Goal: Task Accomplishment & Management: Use online tool/utility

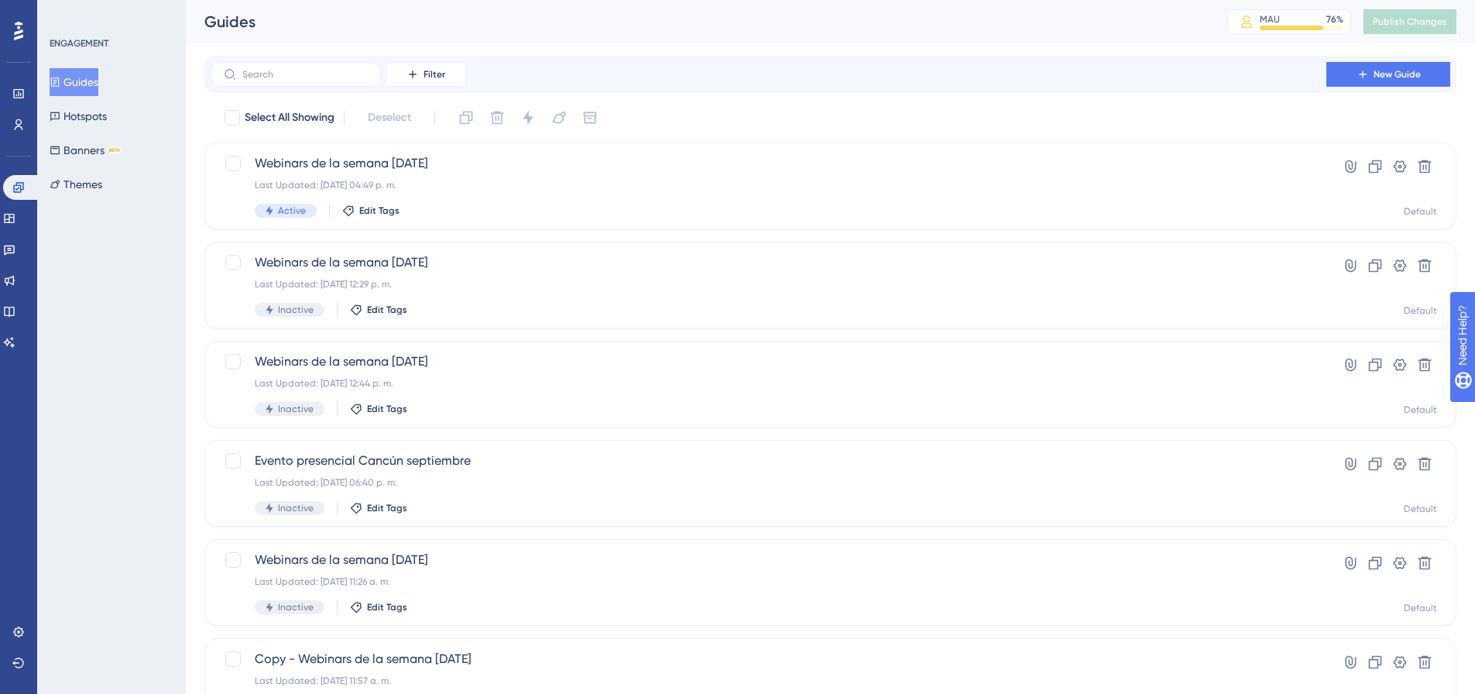
click at [1360, 64] on button "New Guide" at bounding box center [1388, 74] width 124 height 25
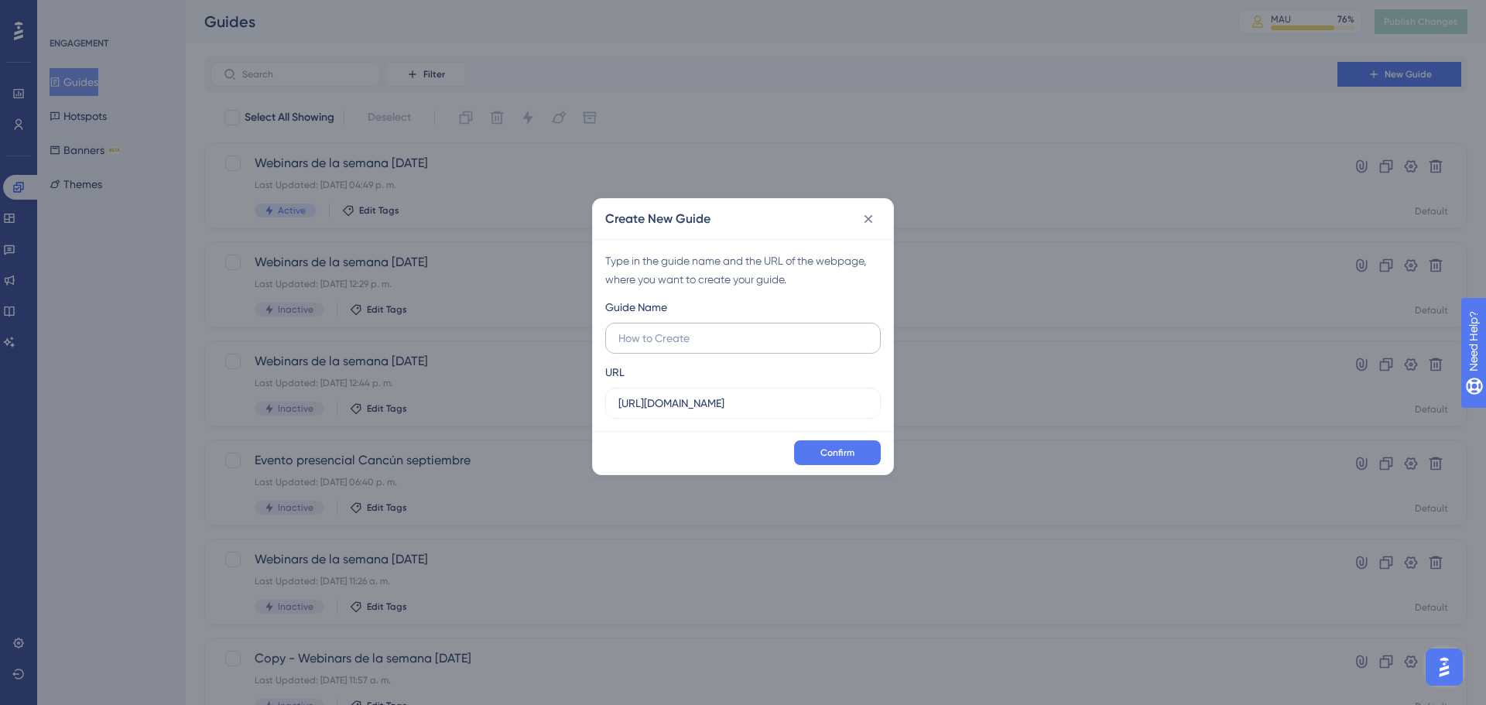
click at [703, 331] on input "text" at bounding box center [743, 338] width 249 height 17
type input "Invitación Evento Cierre de año CDMX"
click at [694, 404] on input "[URL][DOMAIN_NAME]" at bounding box center [743, 403] width 249 height 17
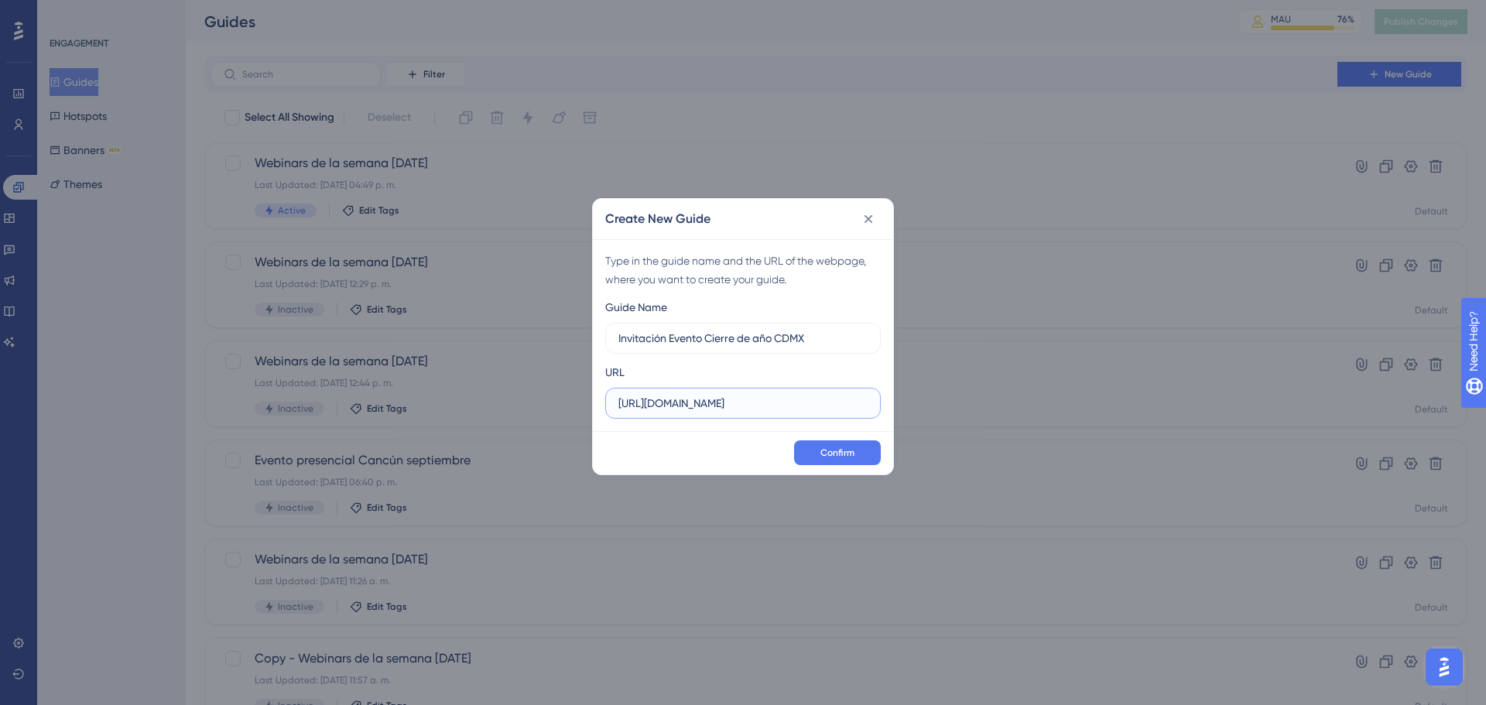
paste input "[DOMAIN_NAME][URL]"
type input "[URL][DOMAIN_NAME]"
click at [767, 363] on div "URL [URL][DOMAIN_NAME]" at bounding box center [743, 391] width 276 height 56
click at [851, 450] on span "Confirm" at bounding box center [838, 453] width 34 height 12
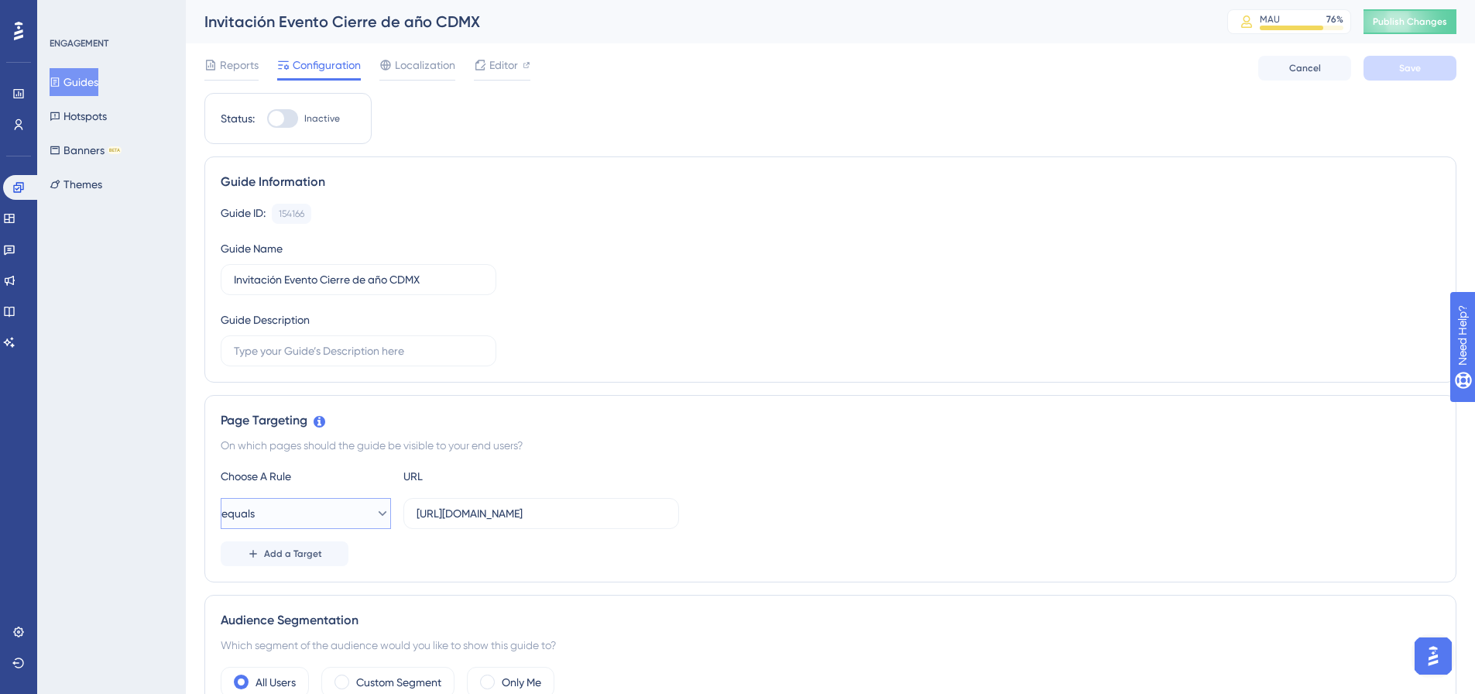
click at [329, 514] on button "equals" at bounding box center [306, 513] width 170 height 31
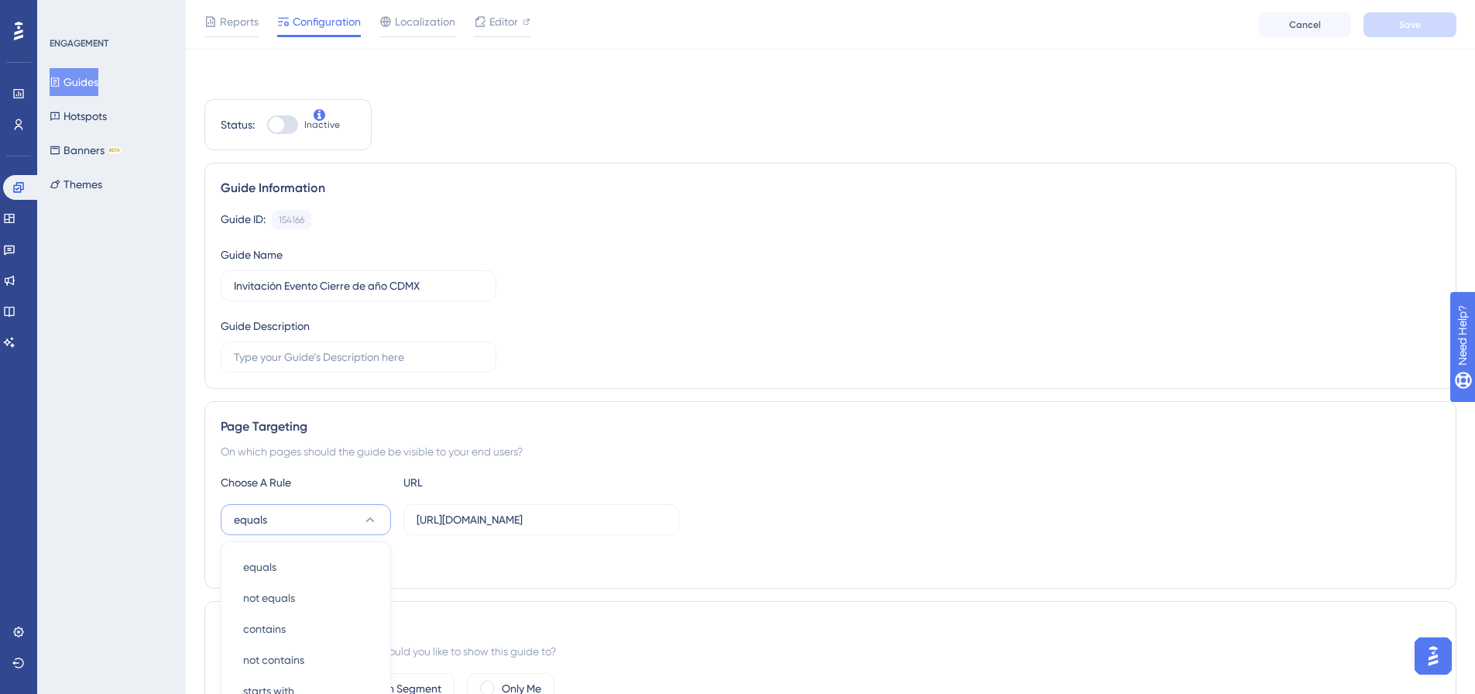
scroll to position [313, 0]
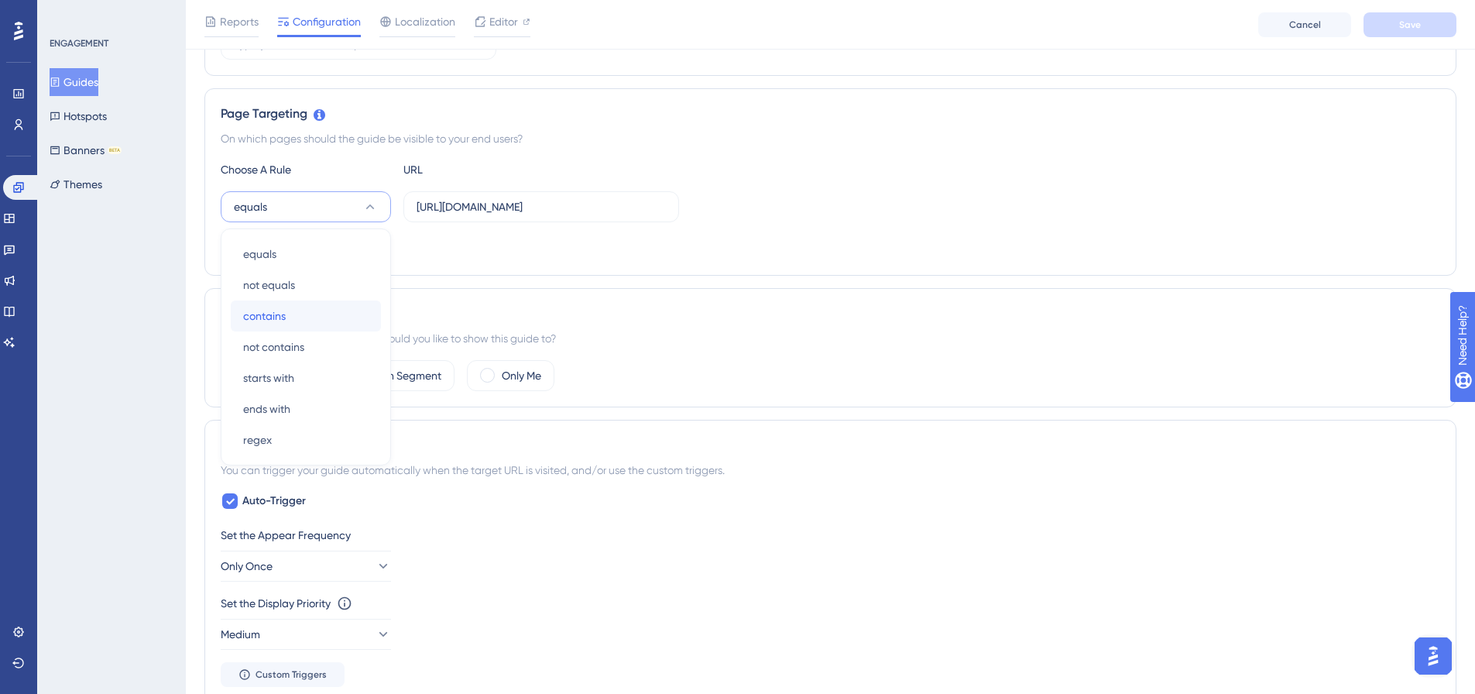
click at [303, 324] on div "contains contains" at bounding box center [305, 315] width 125 height 31
click at [1412, 15] on button "Save" at bounding box center [1409, 24] width 93 height 25
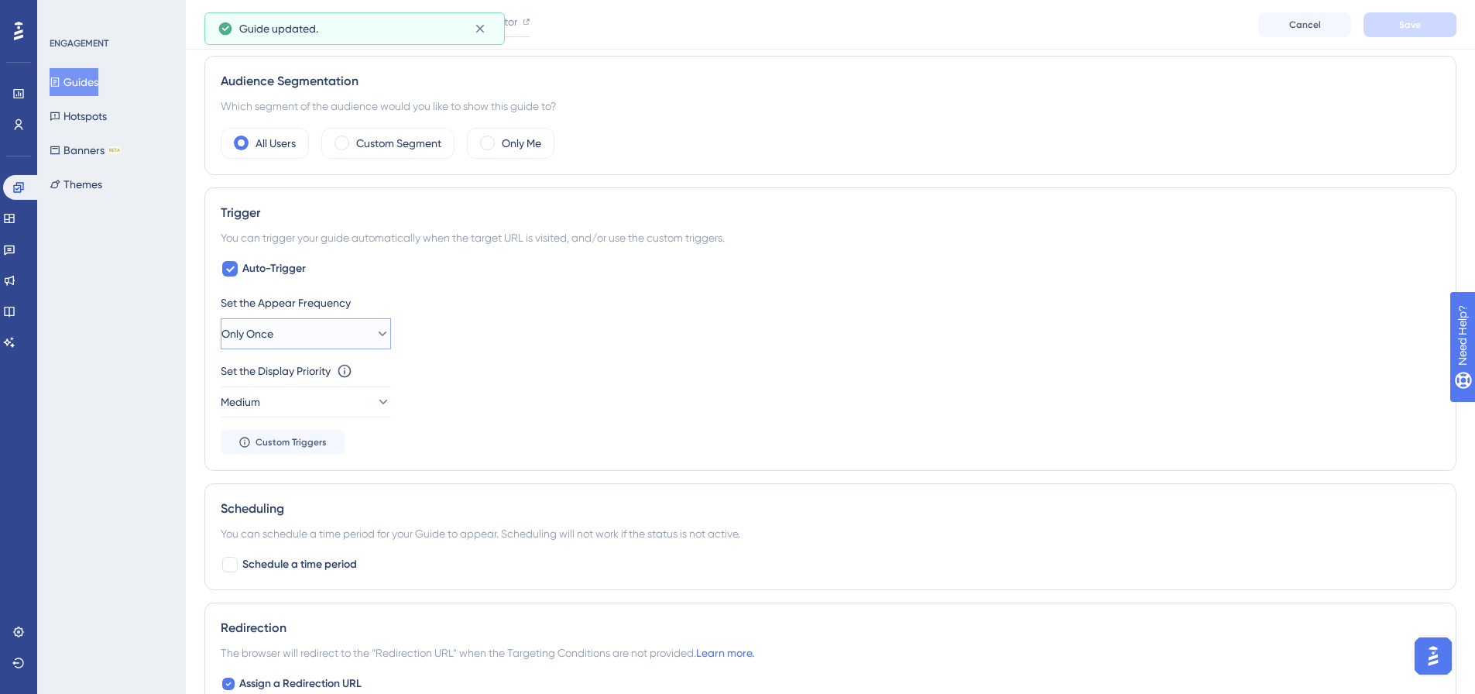
click at [287, 327] on button "Only Once" at bounding box center [306, 333] width 170 height 31
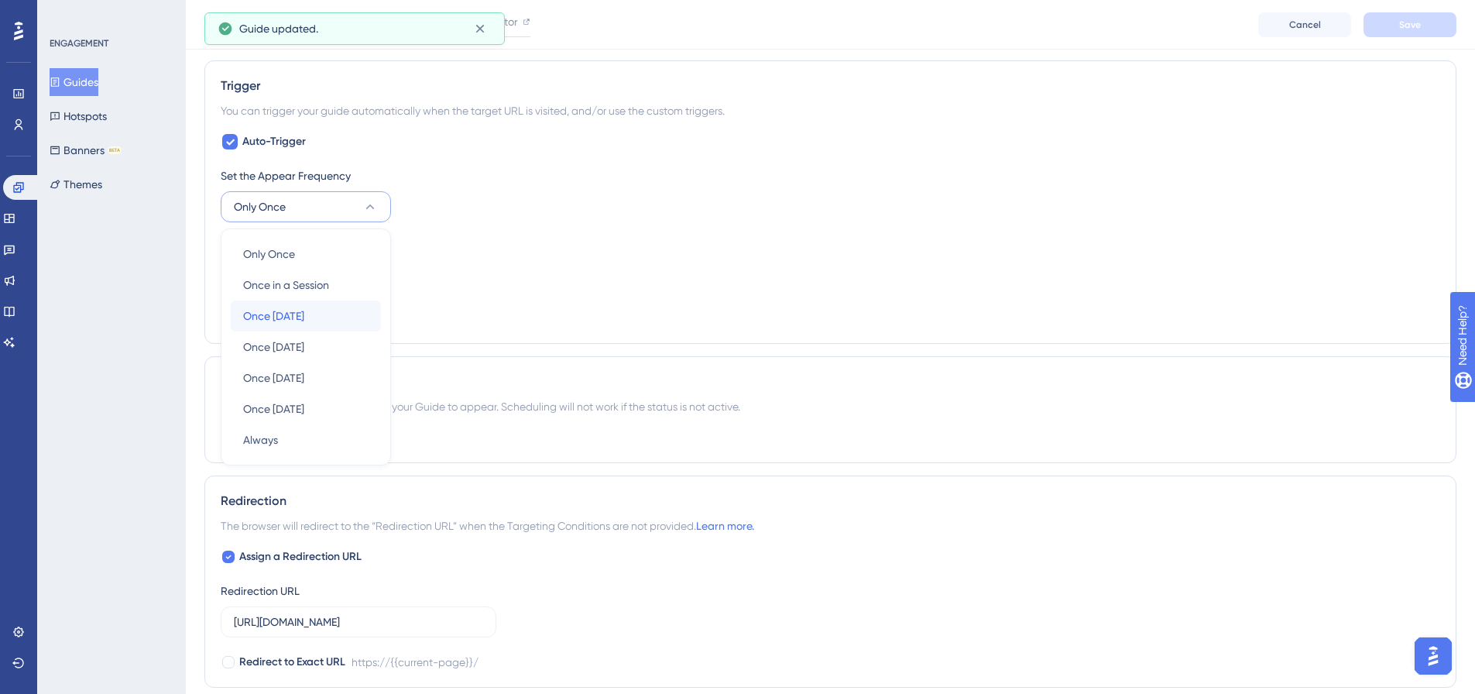
click at [296, 315] on span "Once [DATE]" at bounding box center [273, 316] width 61 height 19
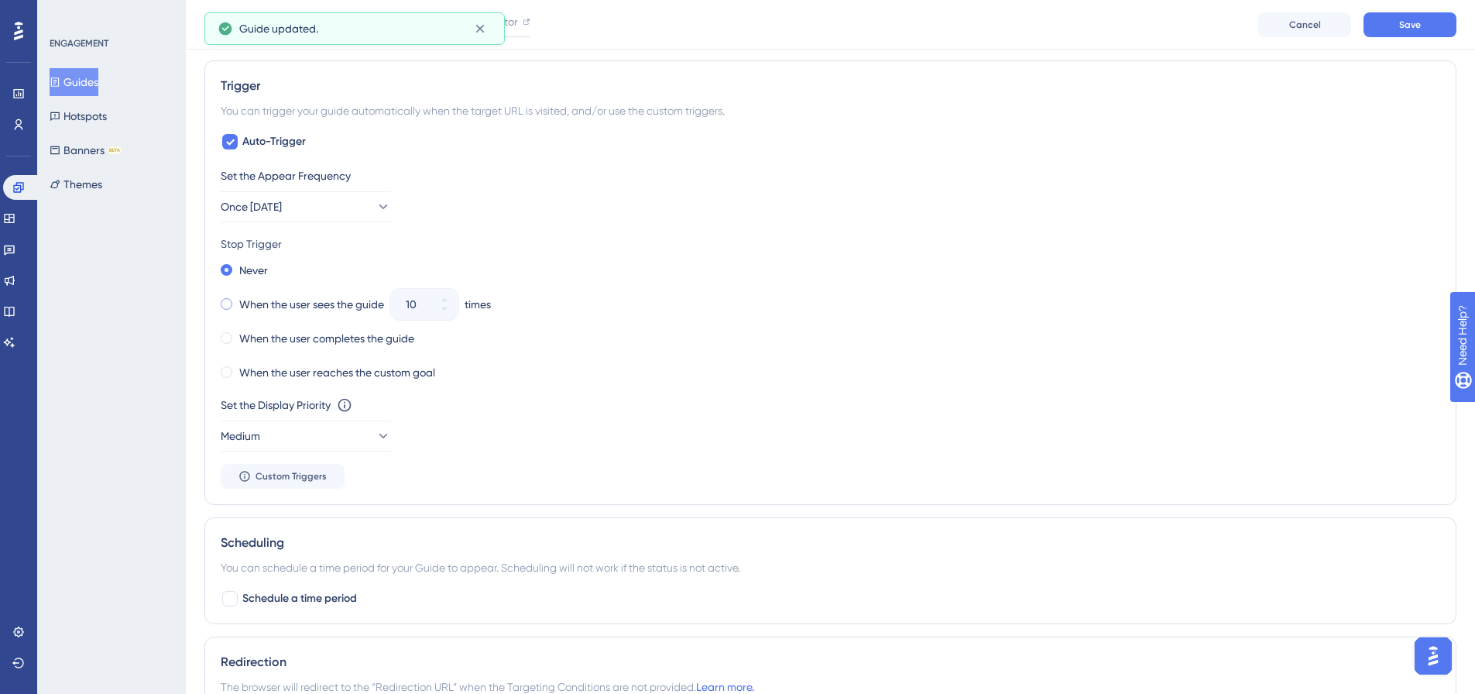
click at [242, 298] on label "When the user sees the guide" at bounding box center [311, 304] width 145 height 19
click at [443, 308] on icon at bounding box center [444, 308] width 9 height 9
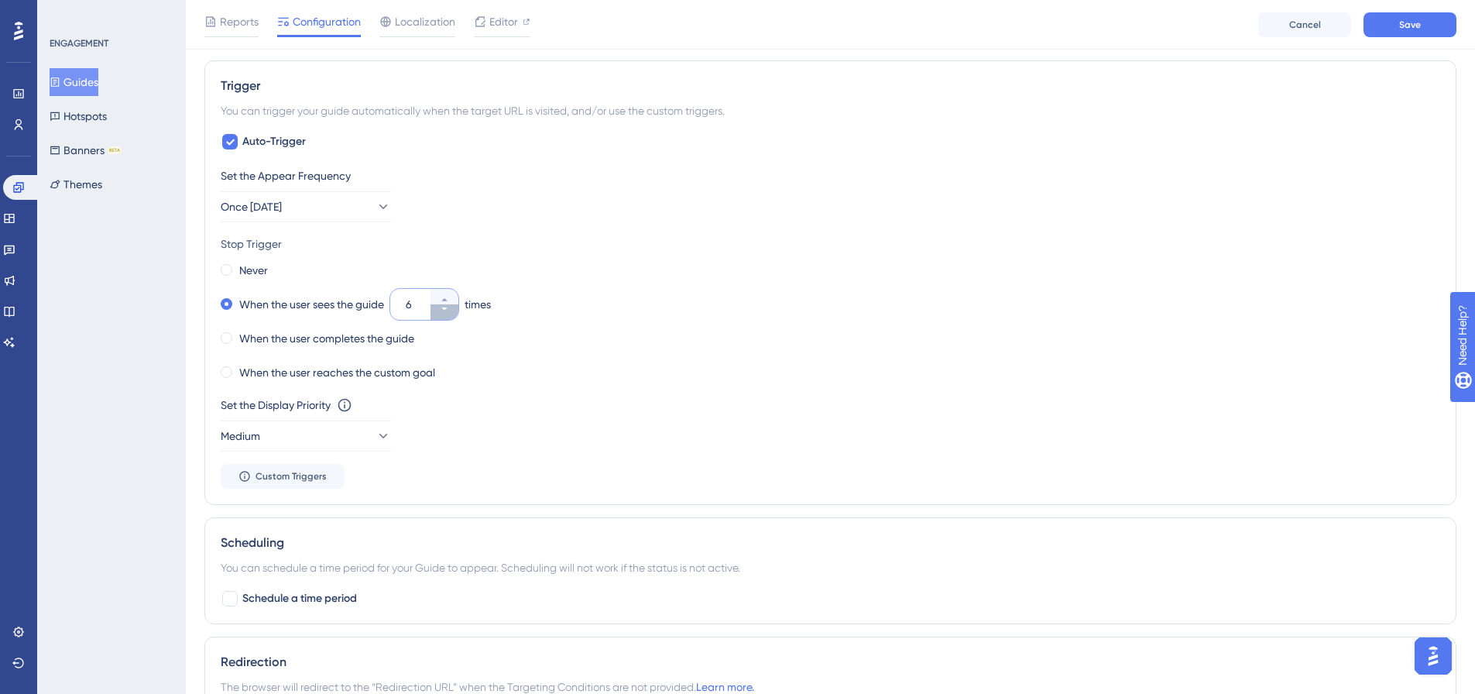
click at [443, 308] on icon at bounding box center [444, 308] width 9 height 9
click at [449, 296] on icon at bounding box center [444, 299] width 9 height 9
type input "5"
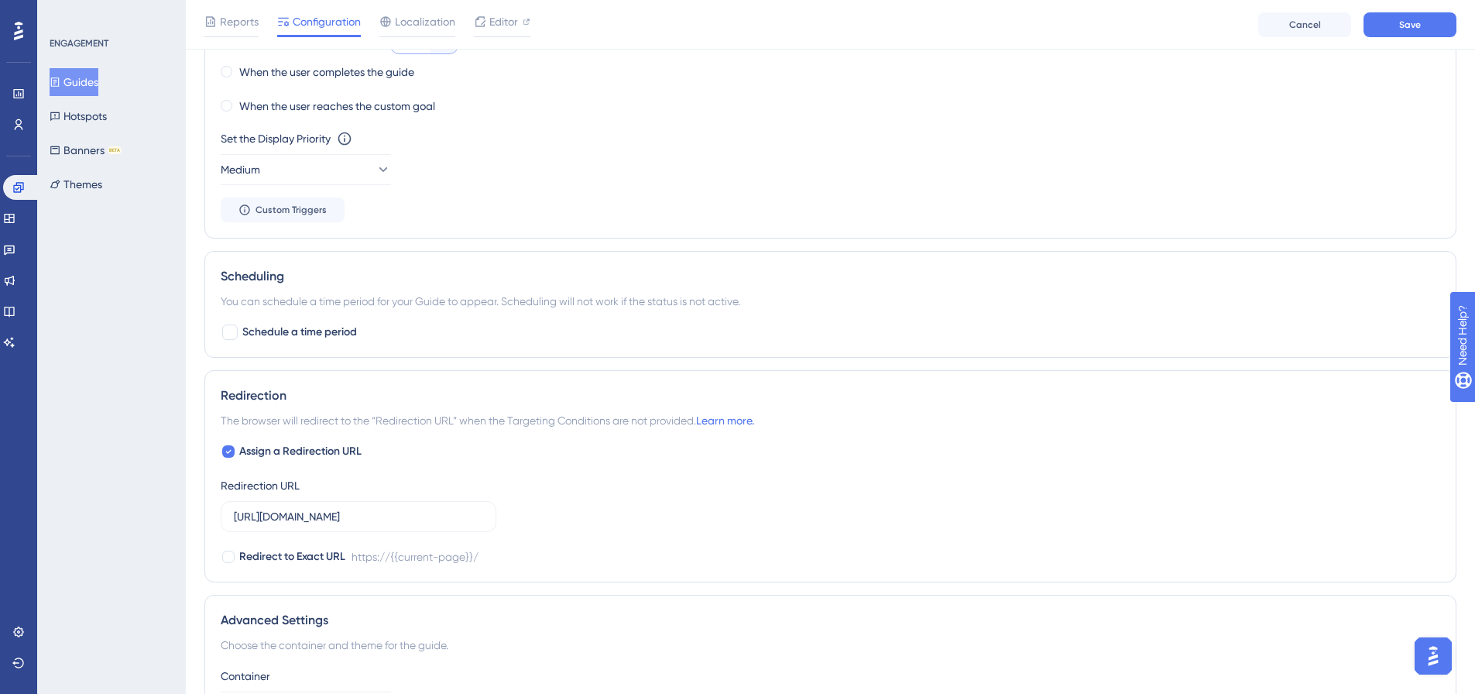
scroll to position [982, 0]
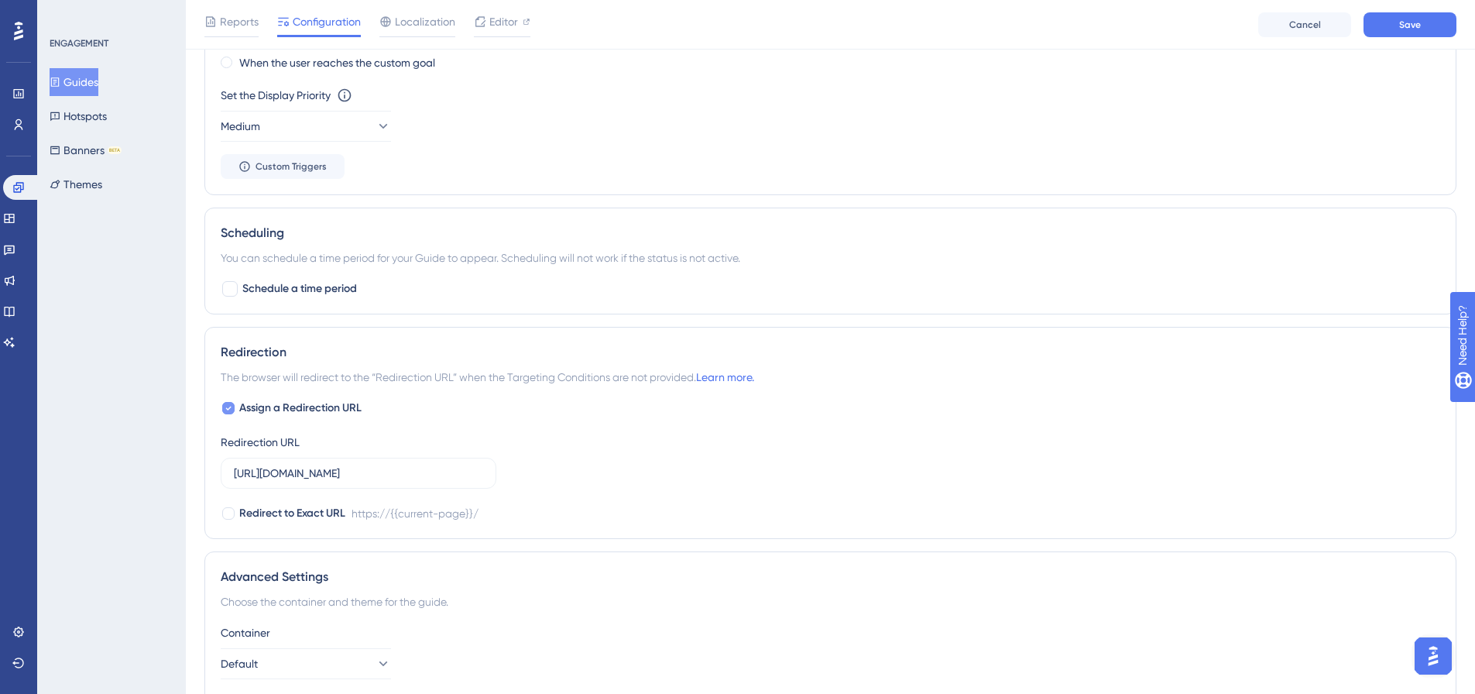
click at [283, 405] on span "Assign a Redirection URL" at bounding box center [300, 408] width 122 height 19
checkbox input "false"
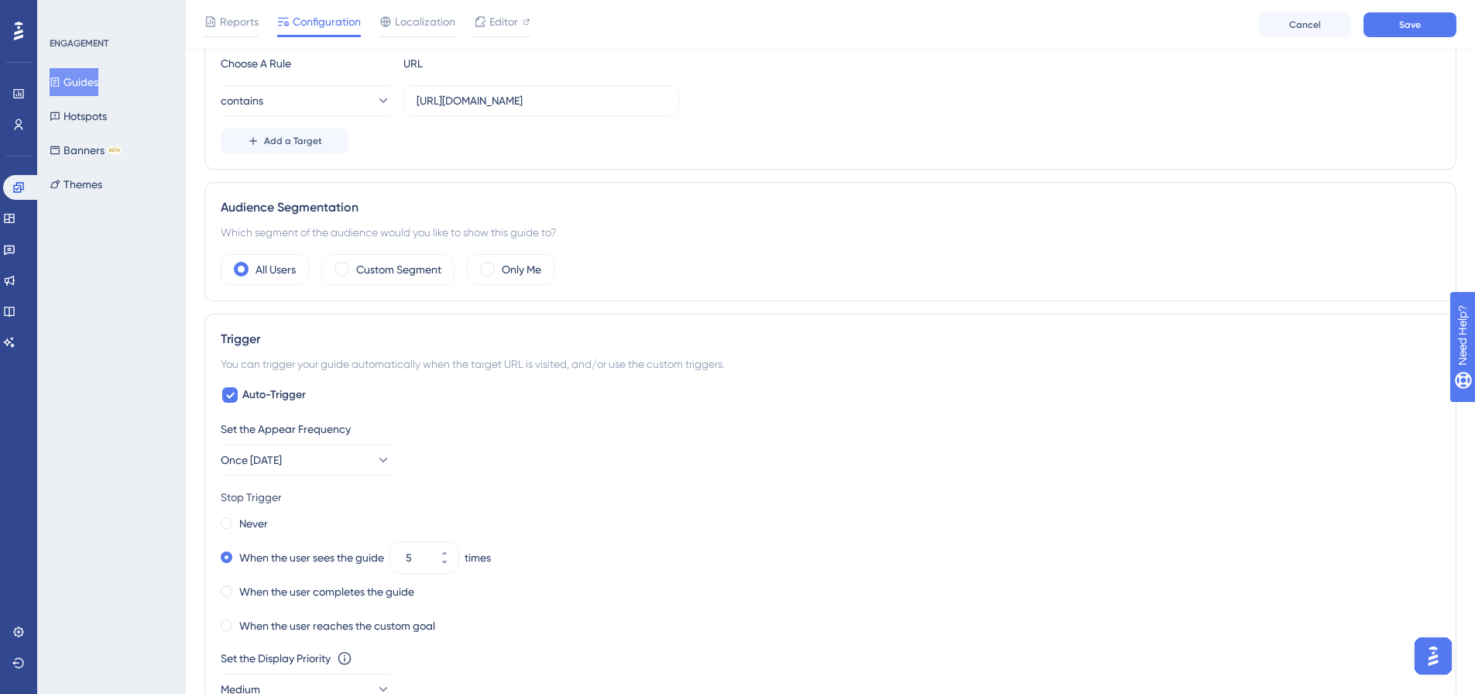
scroll to position [392, 0]
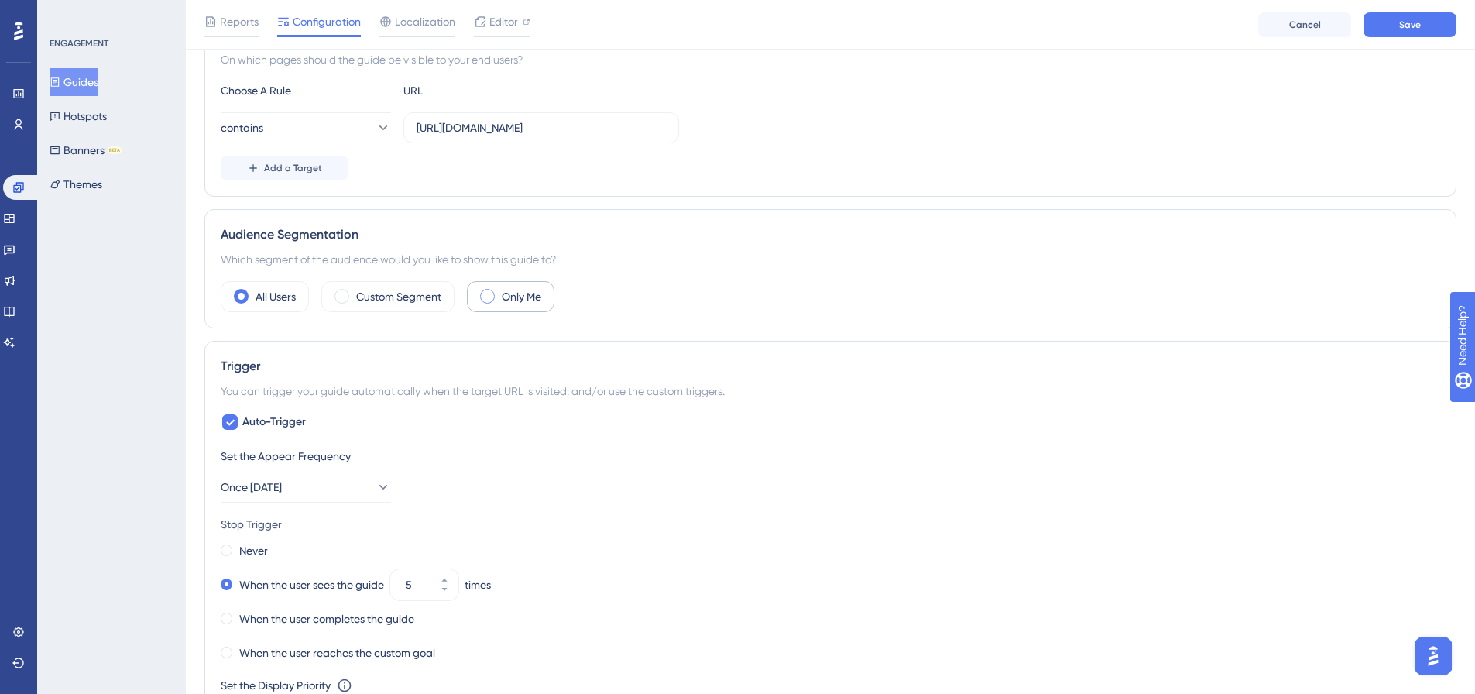
click at [492, 299] on span at bounding box center [487, 296] width 15 height 15
click at [499, 291] on input "radio" at bounding box center [499, 291] width 0 height 0
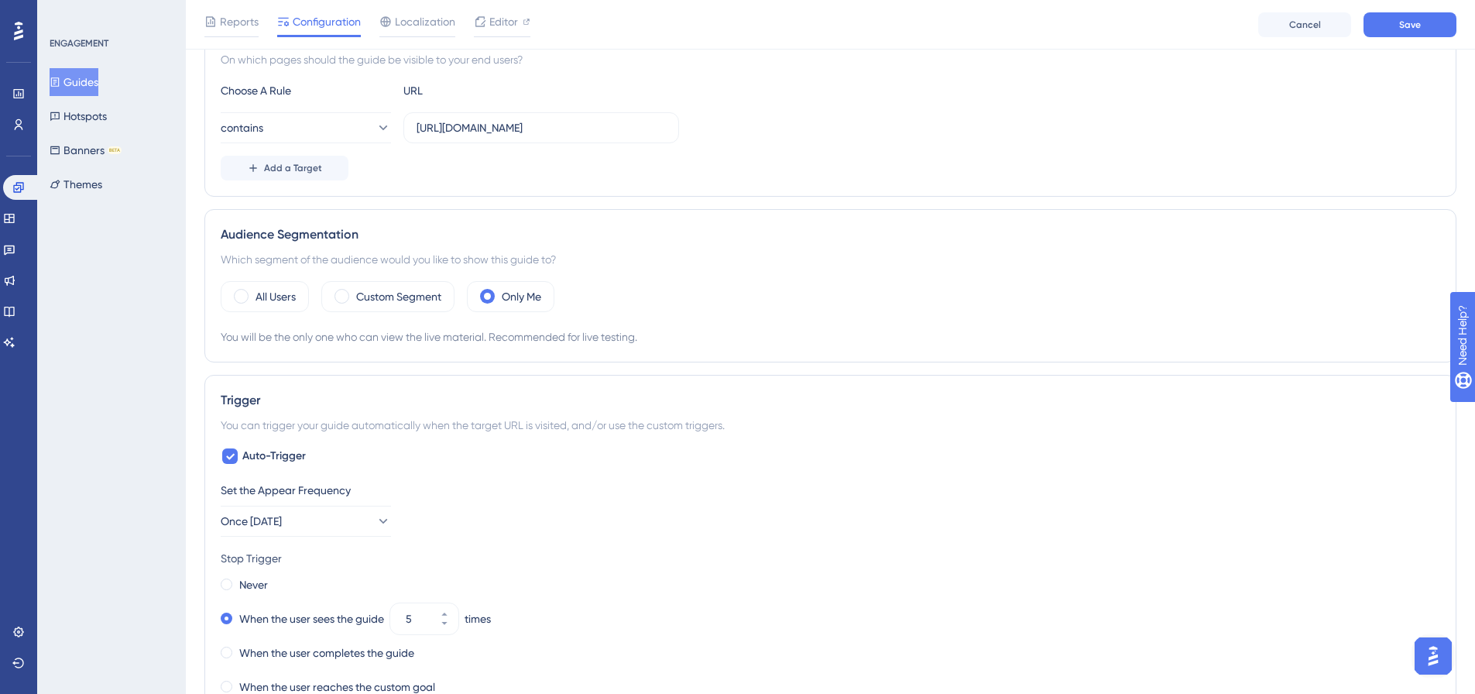
click at [1397, 40] on div "Reports Configuration Localization Editor Cancel Save" at bounding box center [830, 25] width 1289 height 50
click at [1407, 27] on span "Save" at bounding box center [1410, 25] width 22 height 12
click at [372, 300] on label "Custom Segment" at bounding box center [398, 296] width 85 height 19
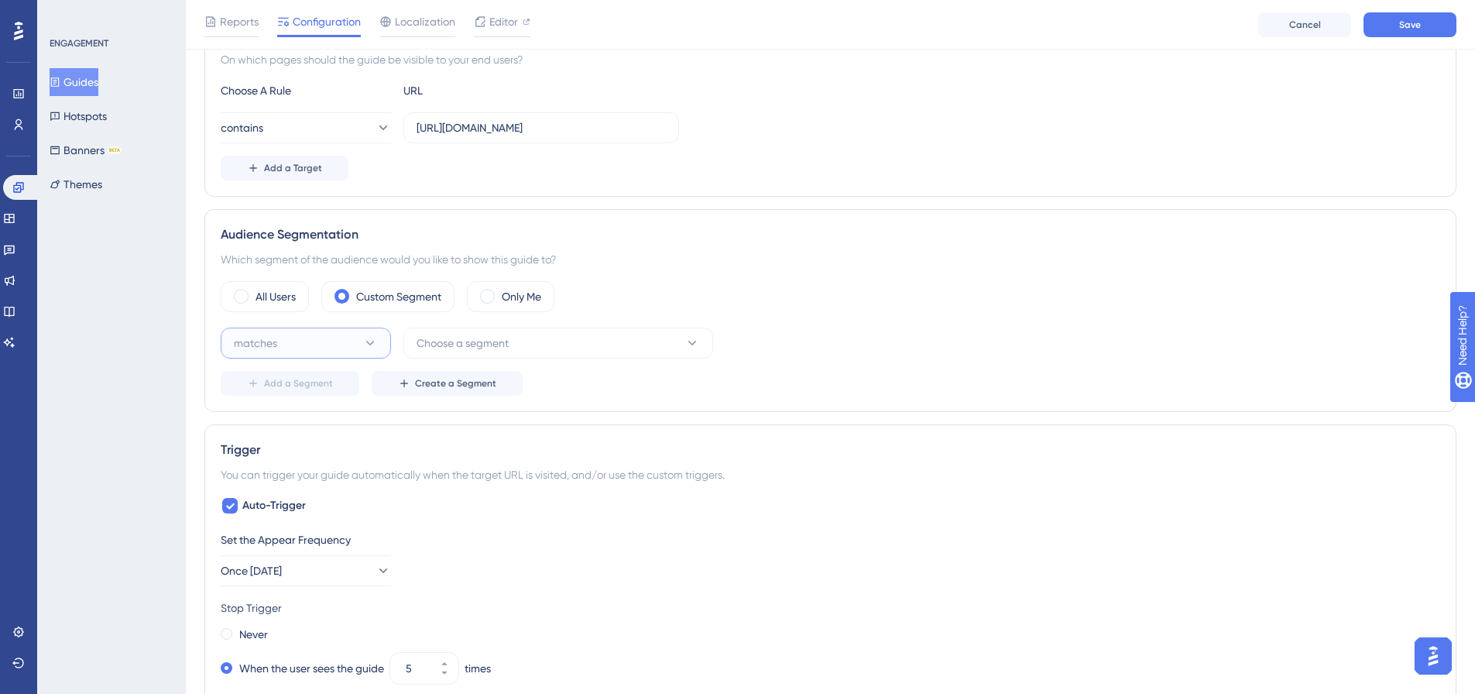
click at [349, 343] on button "matches" at bounding box center [306, 342] width 170 height 31
click at [530, 345] on button "Choose a segment" at bounding box center [558, 342] width 310 height 31
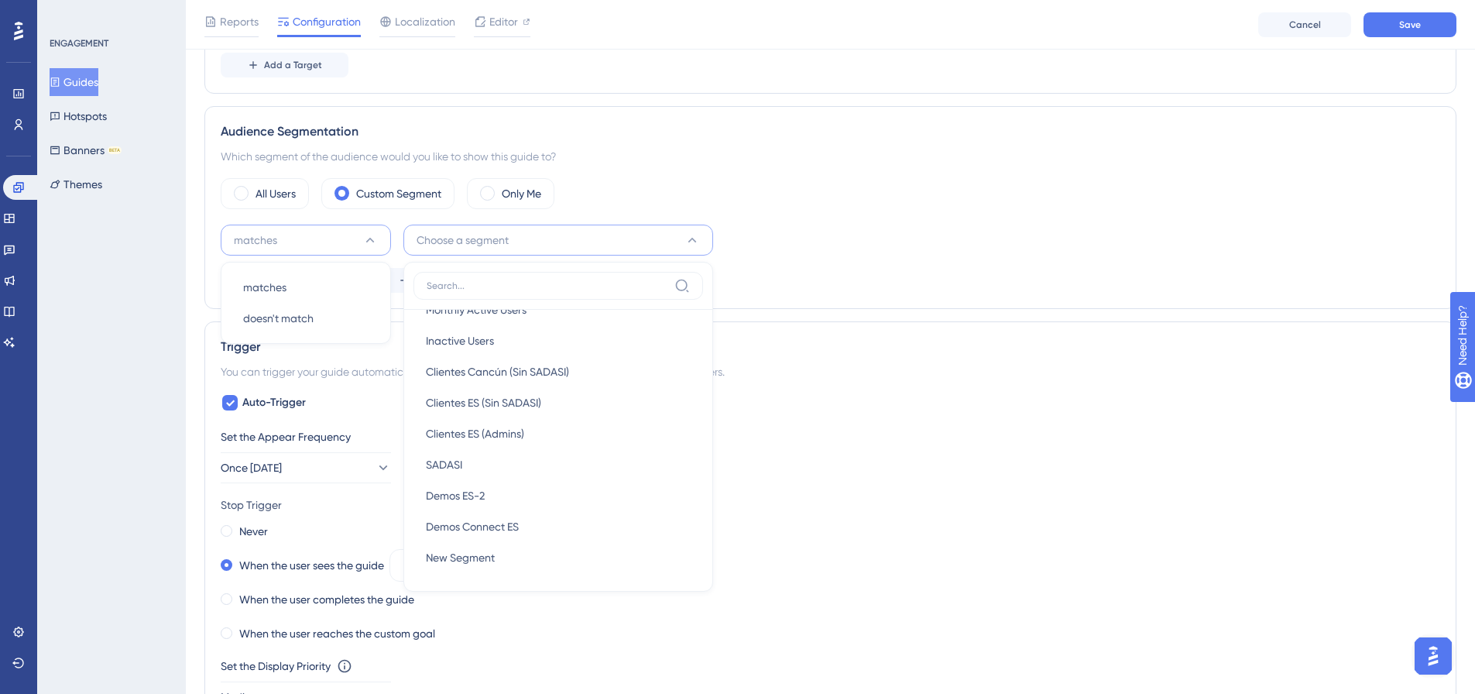
scroll to position [0, 0]
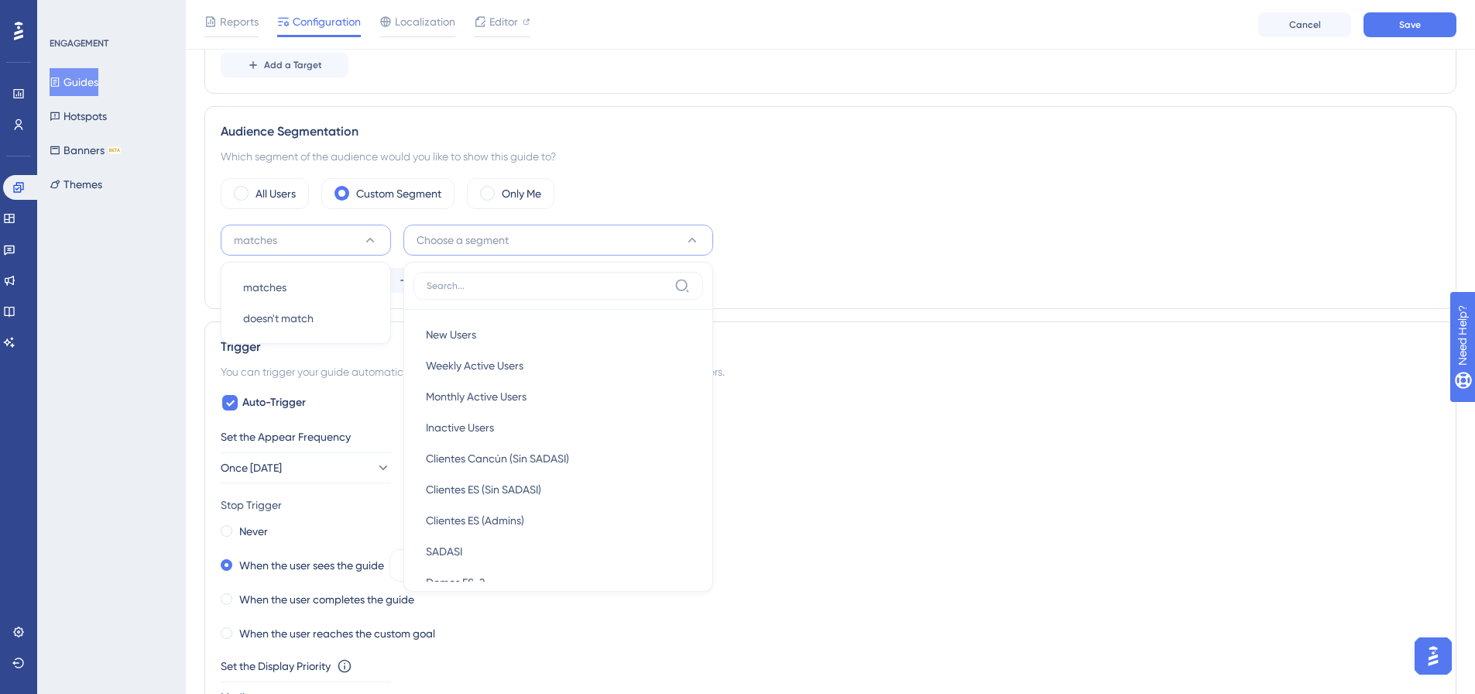
click at [688, 97] on div "Status: Inactive Guide Information Guide ID: 154166 Copy Guide Name Invitación …" at bounding box center [830, 424] width 1252 height 1640
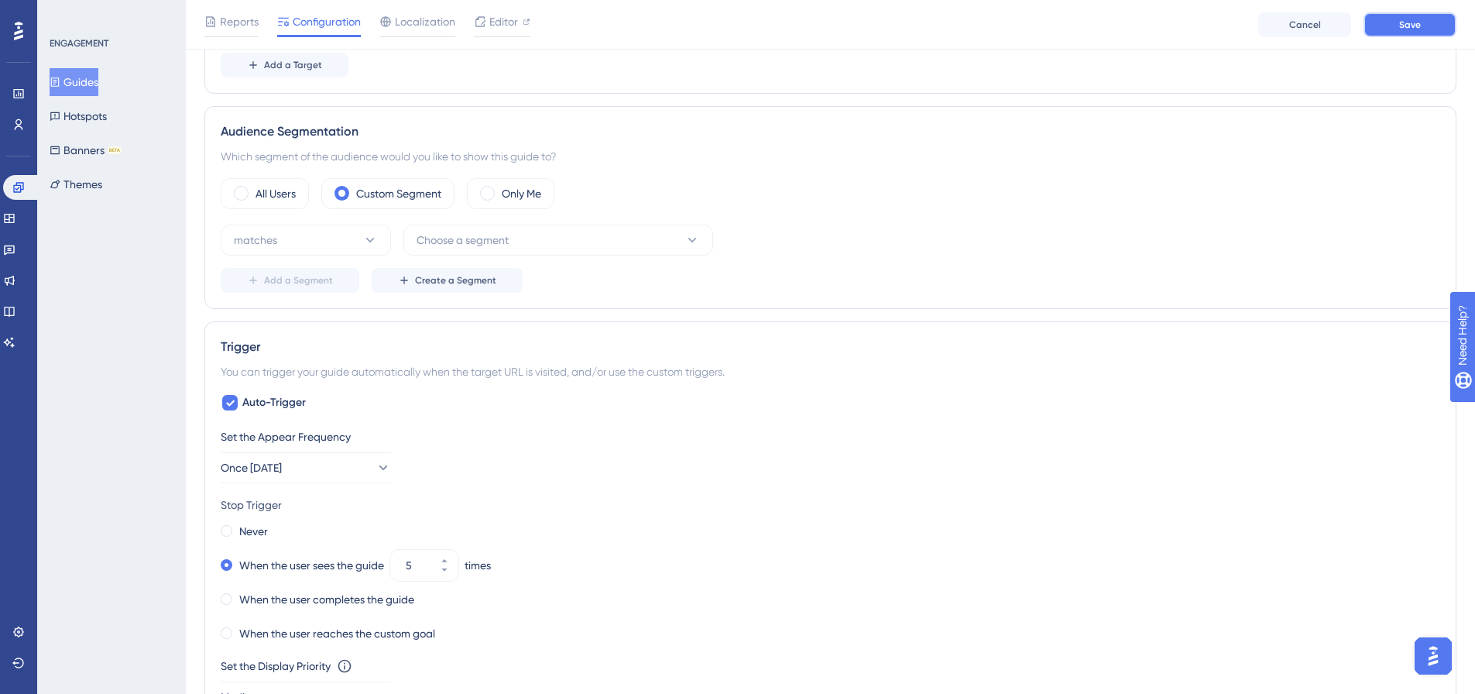
drag, startPoint x: 1435, startPoint y: 23, endPoint x: 1286, endPoint y: 145, distance: 192.6
click at [1432, 25] on button "Save" at bounding box center [1409, 24] width 93 height 25
click at [356, 245] on button "matches" at bounding box center [306, 239] width 170 height 31
click at [504, 197] on label "Only Me" at bounding box center [521, 193] width 39 height 19
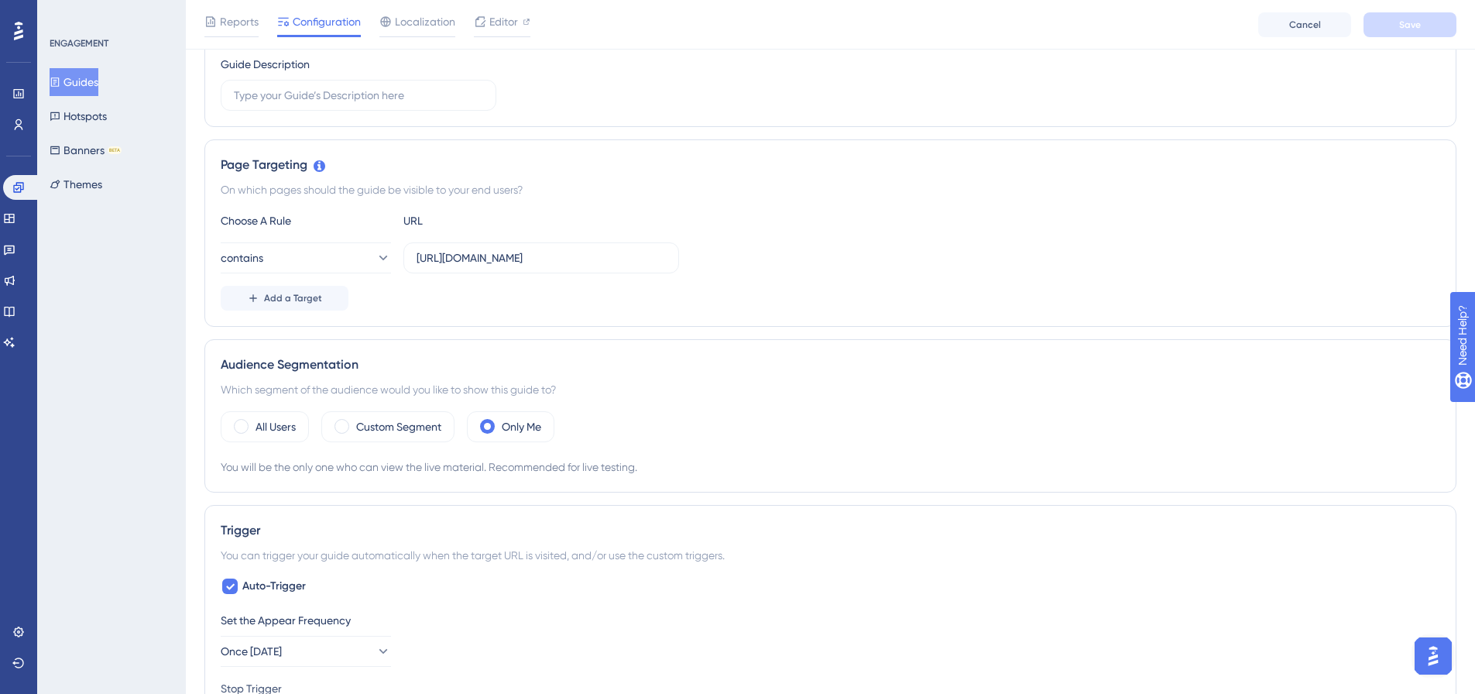
scroll to position [30, 0]
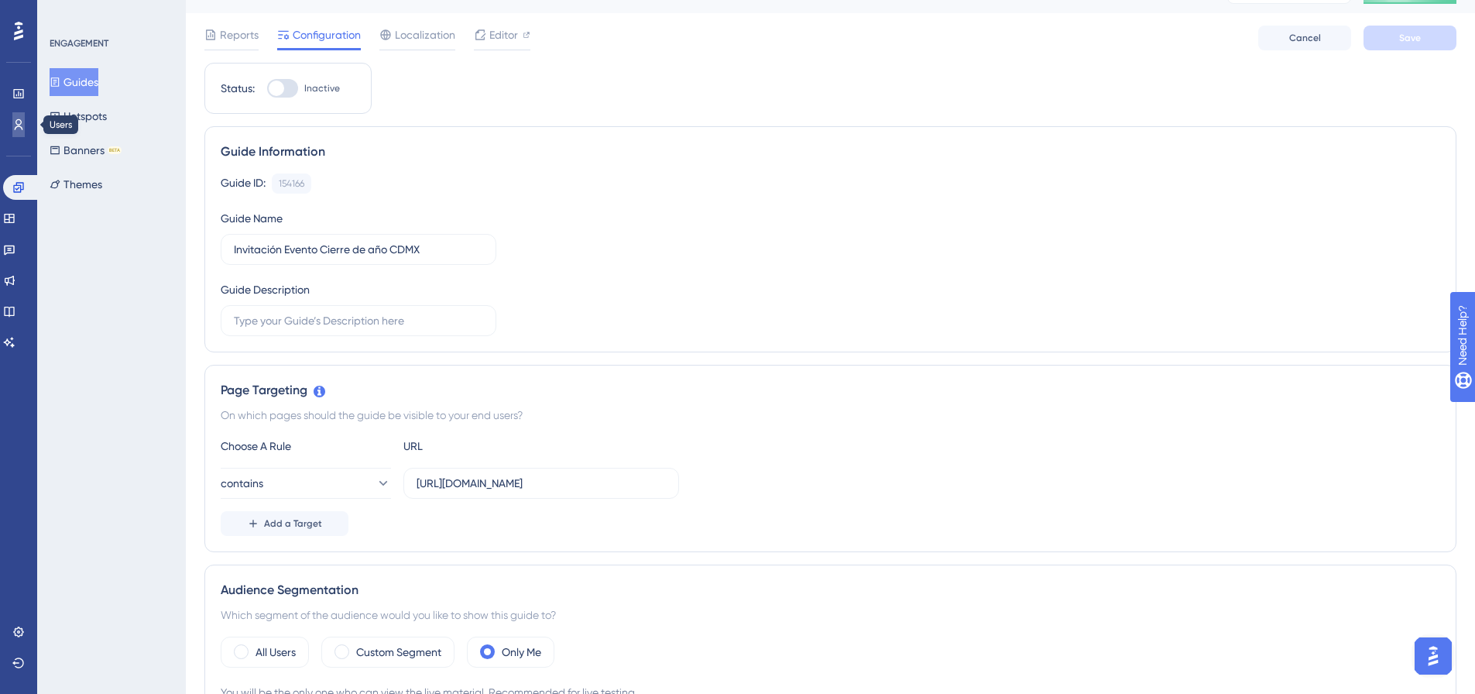
click at [25, 124] on link at bounding box center [18, 124] width 12 height 25
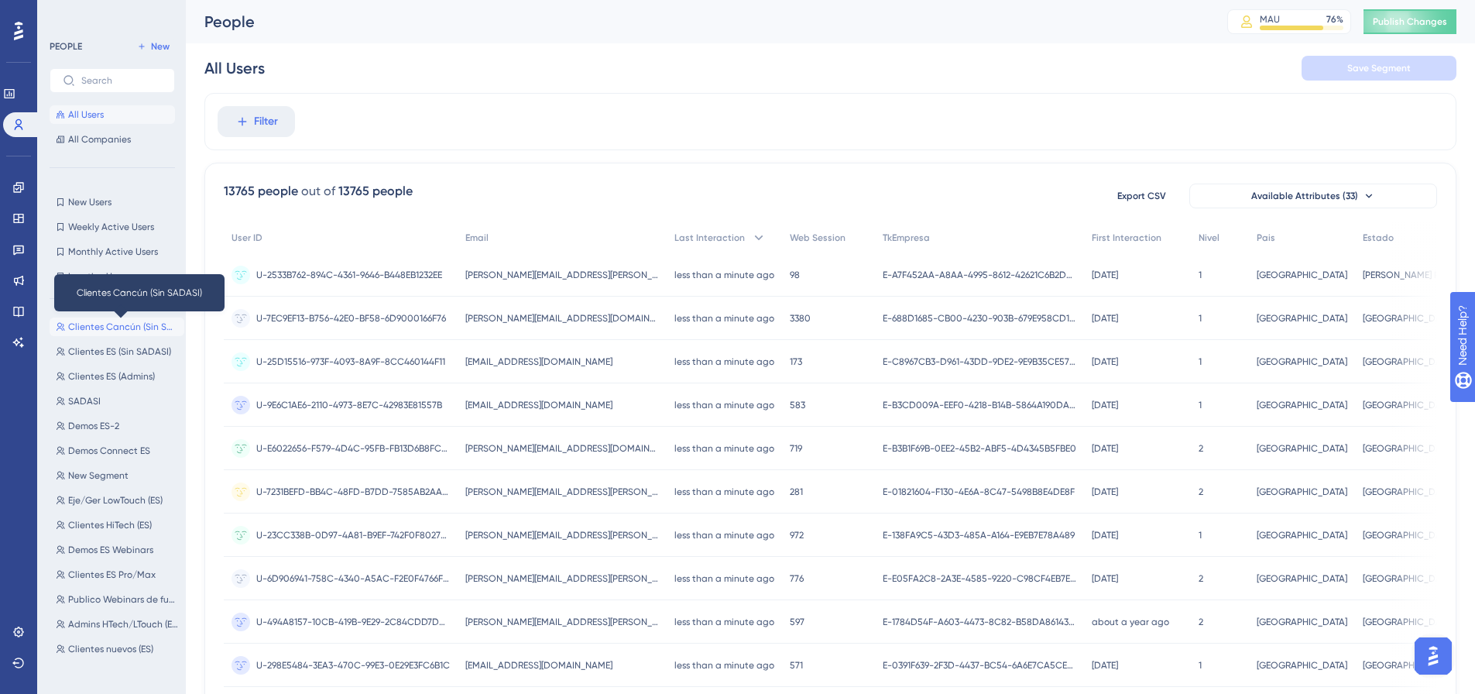
click at [106, 322] on span "Clientes Cancún (Sin SADASI)" at bounding box center [123, 326] width 110 height 12
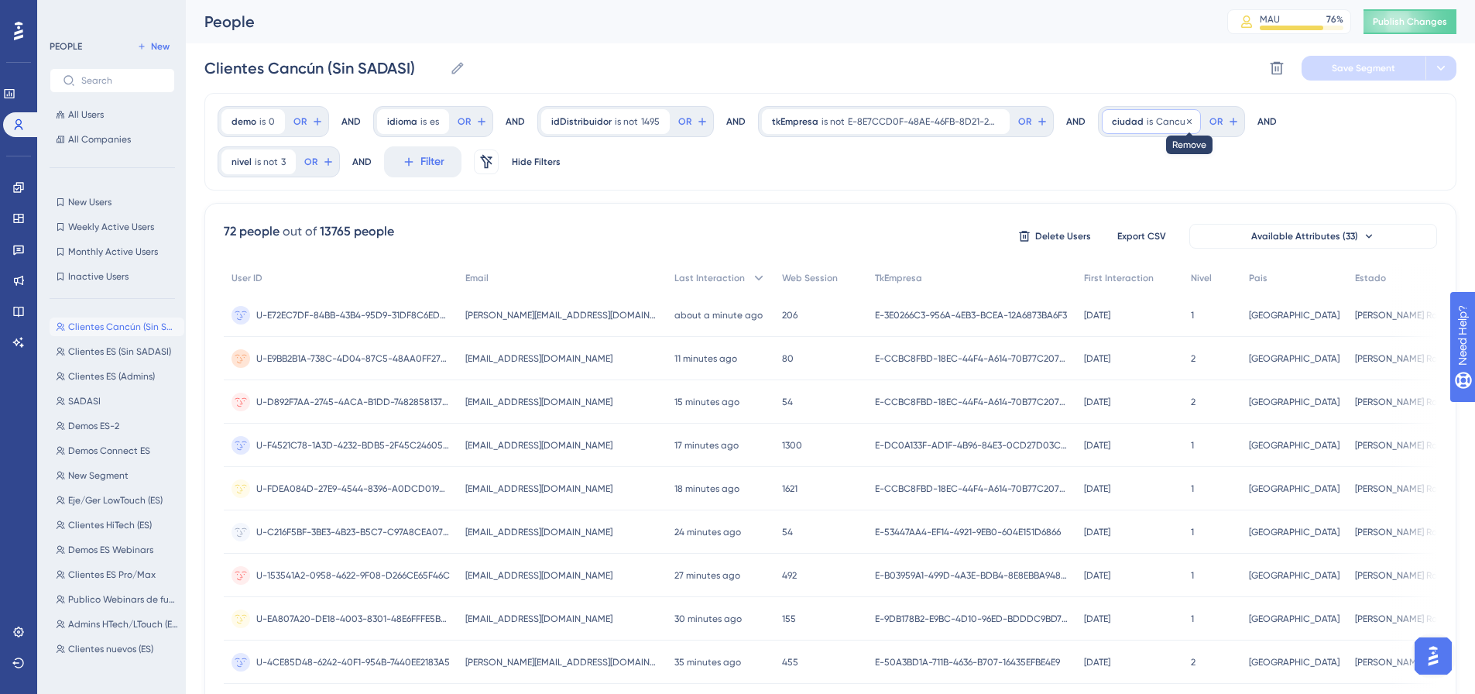
click at [1184, 120] on icon at bounding box center [1188, 121] width 9 height 9
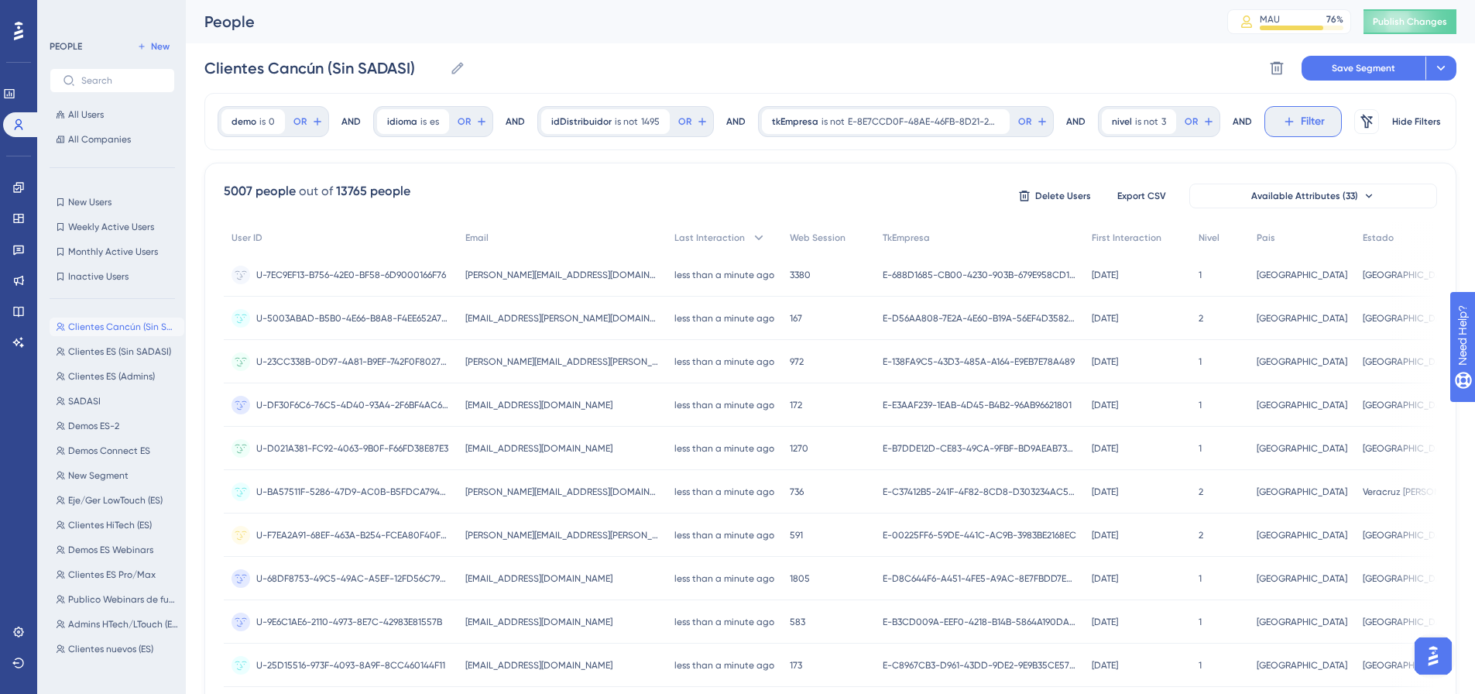
click at [1300, 122] on span "Filter" at bounding box center [1312, 121] width 24 height 19
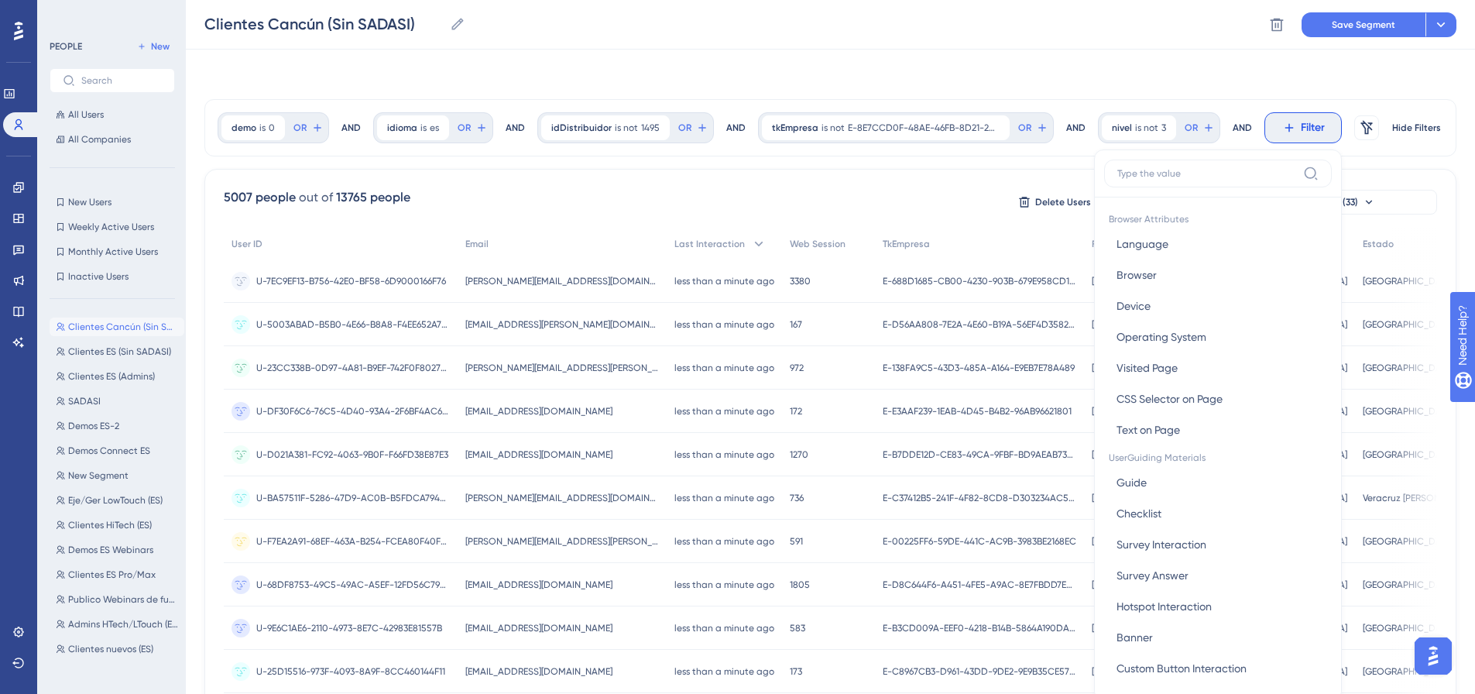
scroll to position [72, 0]
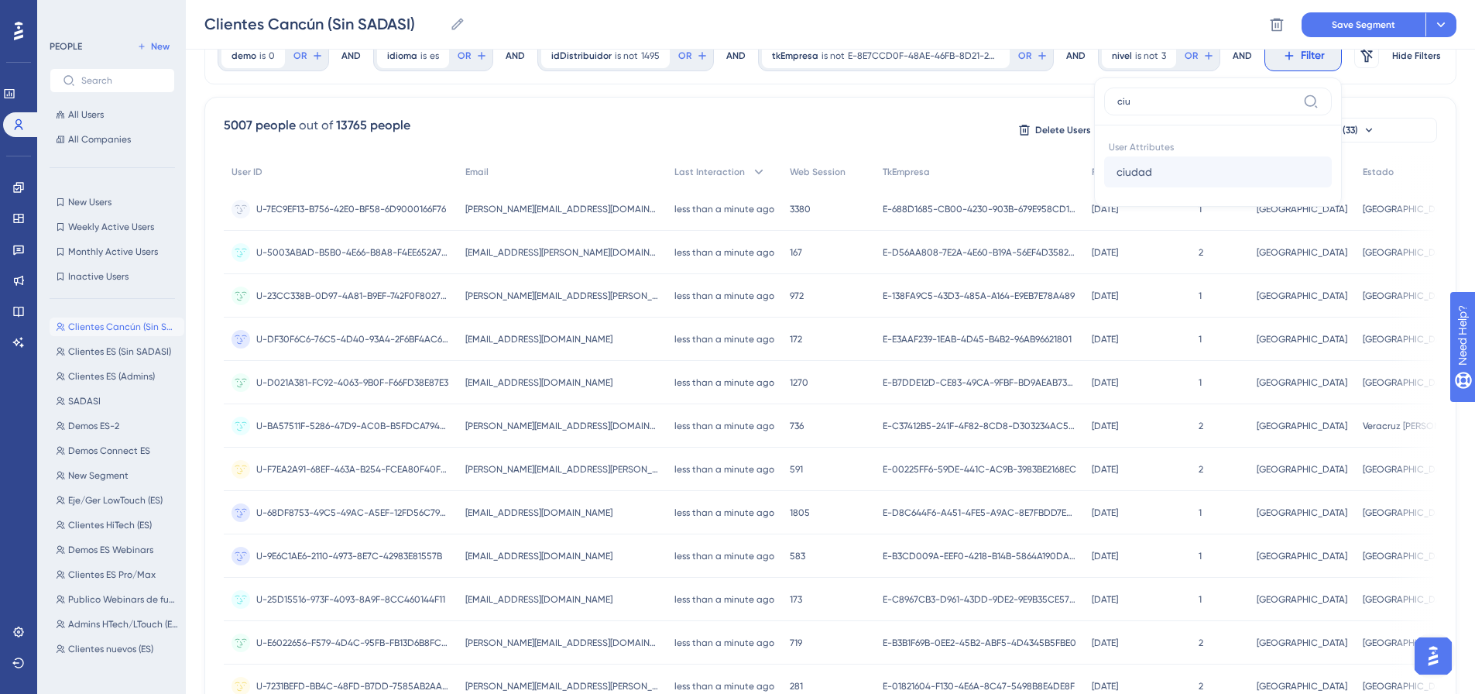
type input "ciu"
click at [1167, 180] on button "ciudad ciudad" at bounding box center [1218, 171] width 228 height 31
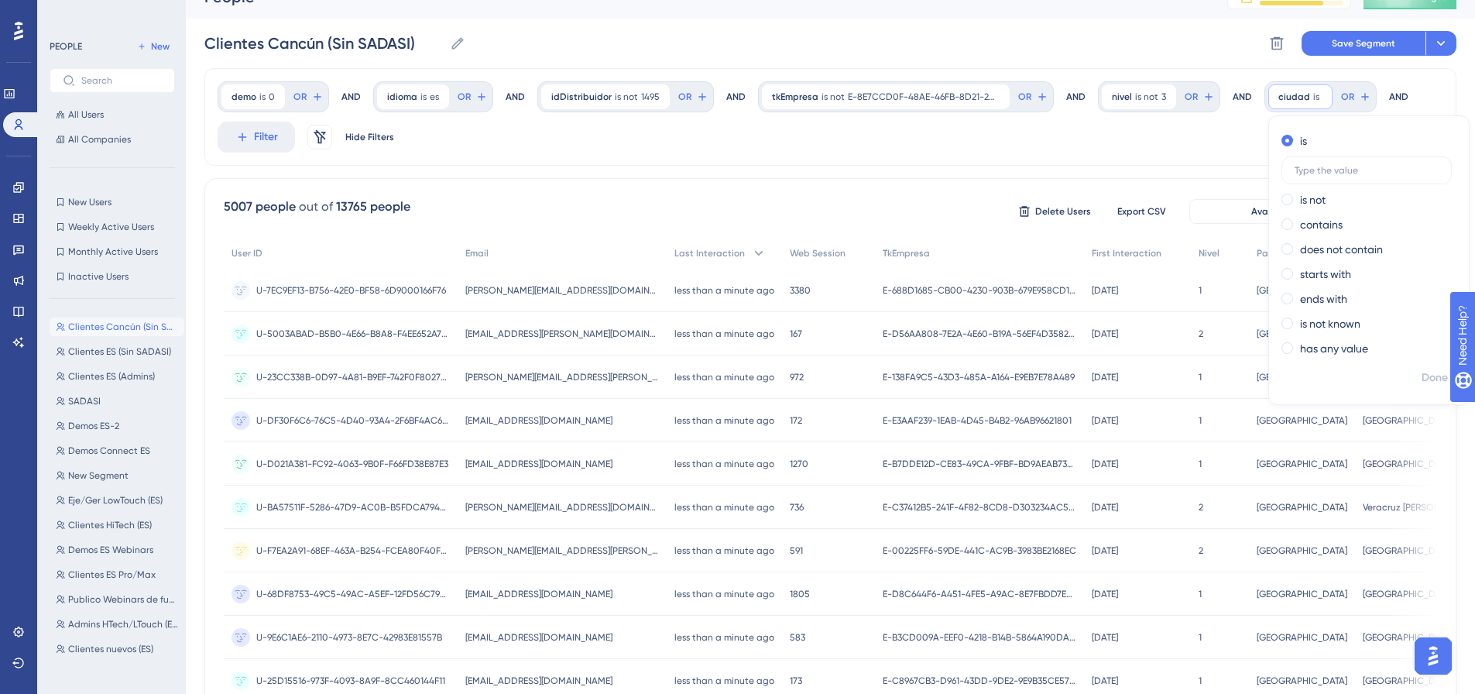
scroll to position [0, 0]
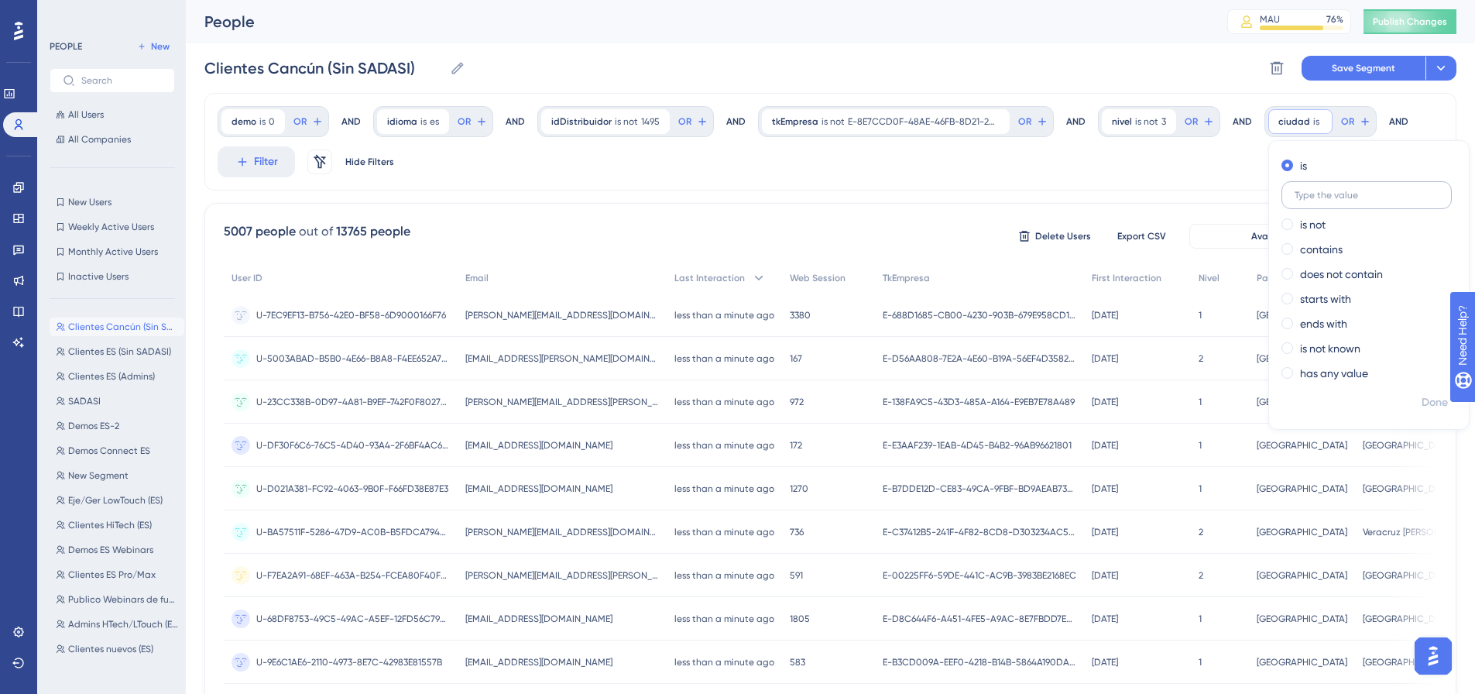
click at [1351, 203] on label at bounding box center [1366, 195] width 170 height 28
click at [1351, 200] on input "text" at bounding box center [1366, 195] width 144 height 11
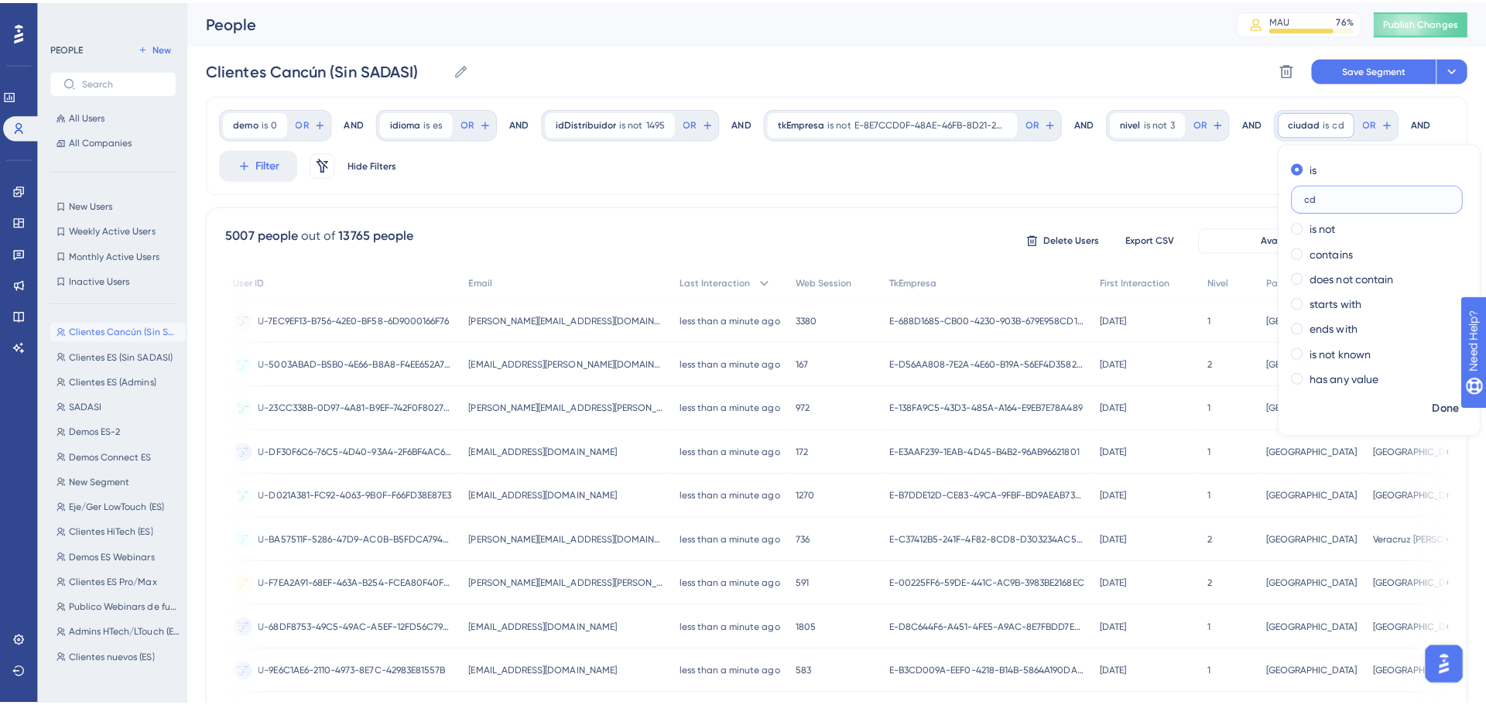
scroll to position [0, 122]
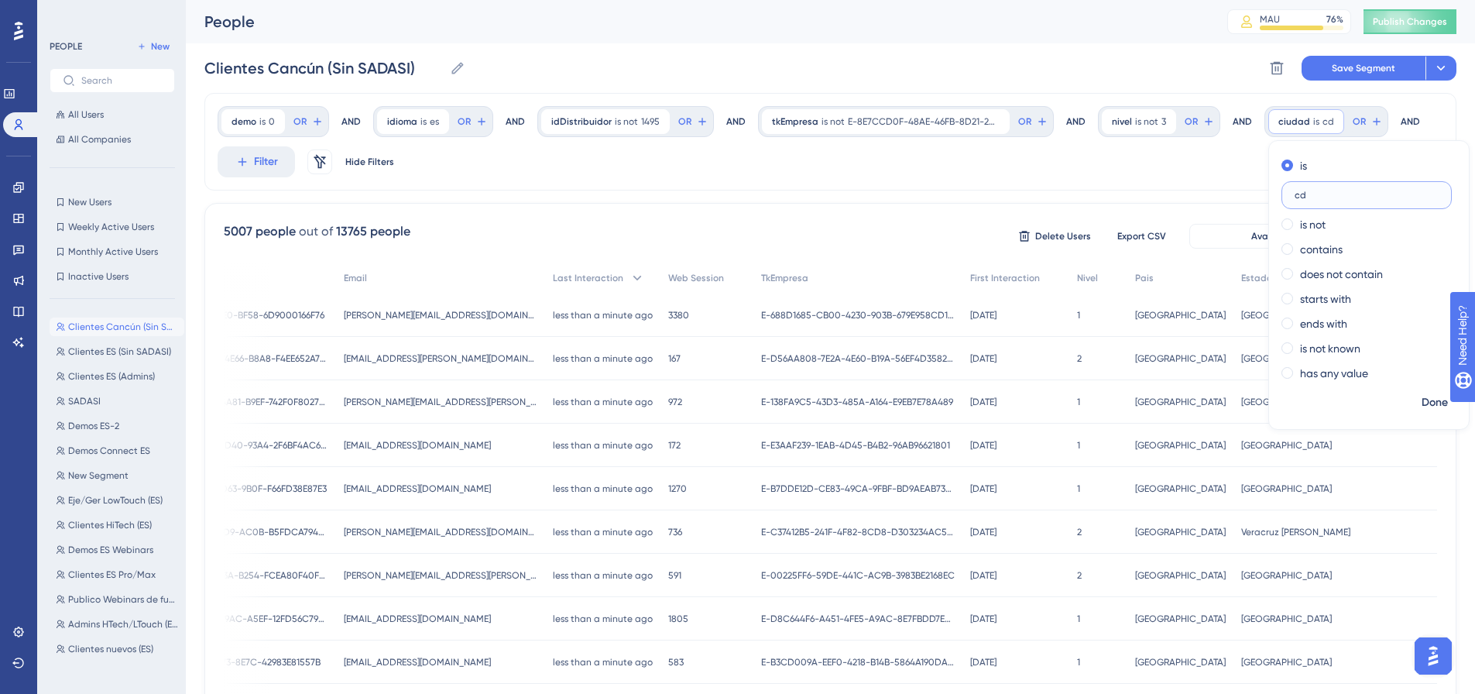
click at [1349, 199] on input "cd" at bounding box center [1366, 195] width 144 height 11
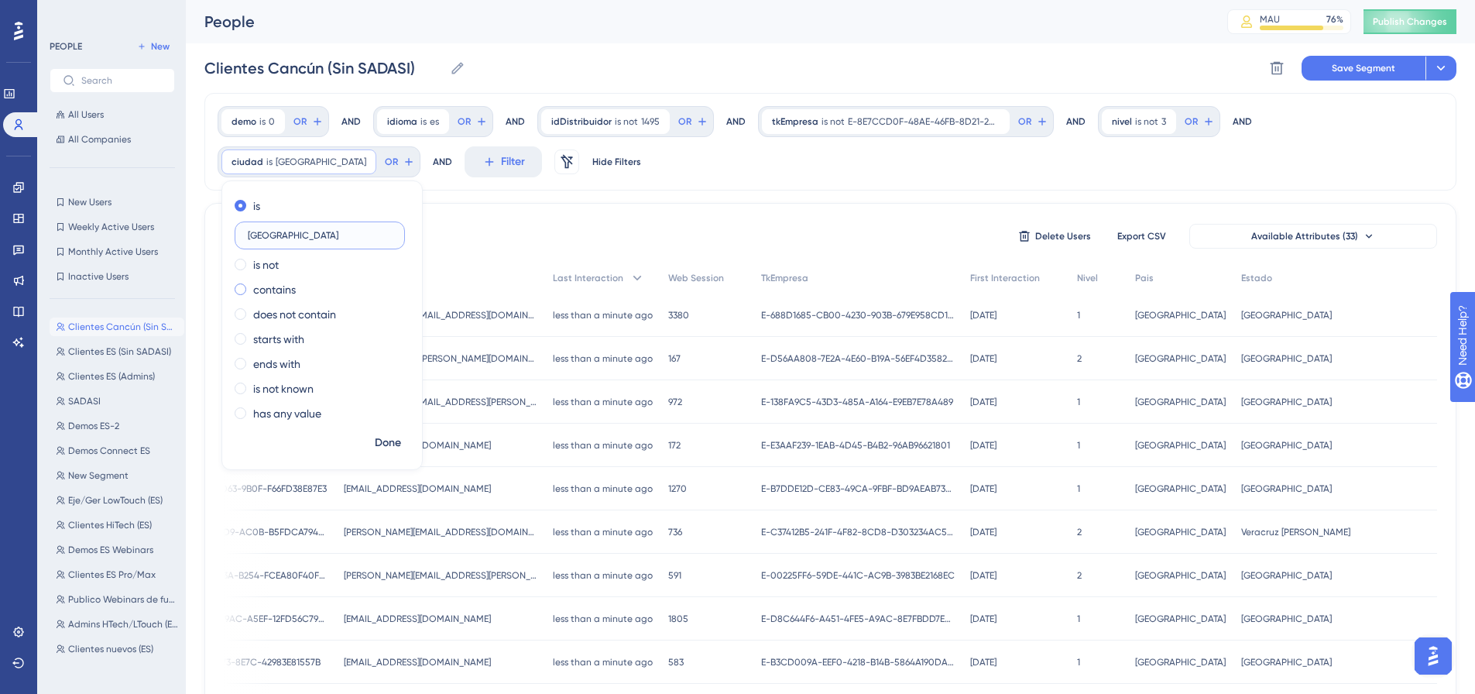
type input "[GEOGRAPHIC_DATA]"
click at [403, 280] on div "contains" at bounding box center [319, 289] width 169 height 19
click at [387, 440] on span "Done" at bounding box center [388, 442] width 26 height 19
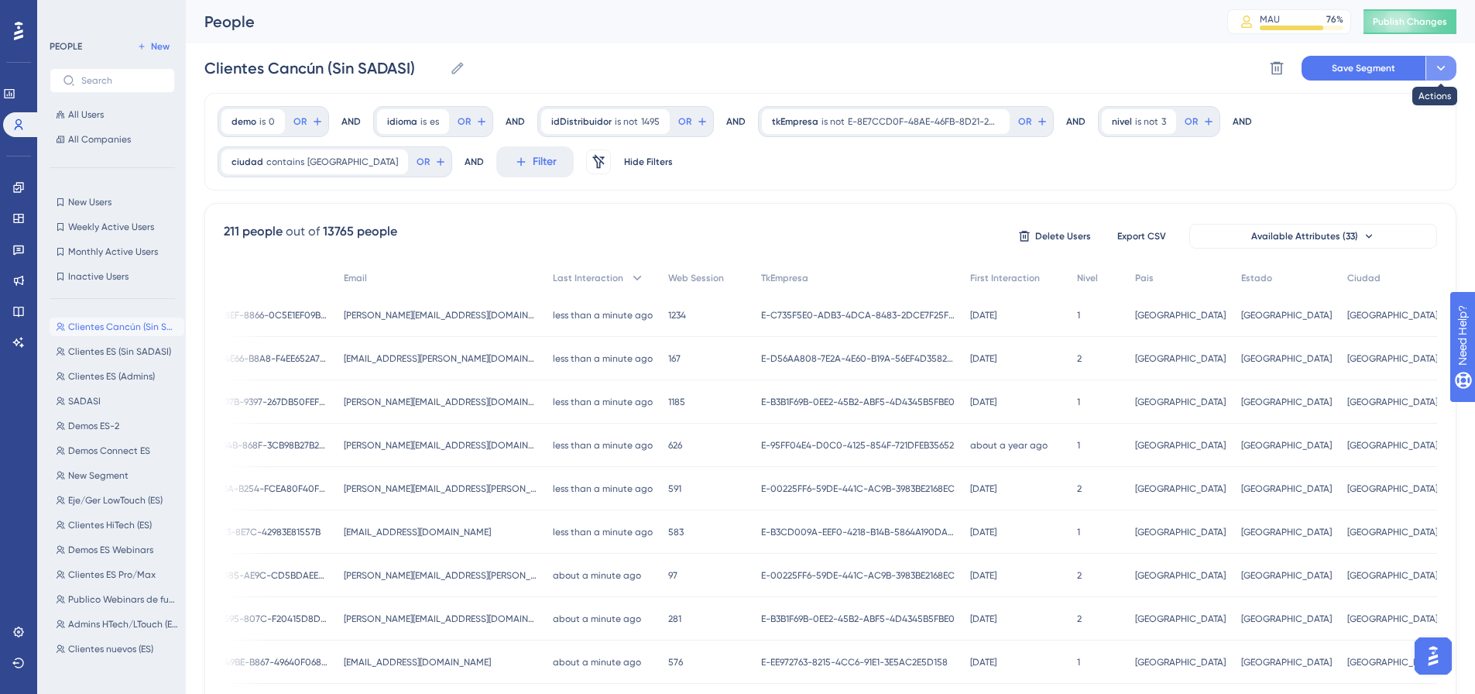
click at [1444, 72] on icon at bounding box center [1440, 67] width 15 height 15
click at [1368, 113] on span "Save as a New Segment" at bounding box center [1367, 112] width 119 height 19
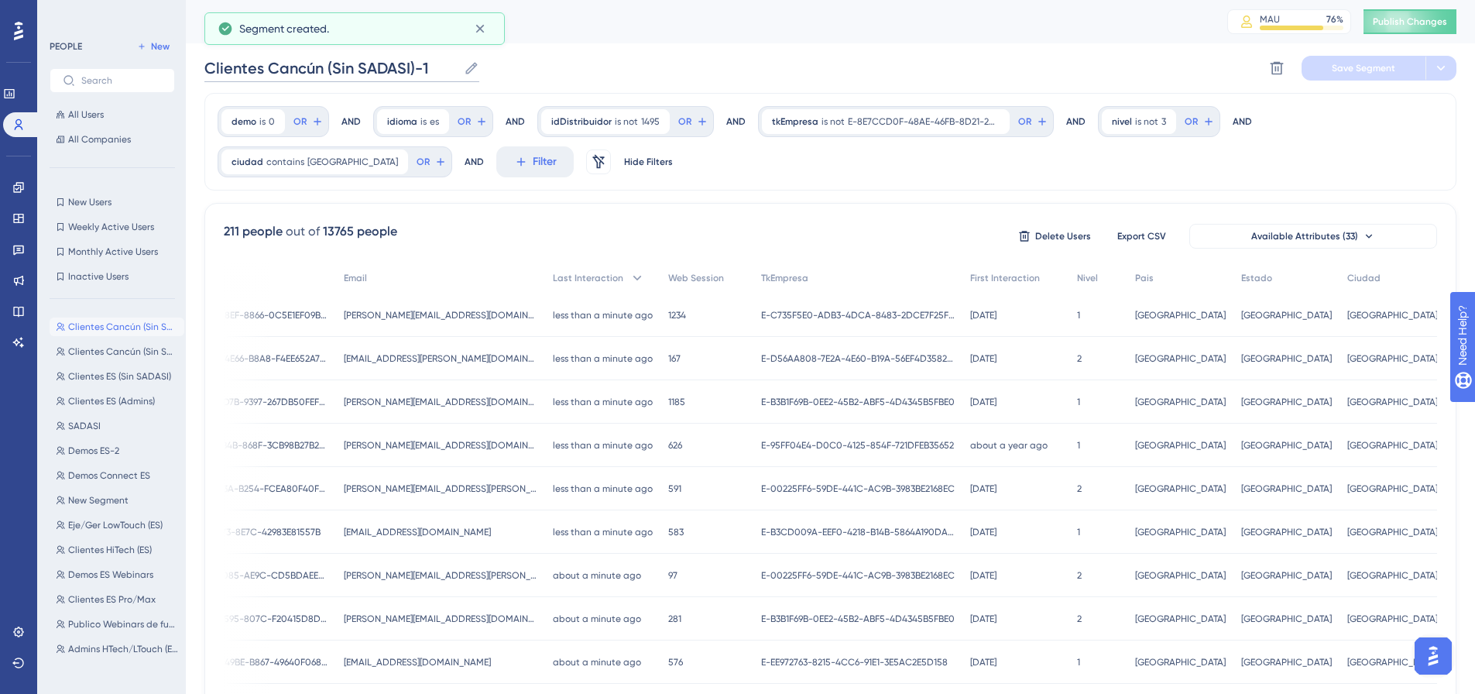
click at [301, 67] on input "Clientes Cancún (Sin SADASI)-1" at bounding box center [330, 68] width 253 height 22
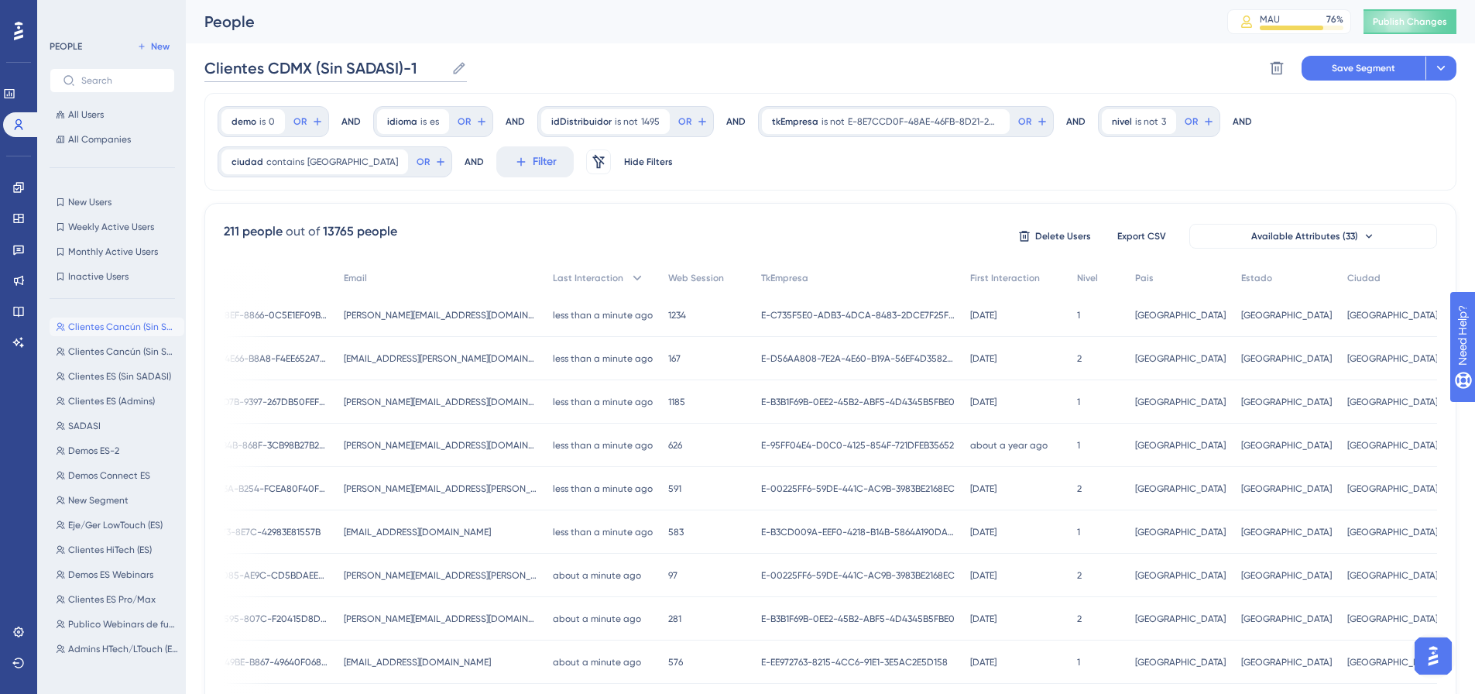
click at [420, 62] on input "Clientes CDMX (Sin SADASI)-1" at bounding box center [324, 68] width 241 height 22
type input "Clientes CDMX (Sin SADASI)"
click at [1393, 73] on span "Save Segment" at bounding box center [1363, 68] width 63 height 12
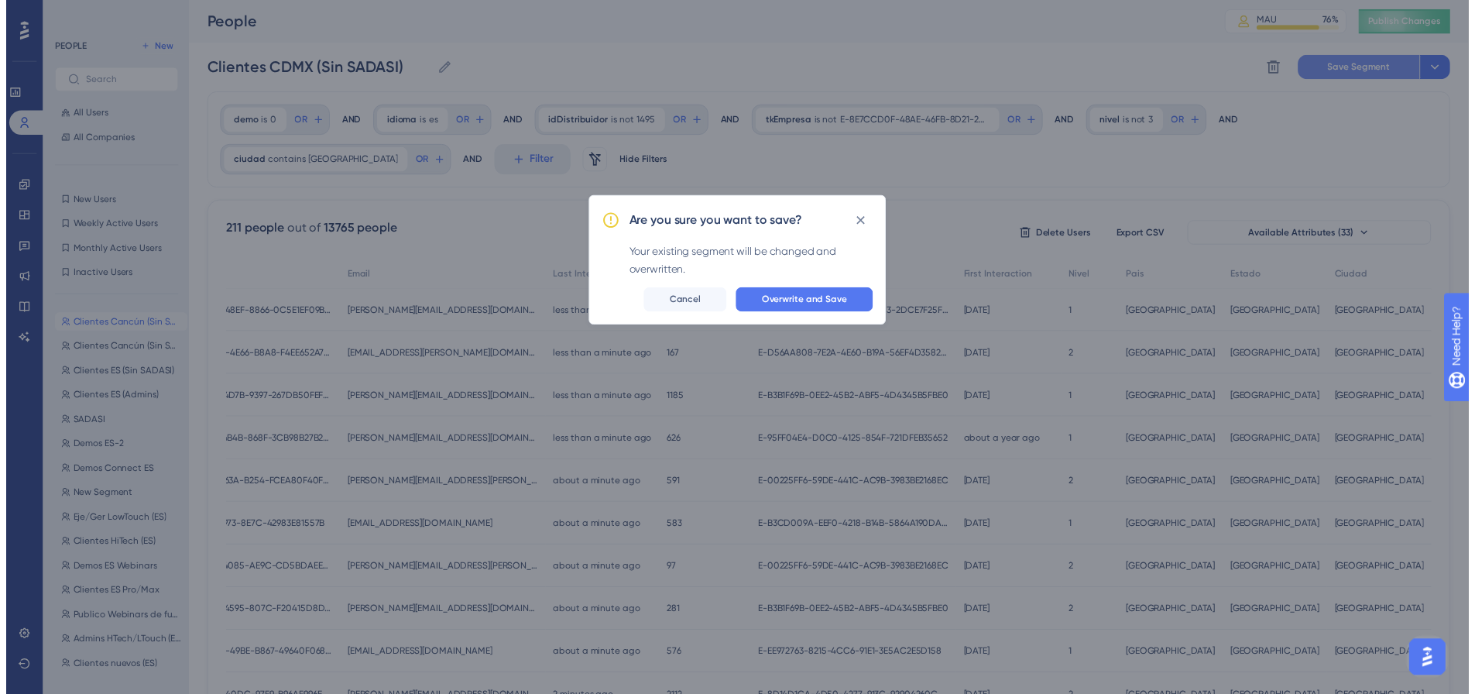
scroll to position [0, 0]
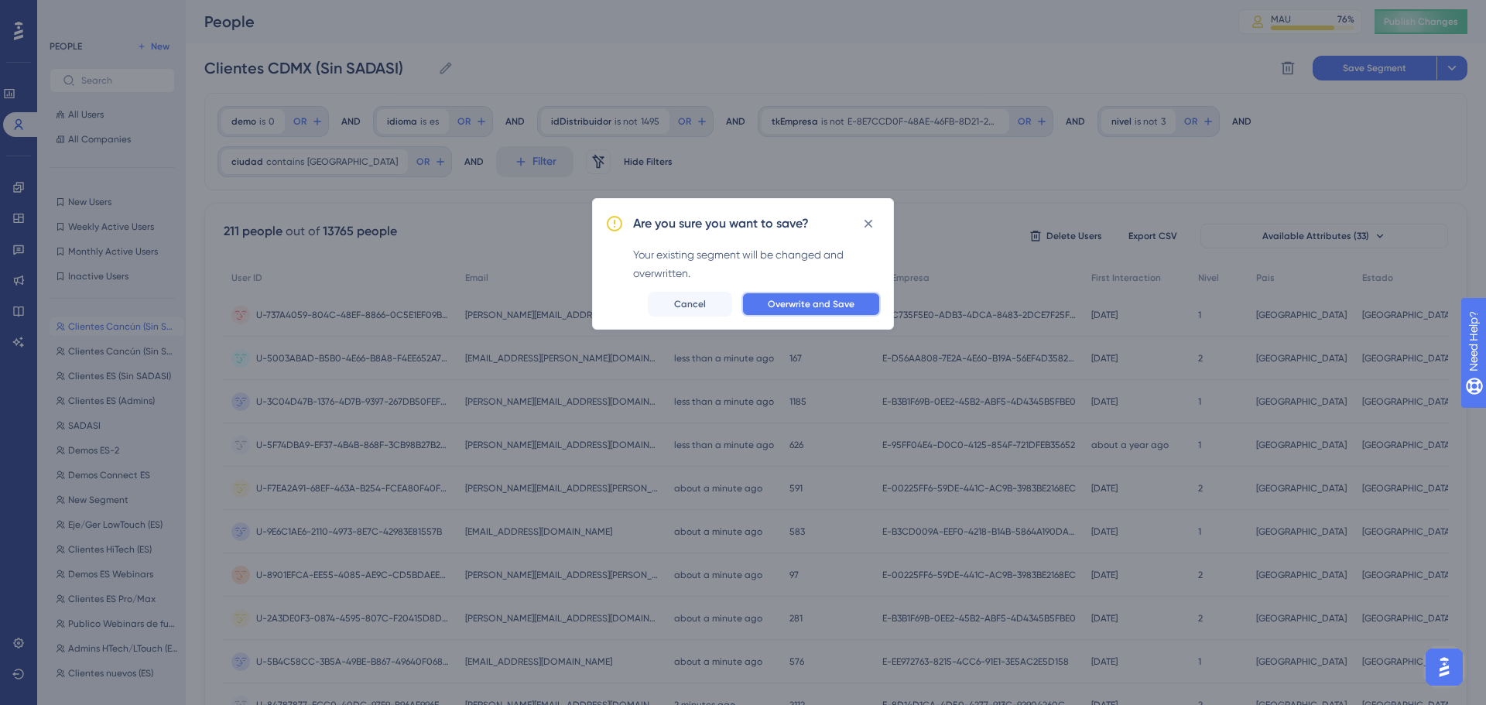
click at [831, 308] on span "Overwrite and Save" at bounding box center [811, 304] width 87 height 12
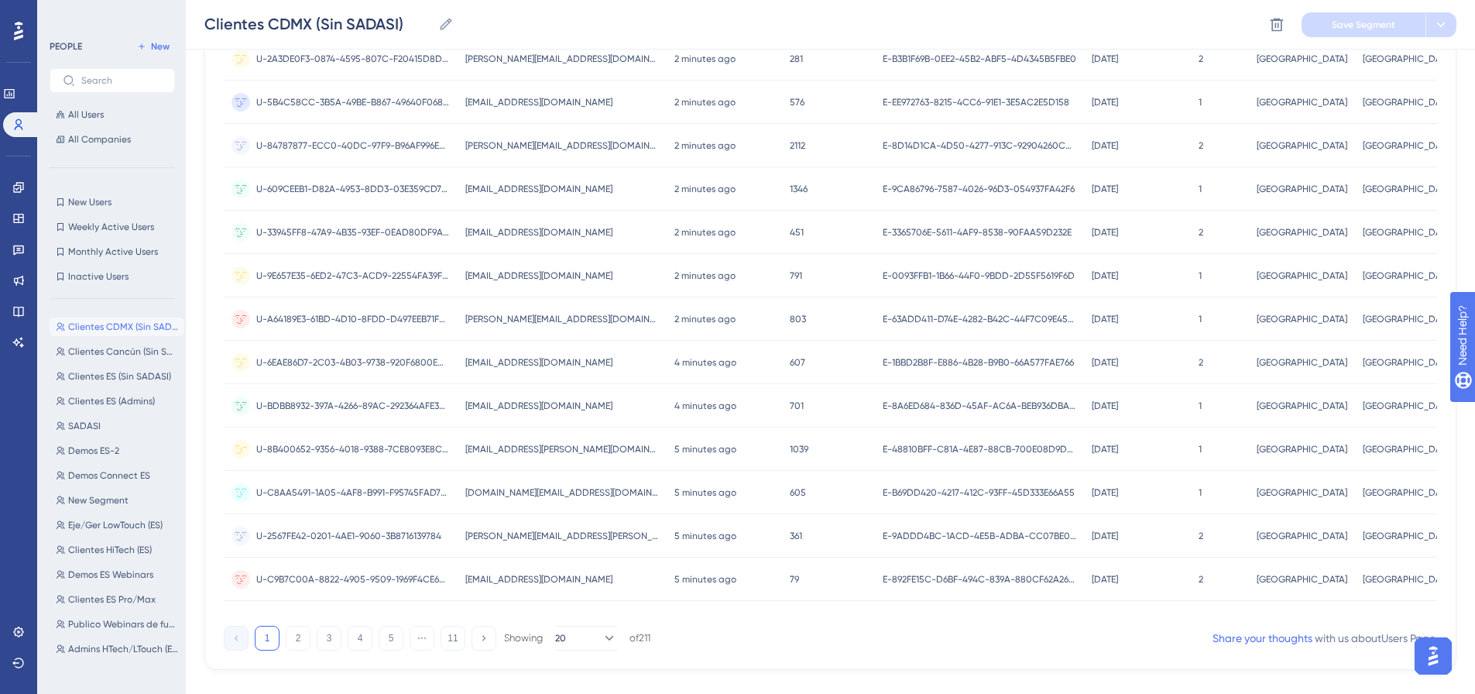
scroll to position [591, 0]
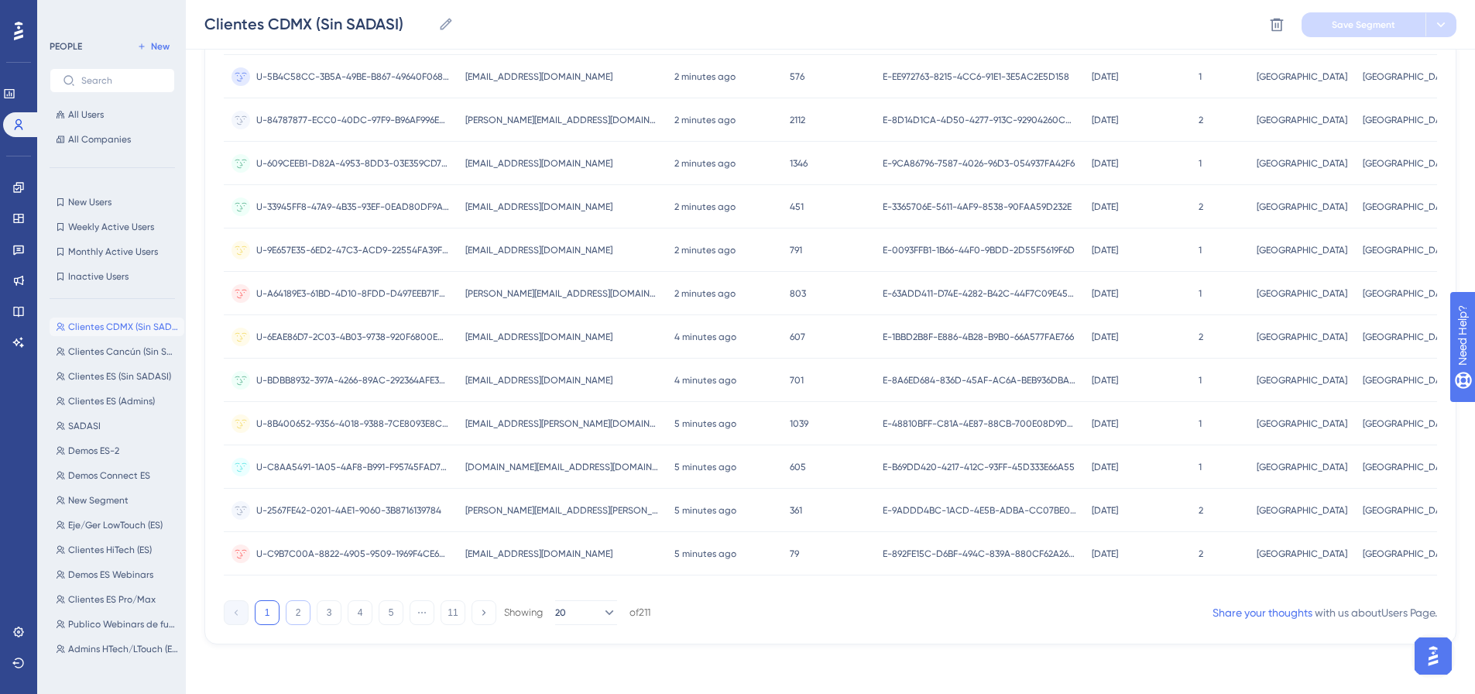
click at [298, 619] on button "2" at bounding box center [298, 612] width 25 height 25
click at [330, 617] on button "3" at bounding box center [329, 612] width 25 height 25
click at [358, 611] on button "4" at bounding box center [360, 612] width 25 height 25
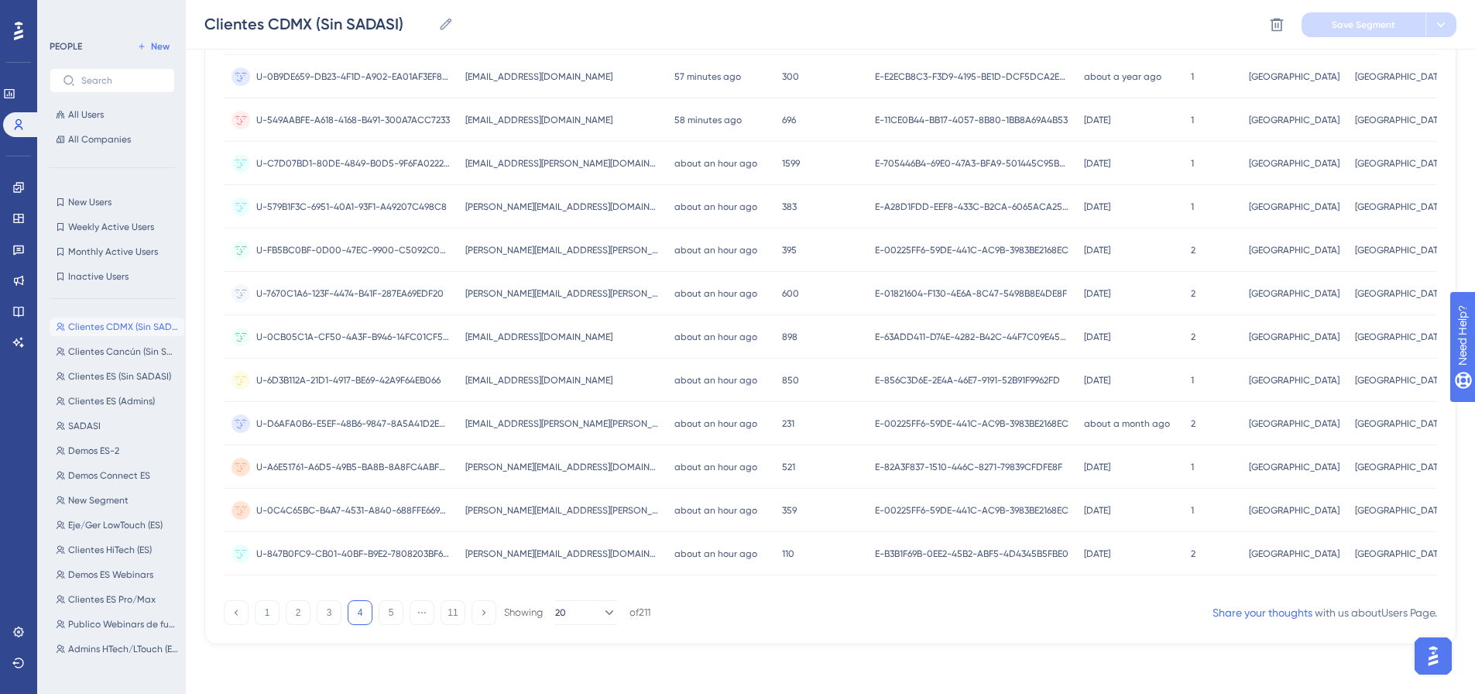
drag, startPoint x: 396, startPoint y: 611, endPoint x: 437, endPoint y: 601, distance: 42.2
click at [402, 608] on button "5" at bounding box center [391, 612] width 25 height 25
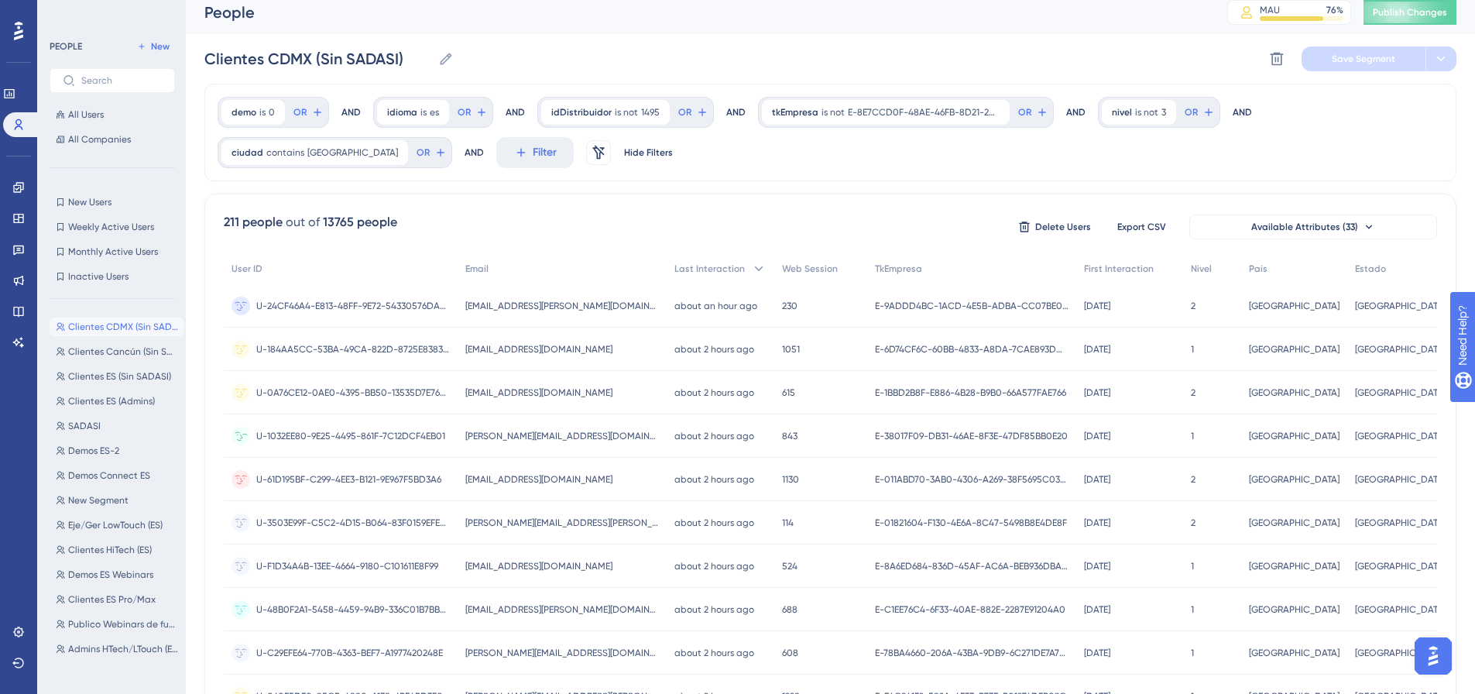
scroll to position [0, 0]
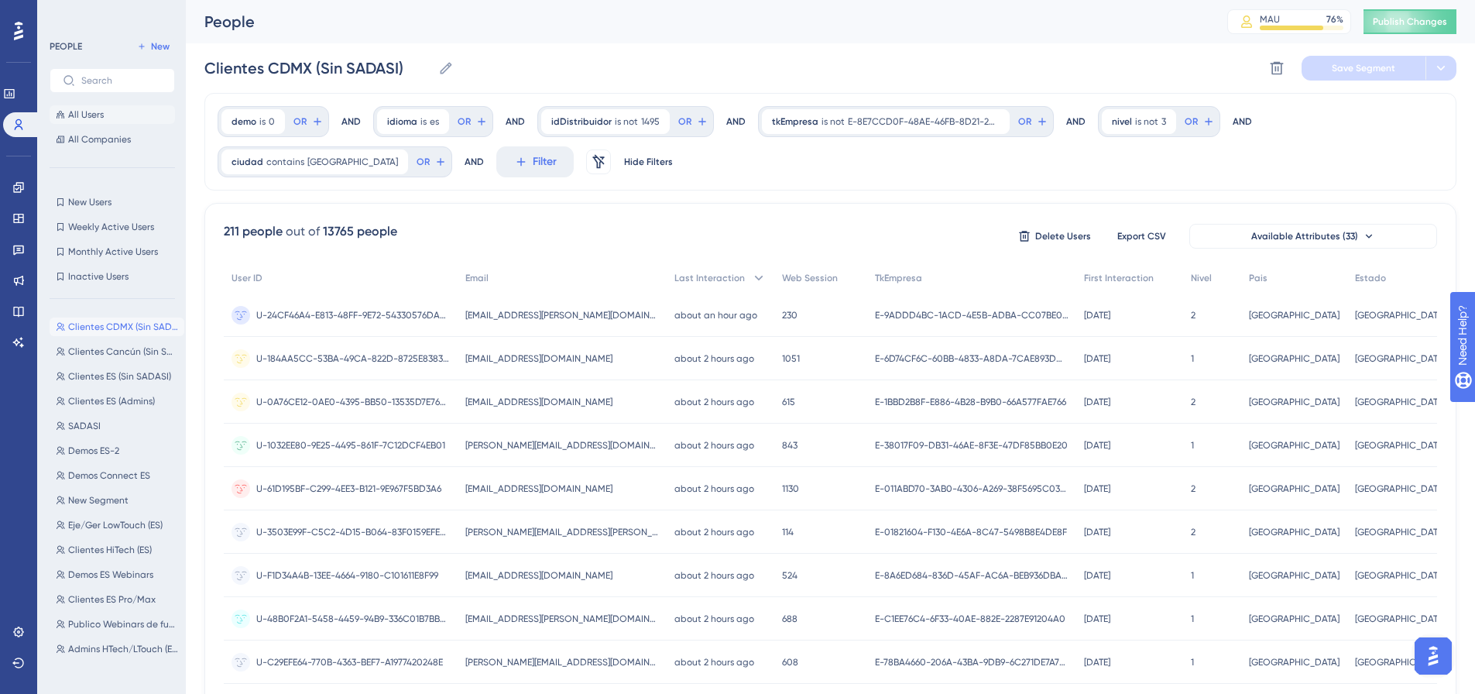
click at [98, 122] on button "All Users" at bounding box center [112, 114] width 125 height 19
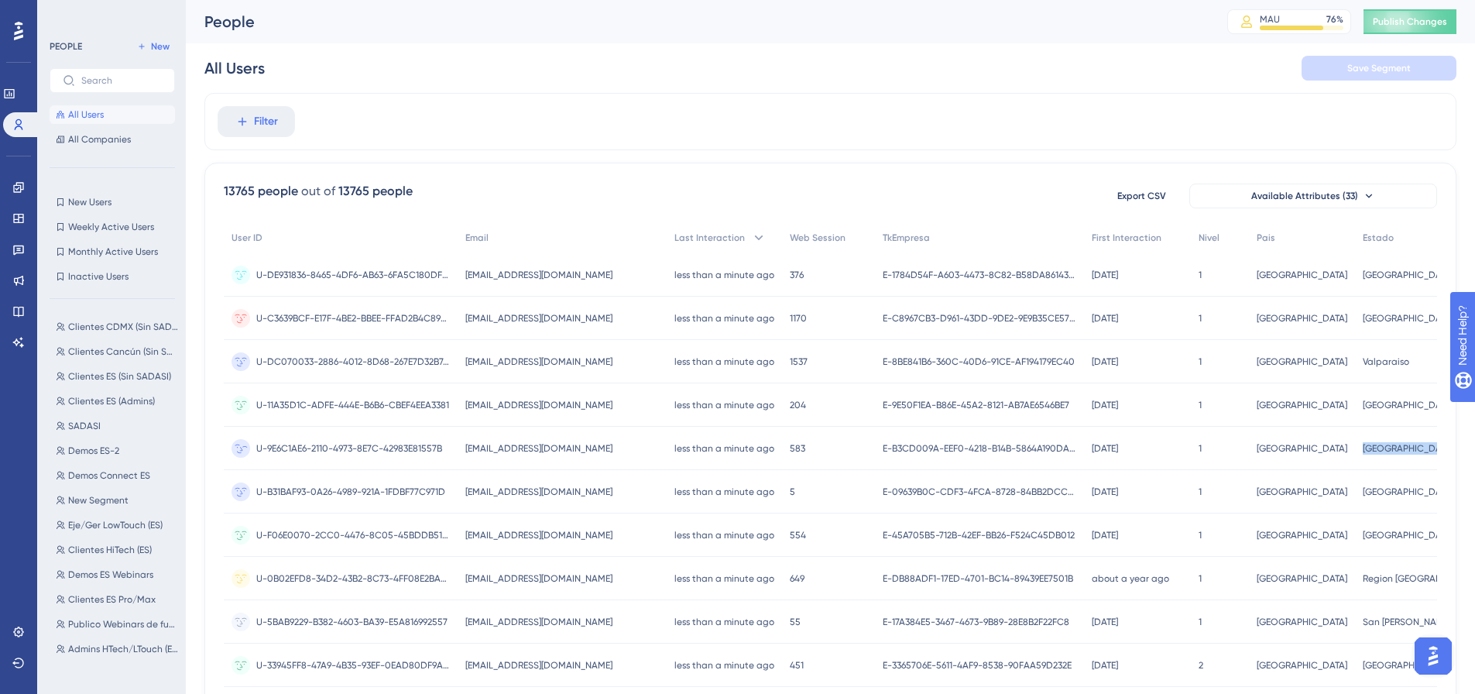
drag, startPoint x: 1362, startPoint y: 446, endPoint x: 1280, endPoint y: 451, distance: 83.0
click at [1355, 451] on div "[GEOGRAPHIC_DATA] [GEOGRAPHIC_DATA]" at bounding box center [1458, 448] width 207 height 43
copy span "[GEOGRAPHIC_DATA]"
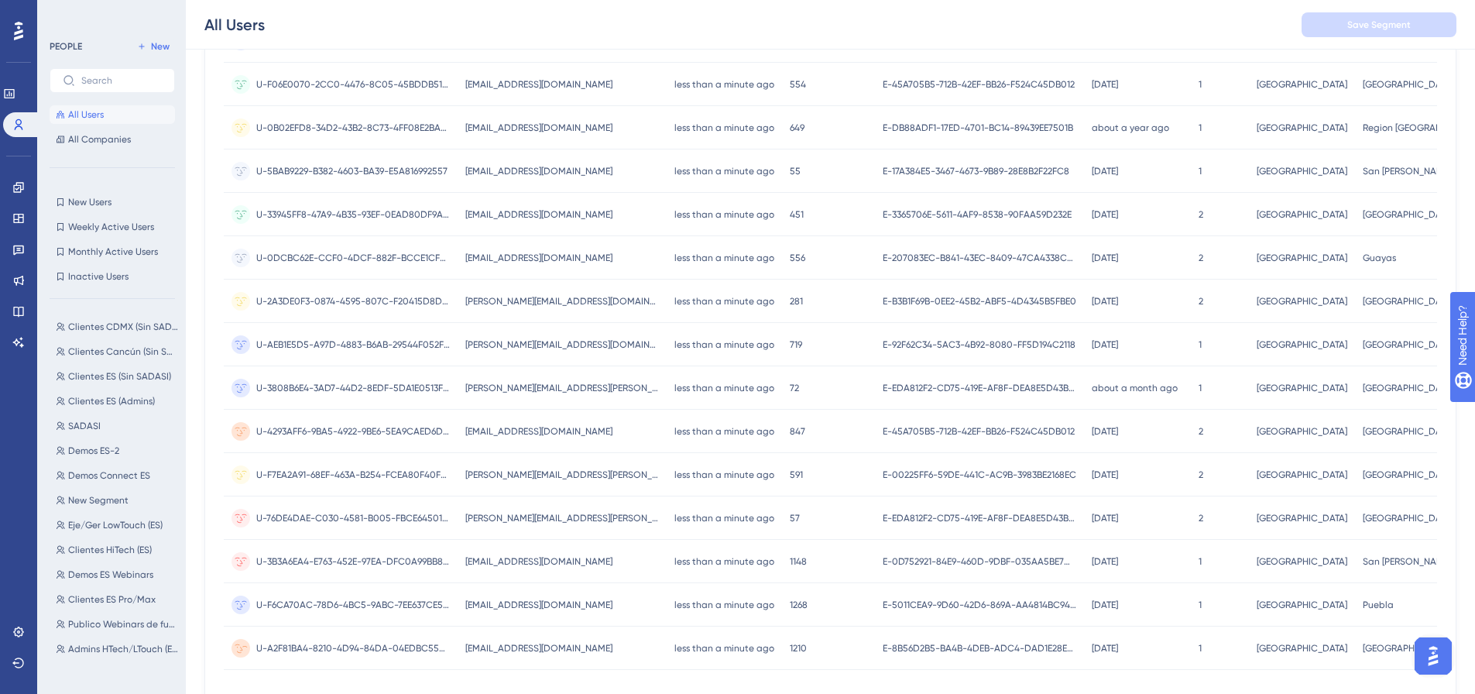
scroll to position [542, 0]
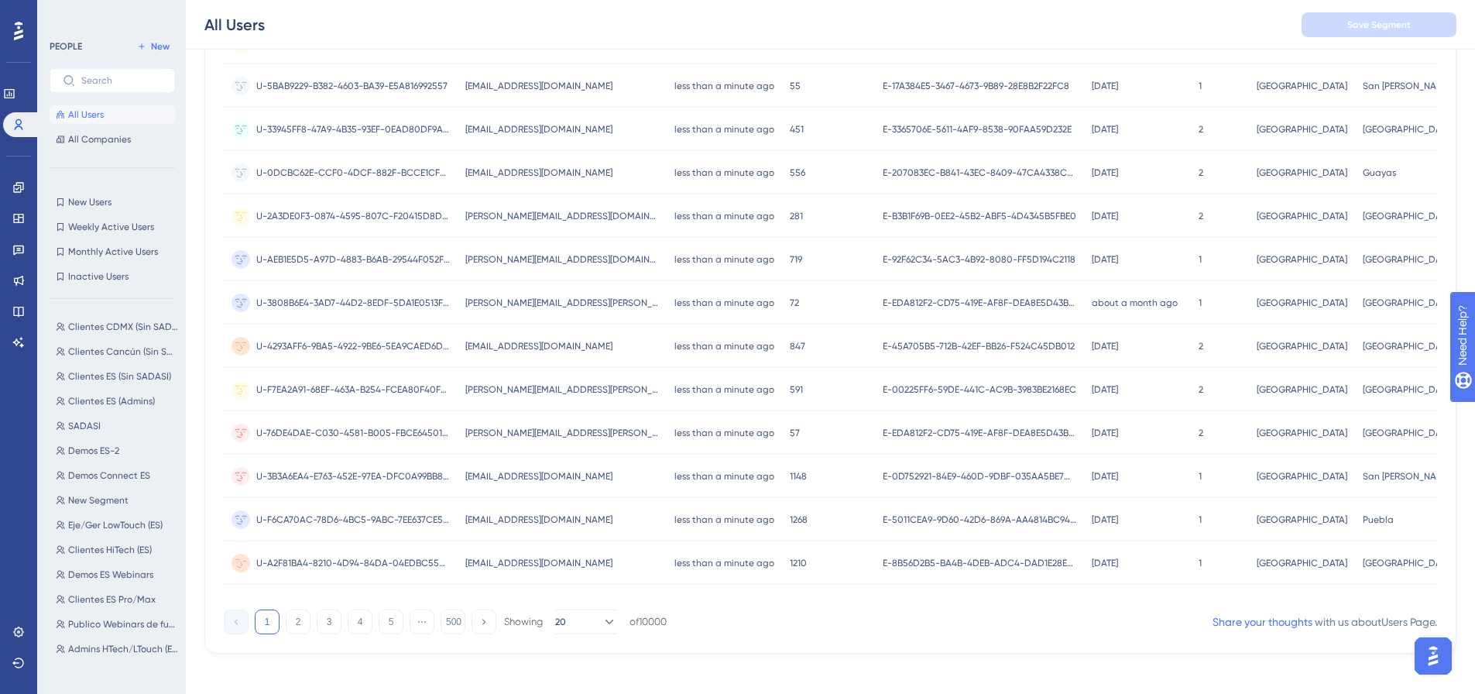
click at [1362, 564] on span "[GEOGRAPHIC_DATA]" at bounding box center [1407, 563] width 91 height 12
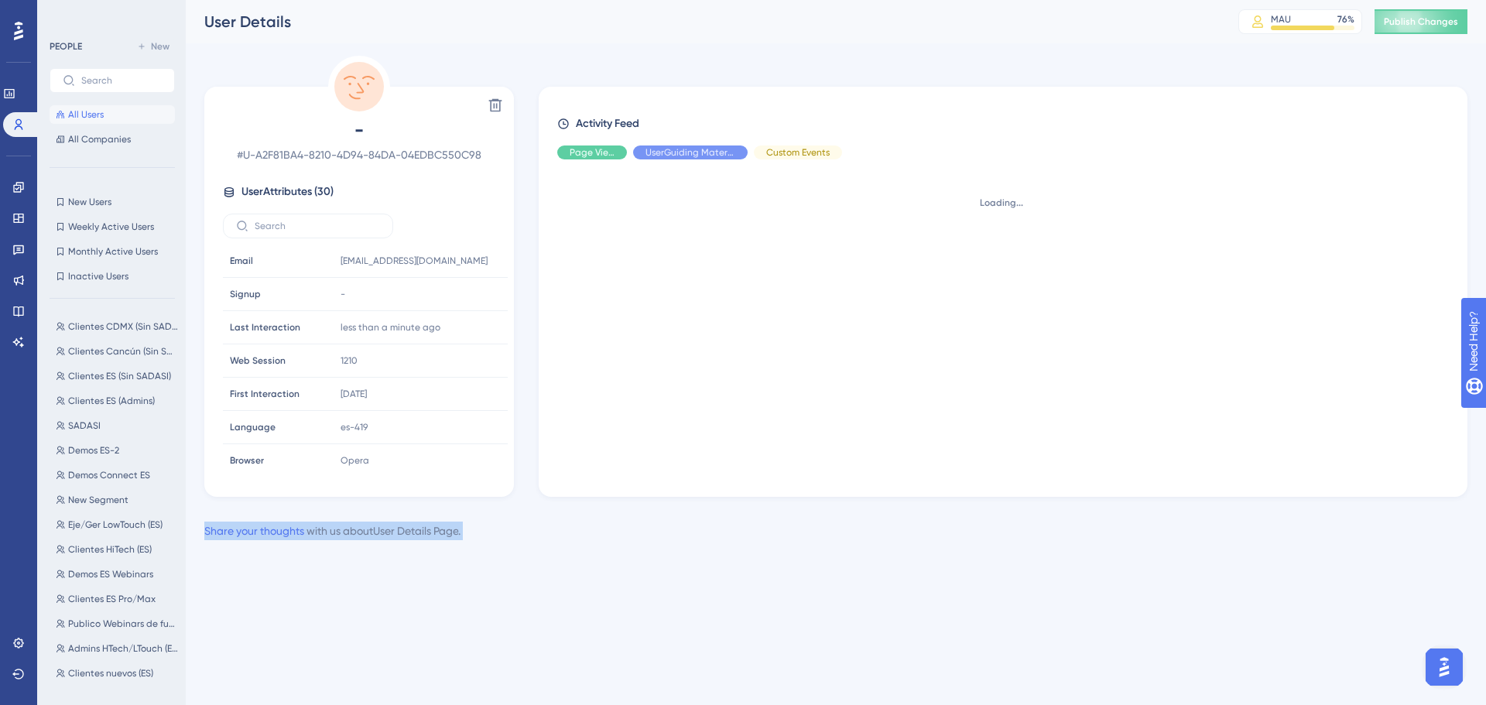
click at [1308, 564] on div "Performance Users Engagement Widgets Feedback Product Updates Knowledge Base AI…" at bounding box center [836, 282] width 1300 height 565
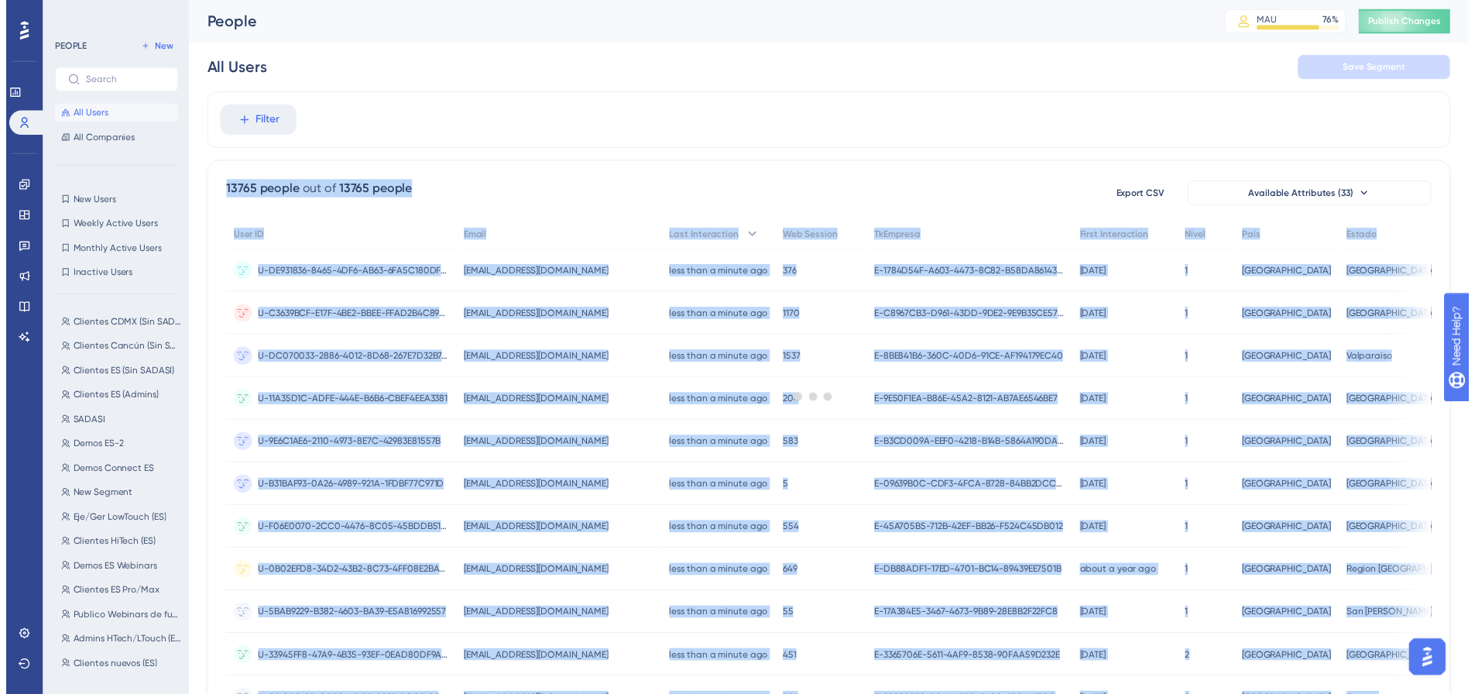
scroll to position [542, 0]
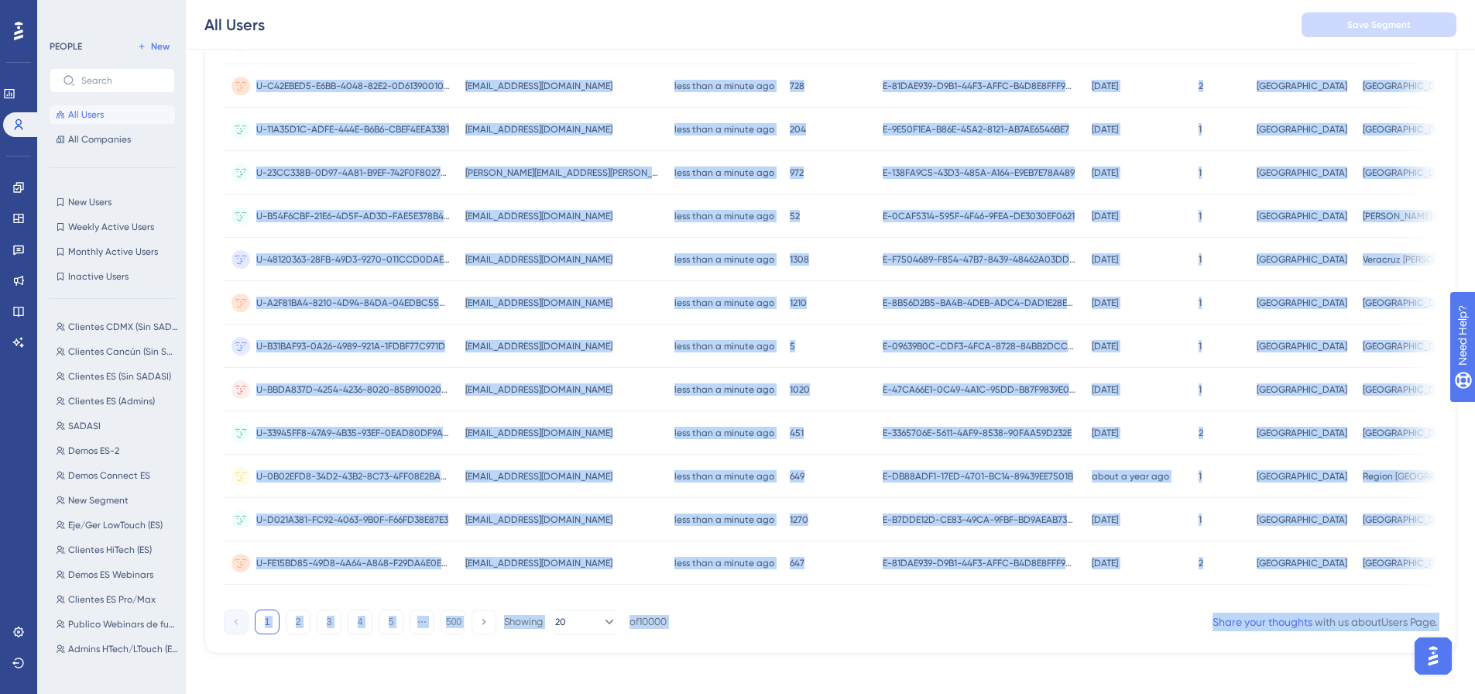
click at [1104, 643] on div "13765 people out of 13765 people Export CSV Available Attributes (33) User ID E…" at bounding box center [830, 140] width 1252 height 1026
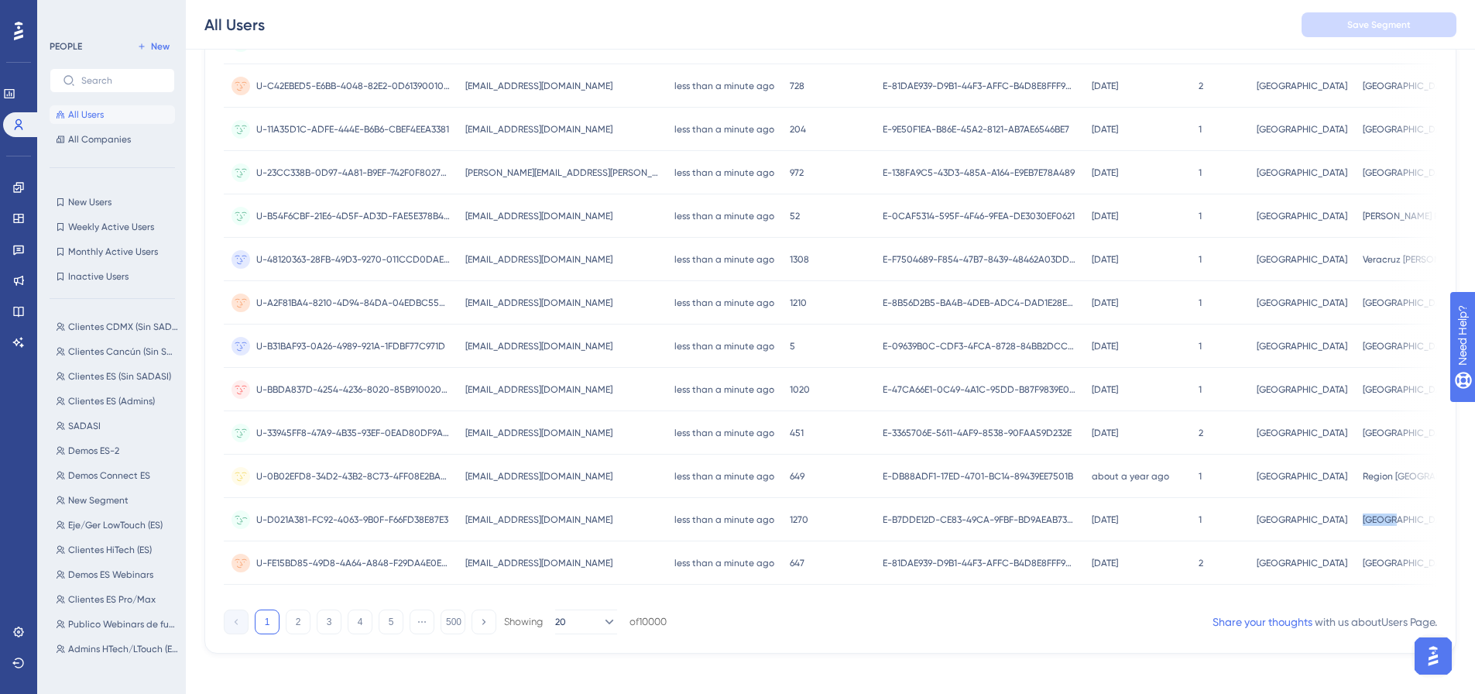
drag, startPoint x: 1305, startPoint y: 523, endPoint x: 1264, endPoint y: 523, distance: 41.0
click at [1355, 523] on div "[GEOGRAPHIC_DATA] [GEOGRAPHIC_DATA]" at bounding box center [1458, 519] width 207 height 43
copy span "[GEOGRAPHIC_DATA]"
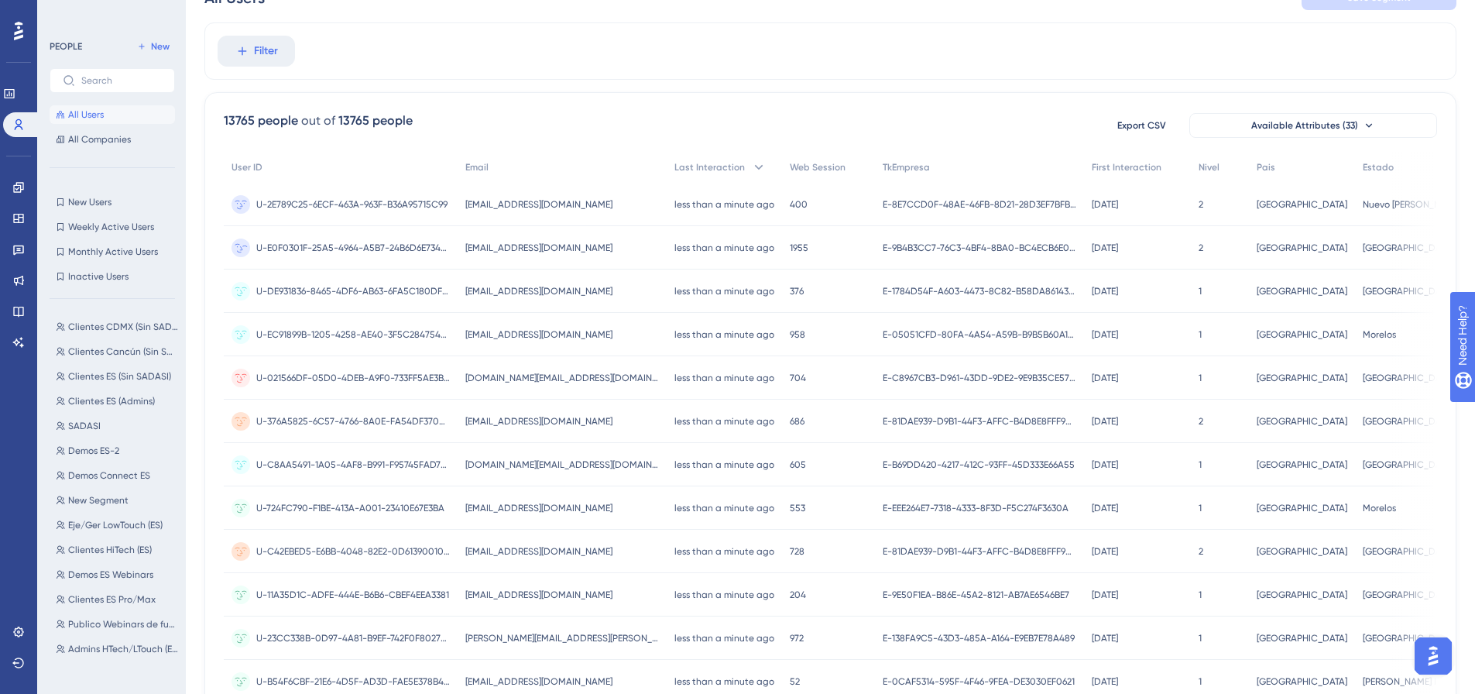
scroll to position [0, 0]
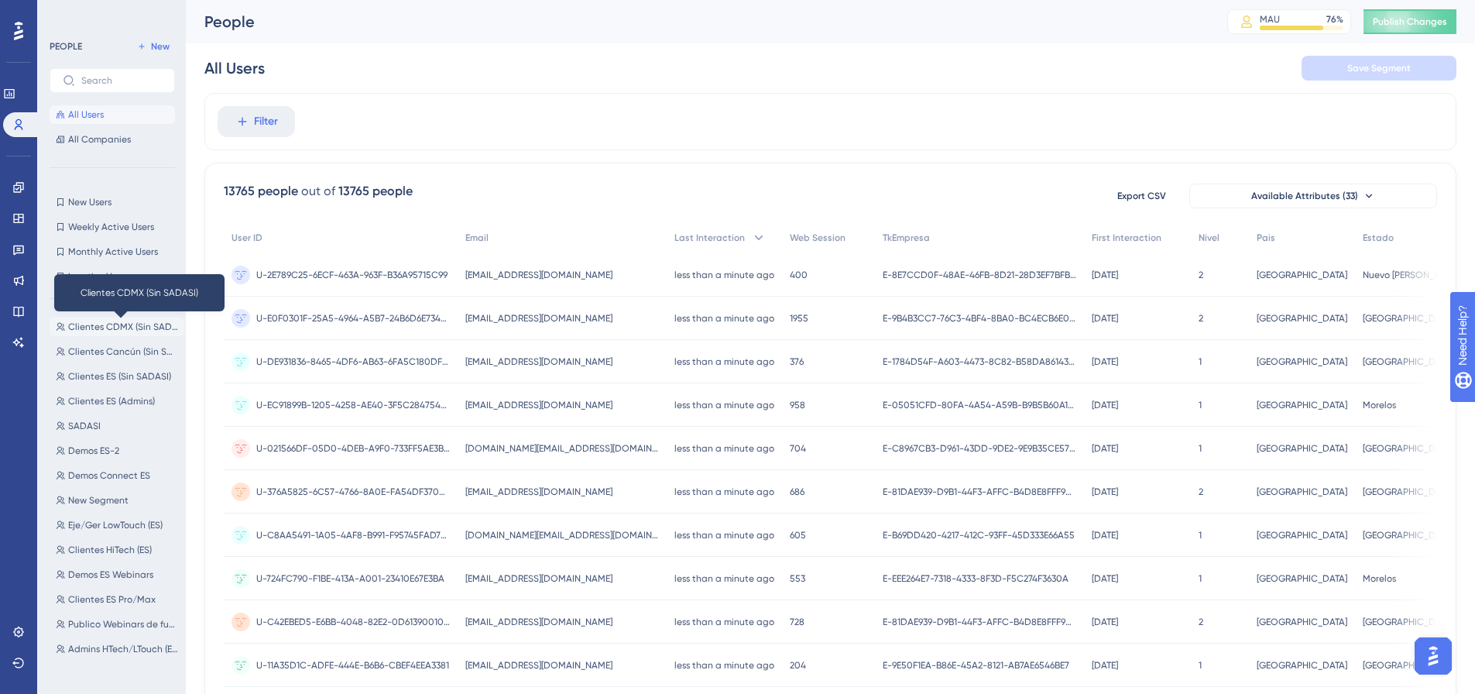
click at [120, 327] on span "Clientes CDMX (Sin SADASI)" at bounding box center [123, 326] width 110 height 12
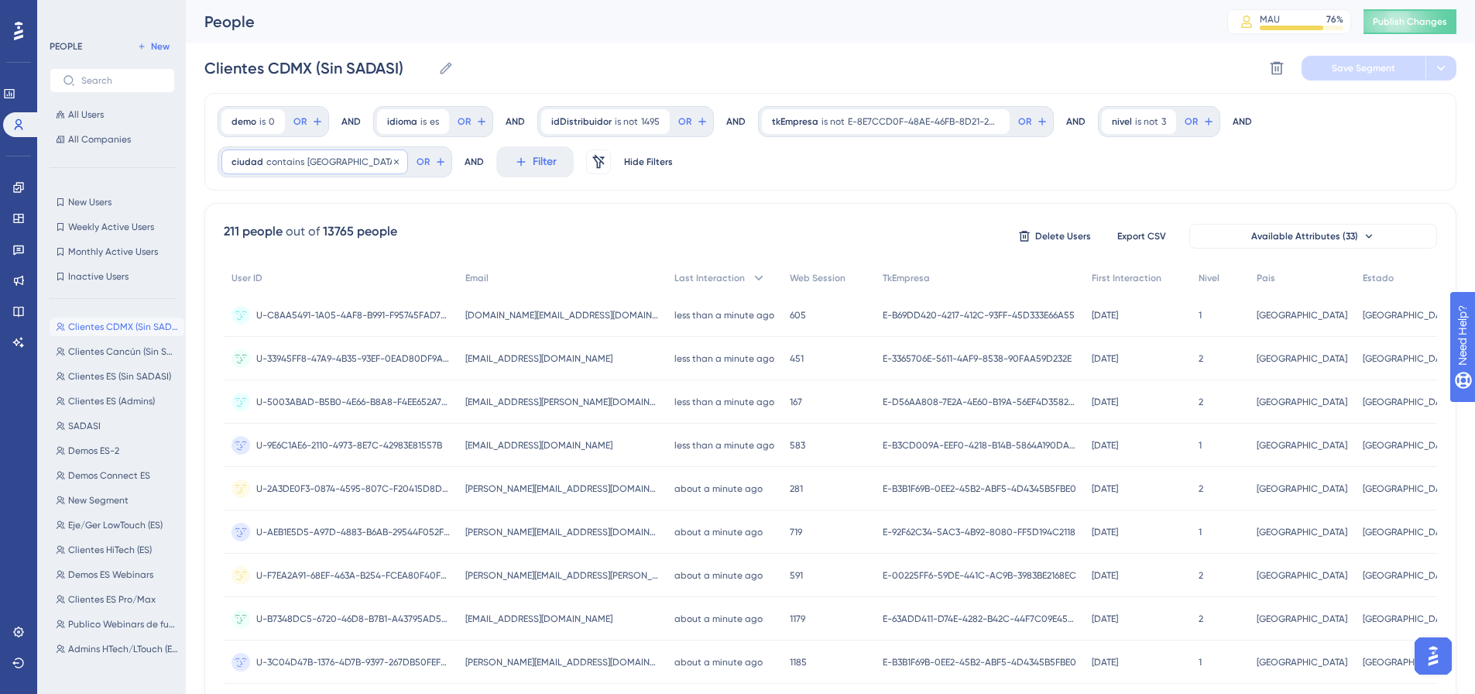
click at [317, 170] on div "ciudad contains [GEOGRAPHIC_DATA] [GEOGRAPHIC_DATA] Remove" at bounding box center [314, 161] width 187 height 25
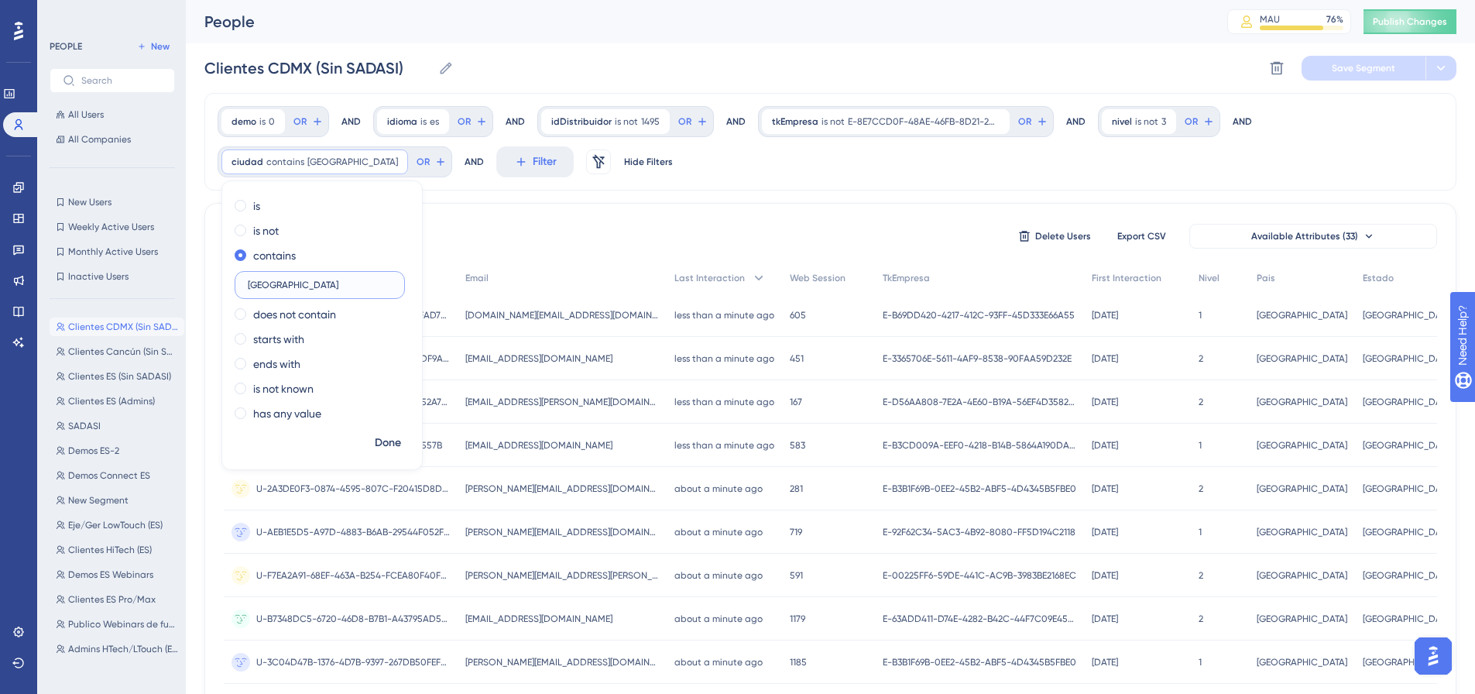
click at [262, 286] on input "[GEOGRAPHIC_DATA]" at bounding box center [320, 284] width 144 height 11
click at [385, 439] on span "Done" at bounding box center [388, 442] width 26 height 19
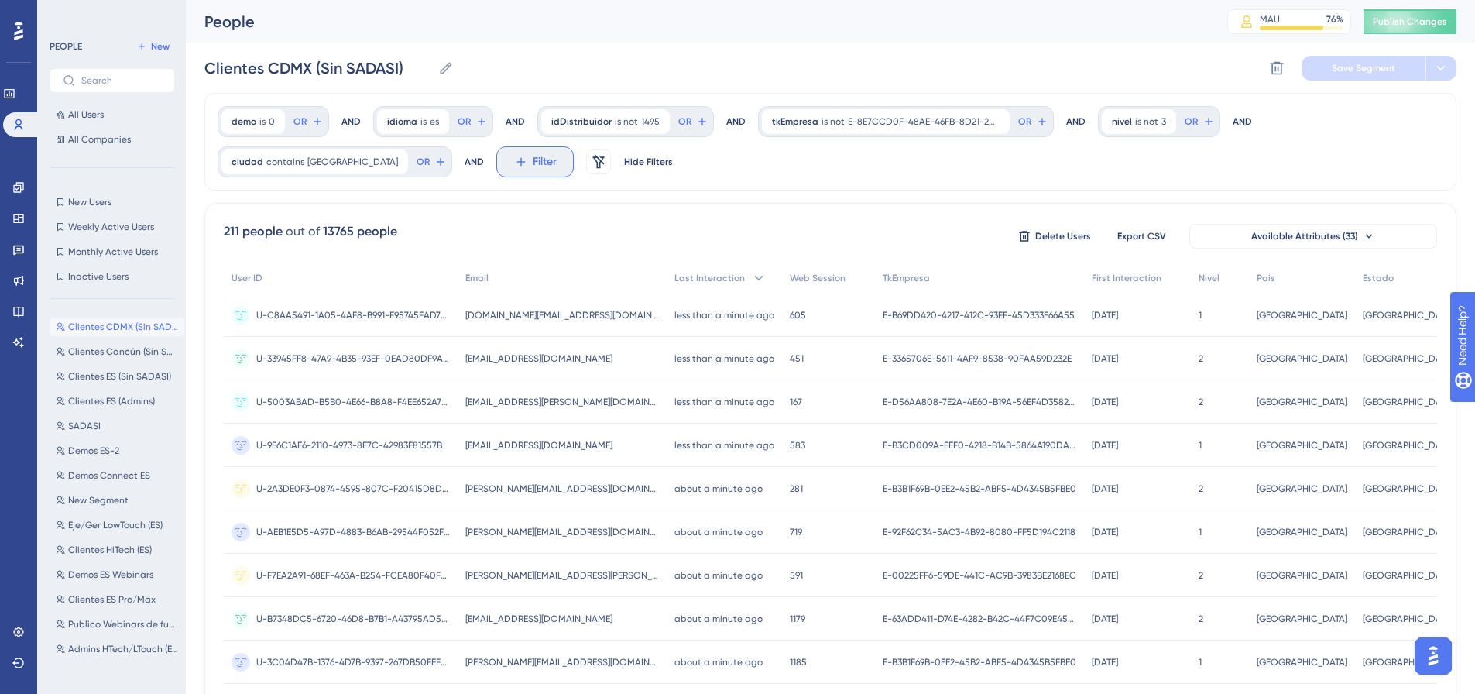
click at [533, 167] on span "Filter" at bounding box center [545, 161] width 24 height 19
type input "ciu"
click at [519, 285] on span "ciudad" at bounding box center [537, 278] width 36 height 19
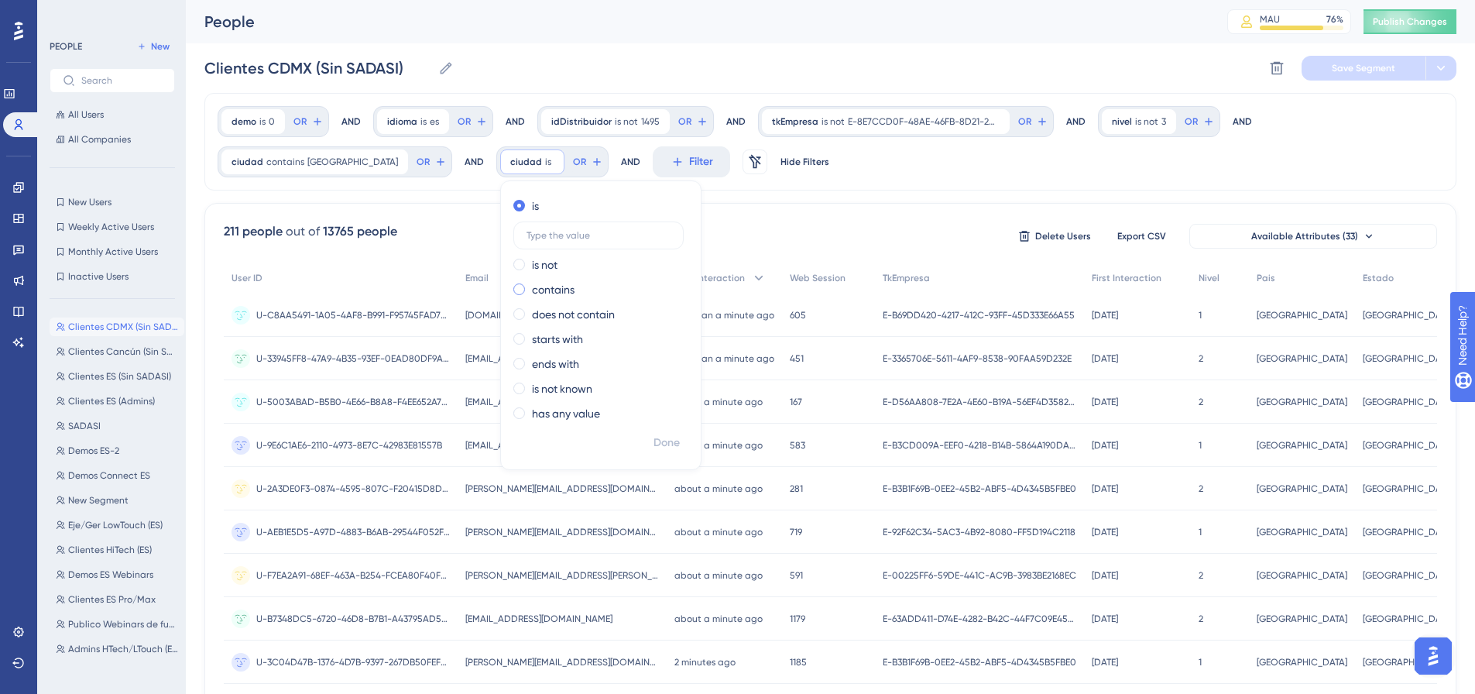
click at [532, 290] on label "contains" at bounding box center [553, 289] width 43 height 19
click at [527, 282] on input "text" at bounding box center [598, 284] width 144 height 11
paste input "[GEOGRAPHIC_DATA]"
type input "[GEOGRAPHIC_DATA]"
click at [421, 163] on div "demo is 0 0 Remove OR AND idioma is es es Remove OR AND idDistribuidor is not 1…" at bounding box center [830, 142] width 1252 height 98
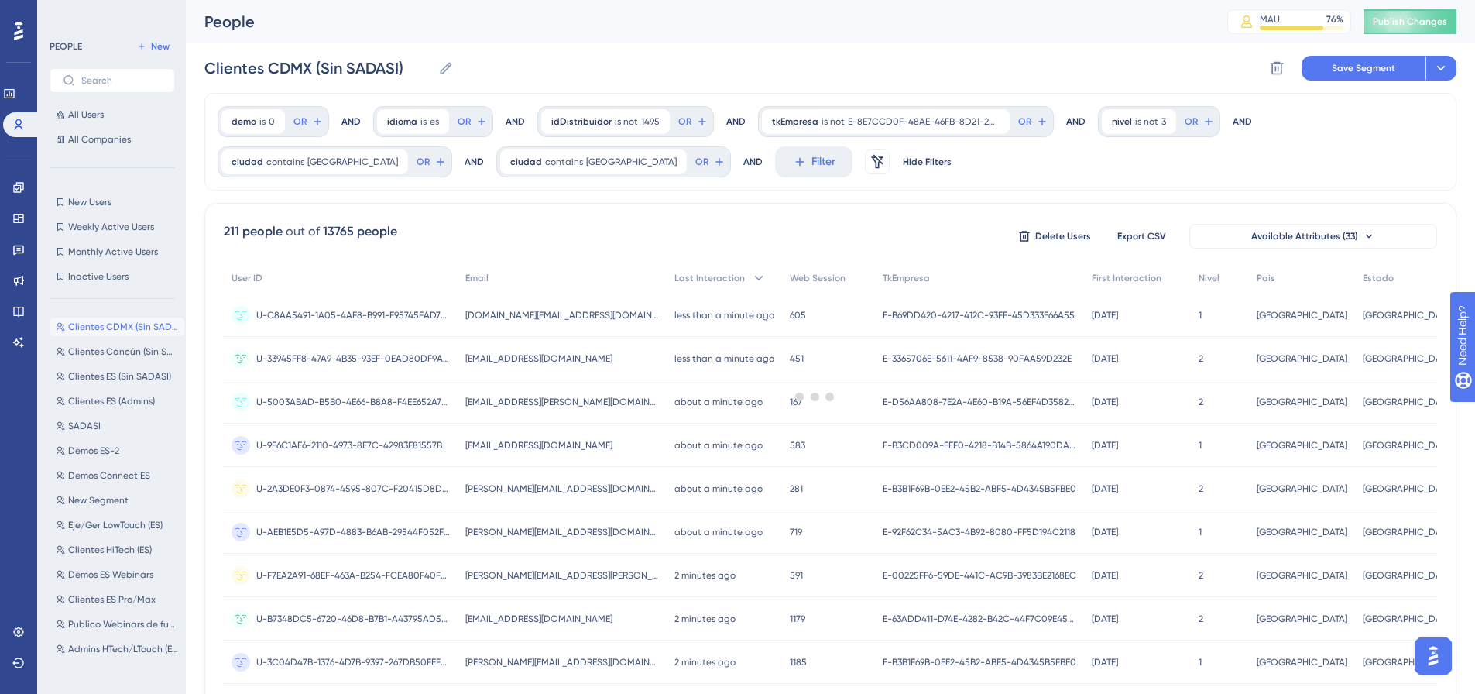
click at [415, 161] on div at bounding box center [815, 396] width 1320 height 582
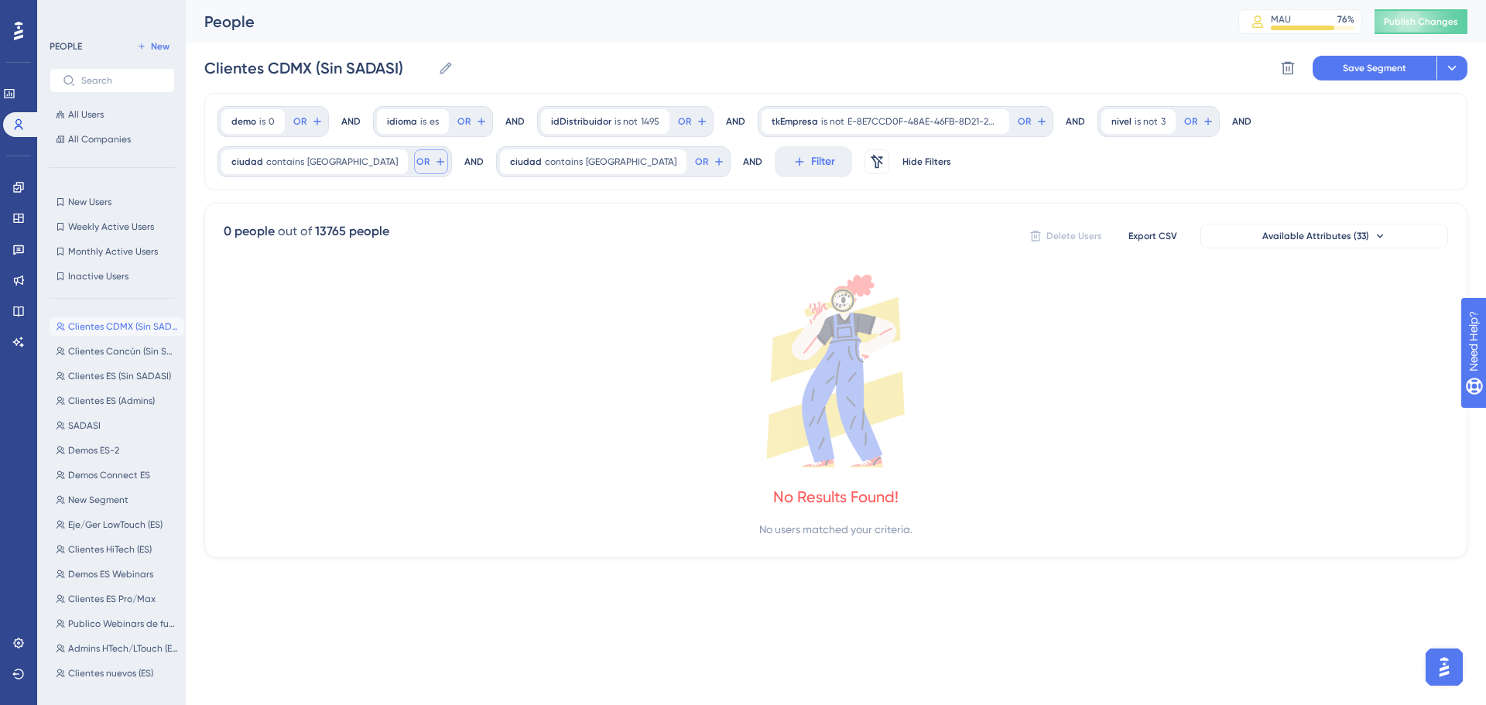
click at [416, 156] on span "OR" at bounding box center [422, 162] width 13 height 12
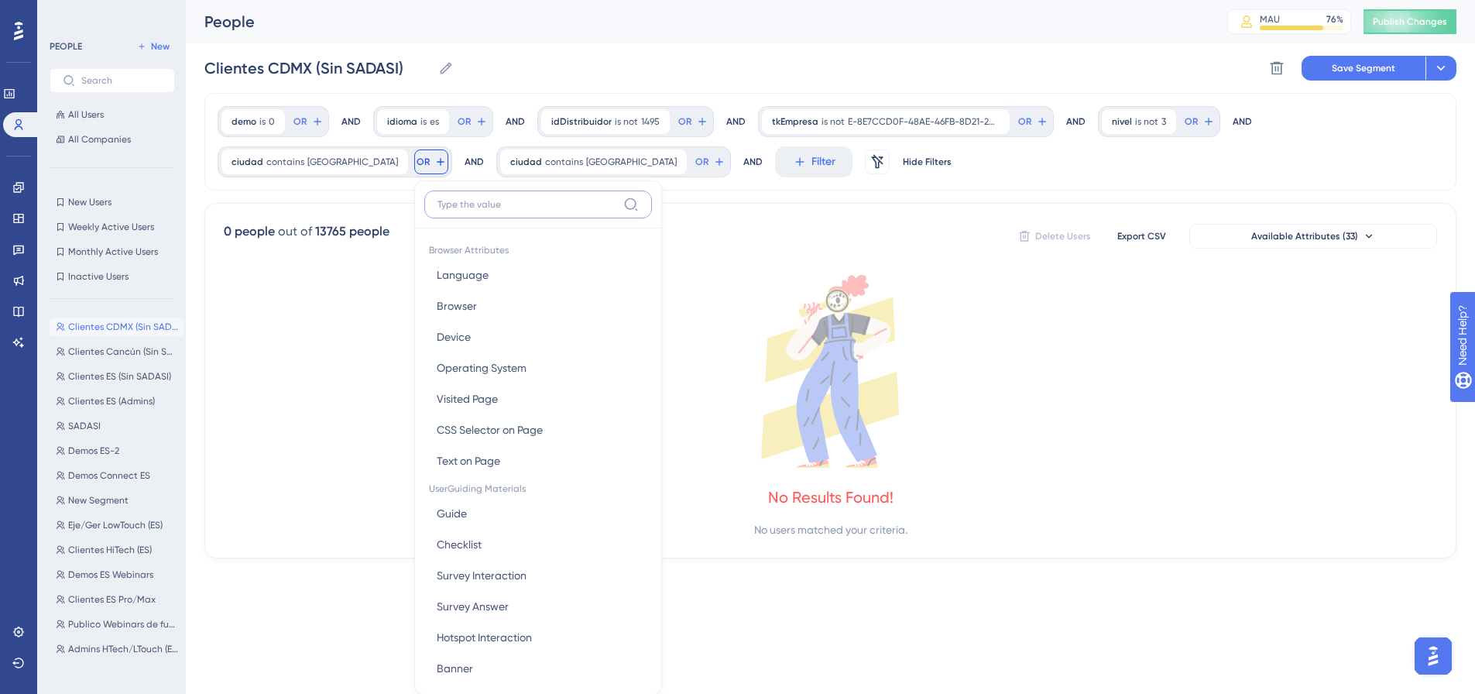
scroll to position [71, 0]
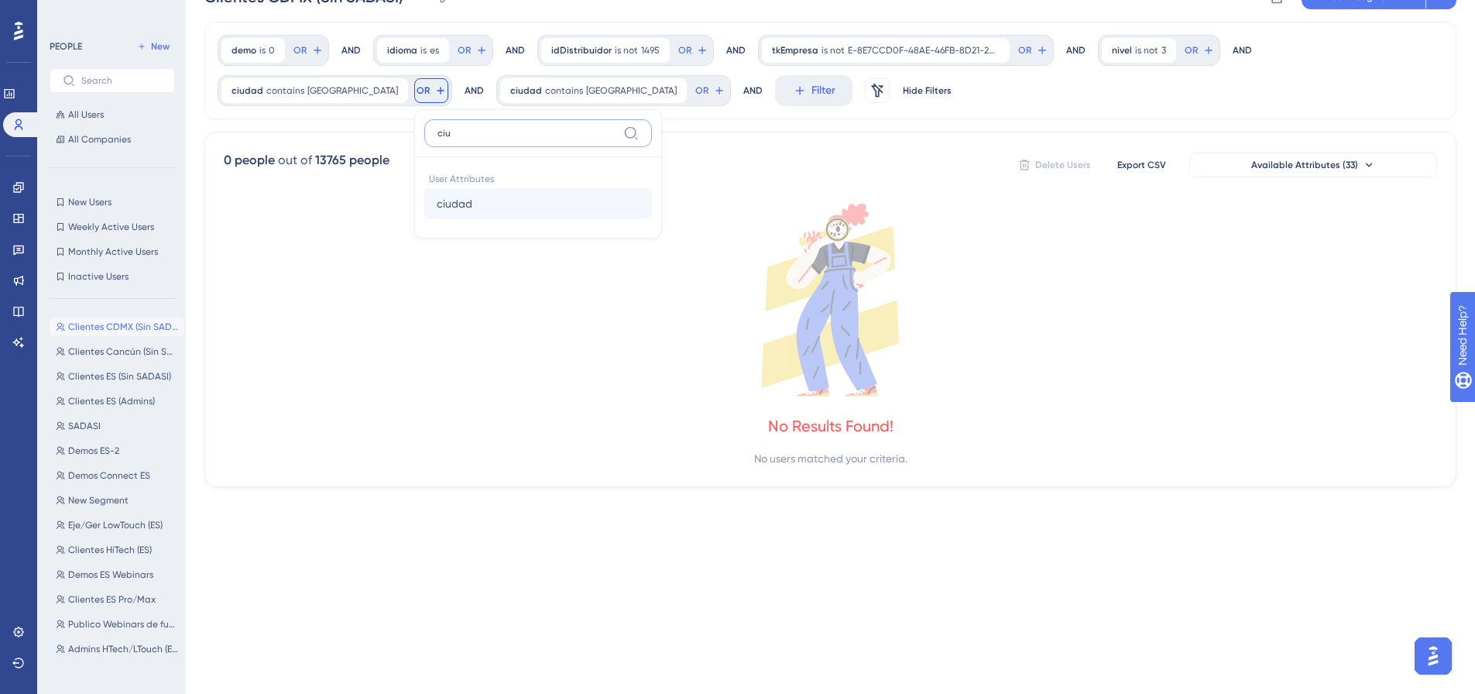
type input "ciu"
click at [424, 216] on button "ciudad ciudad" at bounding box center [538, 203] width 228 height 31
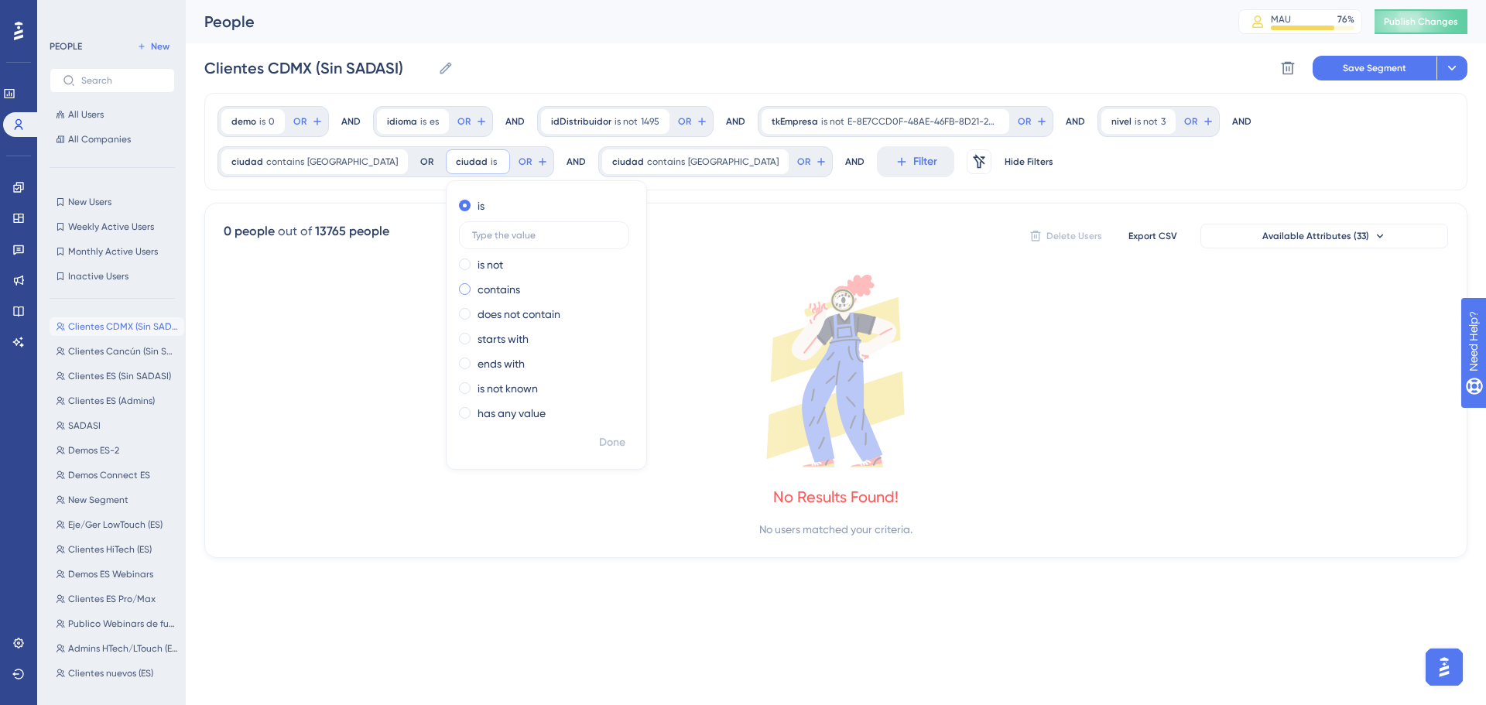
click at [478, 293] on label "contains" at bounding box center [499, 289] width 43 height 19
type input "[GEOGRAPHIC_DATA]"
click at [599, 433] on span "Done" at bounding box center [612, 442] width 26 height 19
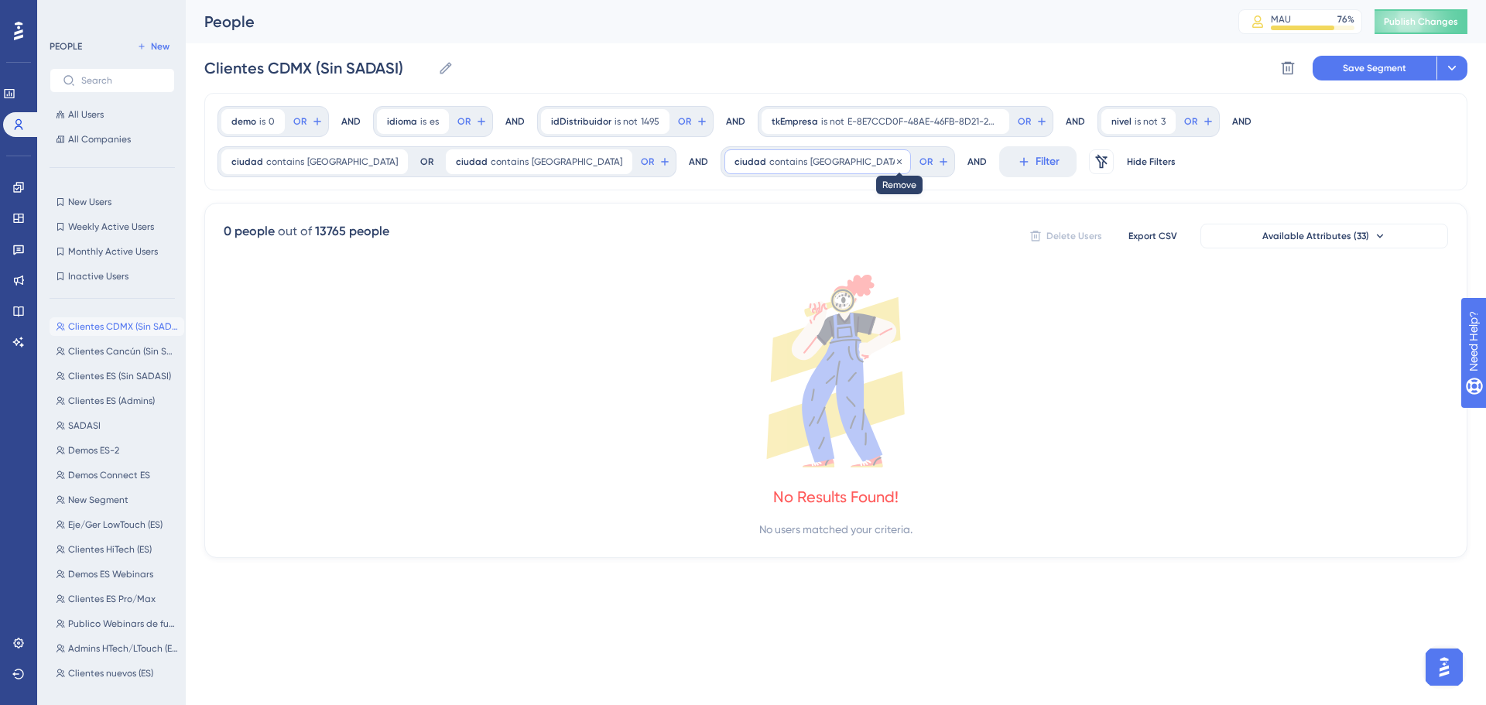
click at [895, 159] on icon at bounding box center [899, 161] width 9 height 9
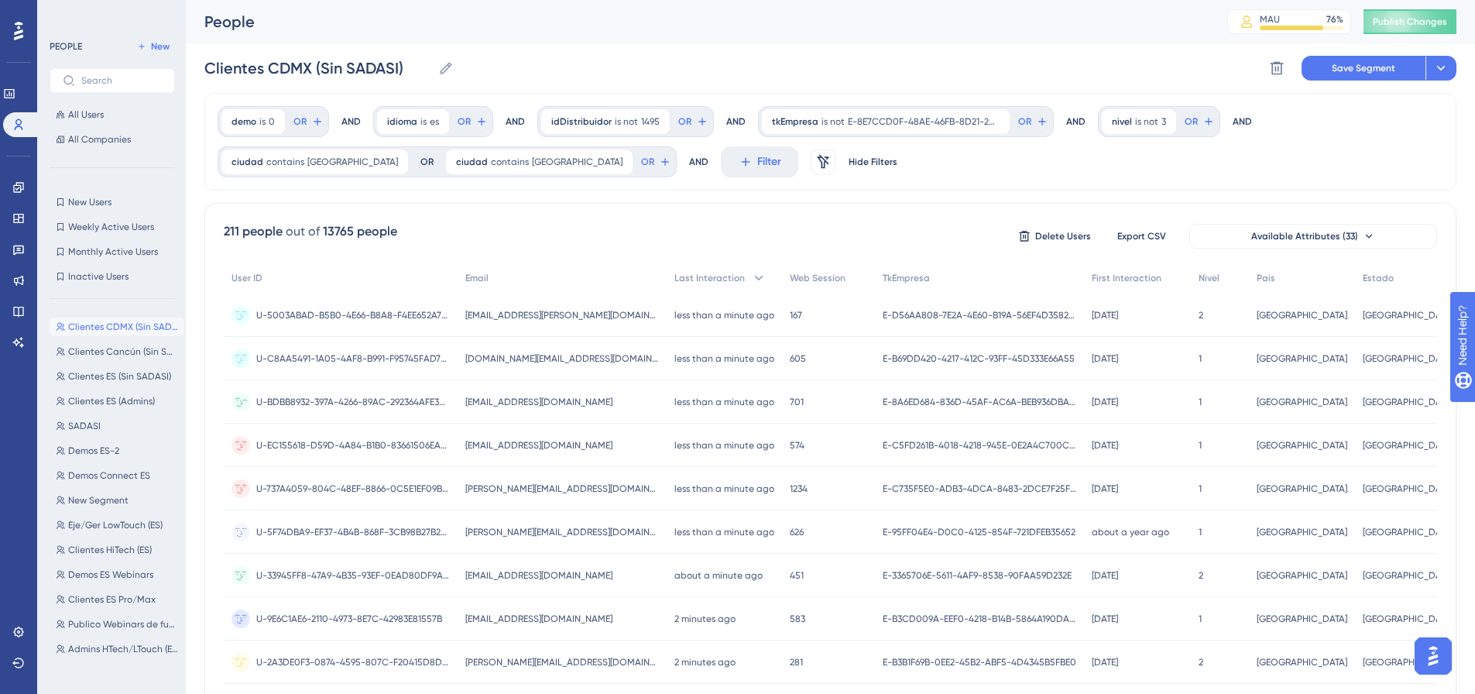
scroll to position [1, 12]
click at [1382, 67] on span "Save Segment" at bounding box center [1363, 67] width 63 height 12
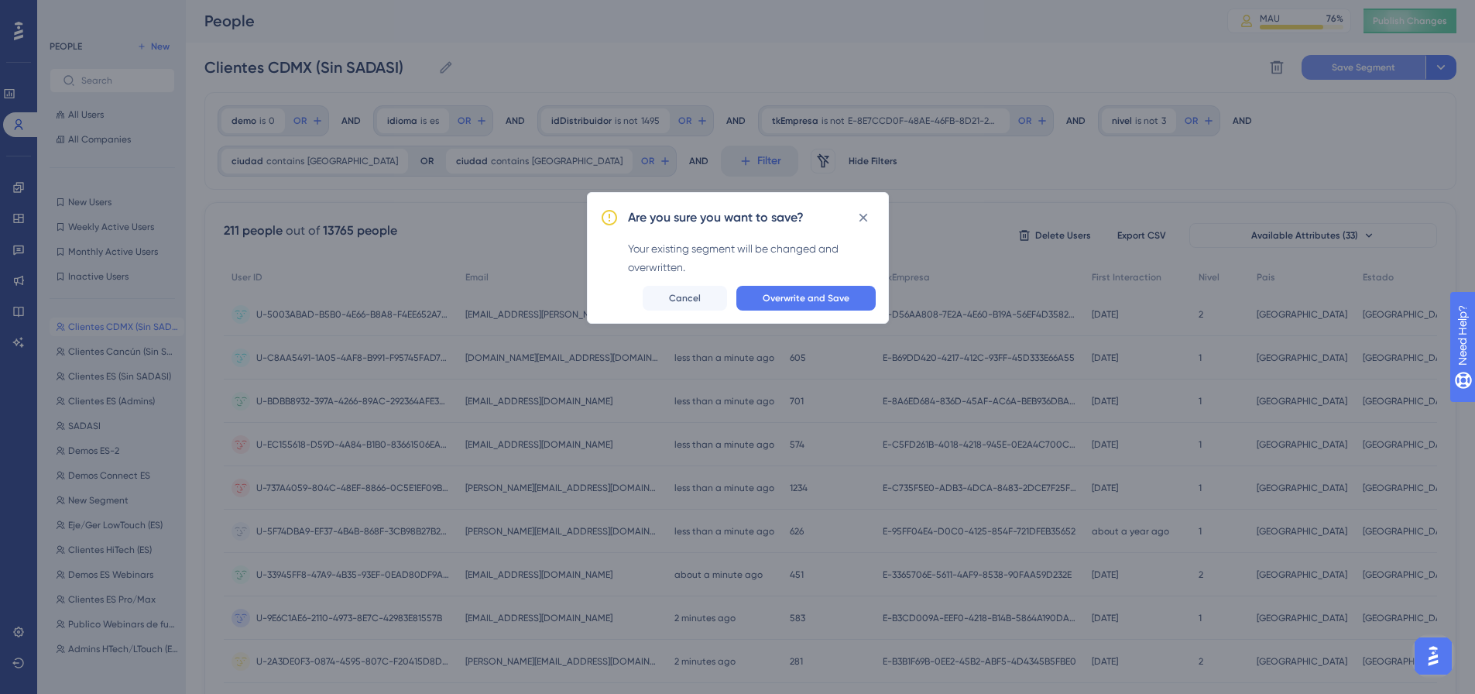
scroll to position [1, 0]
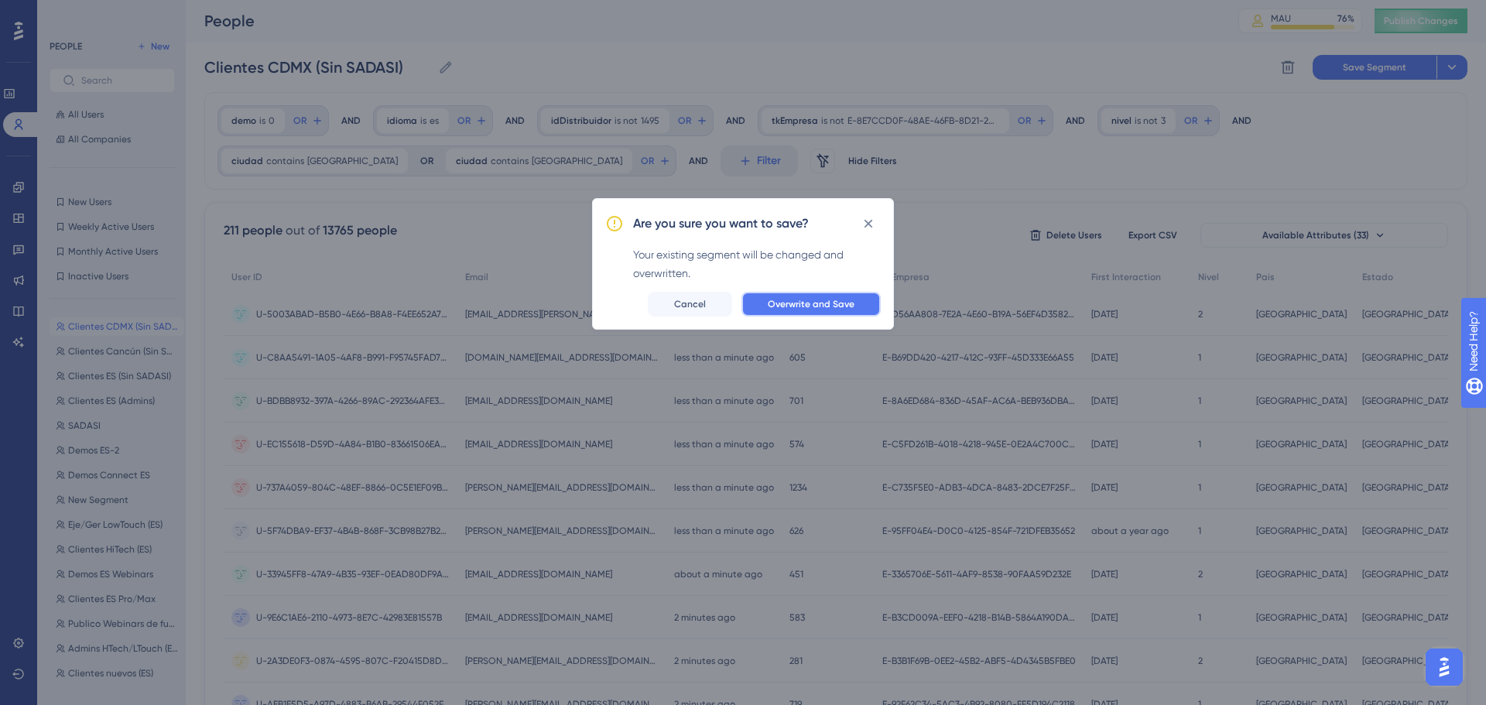
click at [821, 299] on span "Overwrite and Save" at bounding box center [811, 304] width 87 height 12
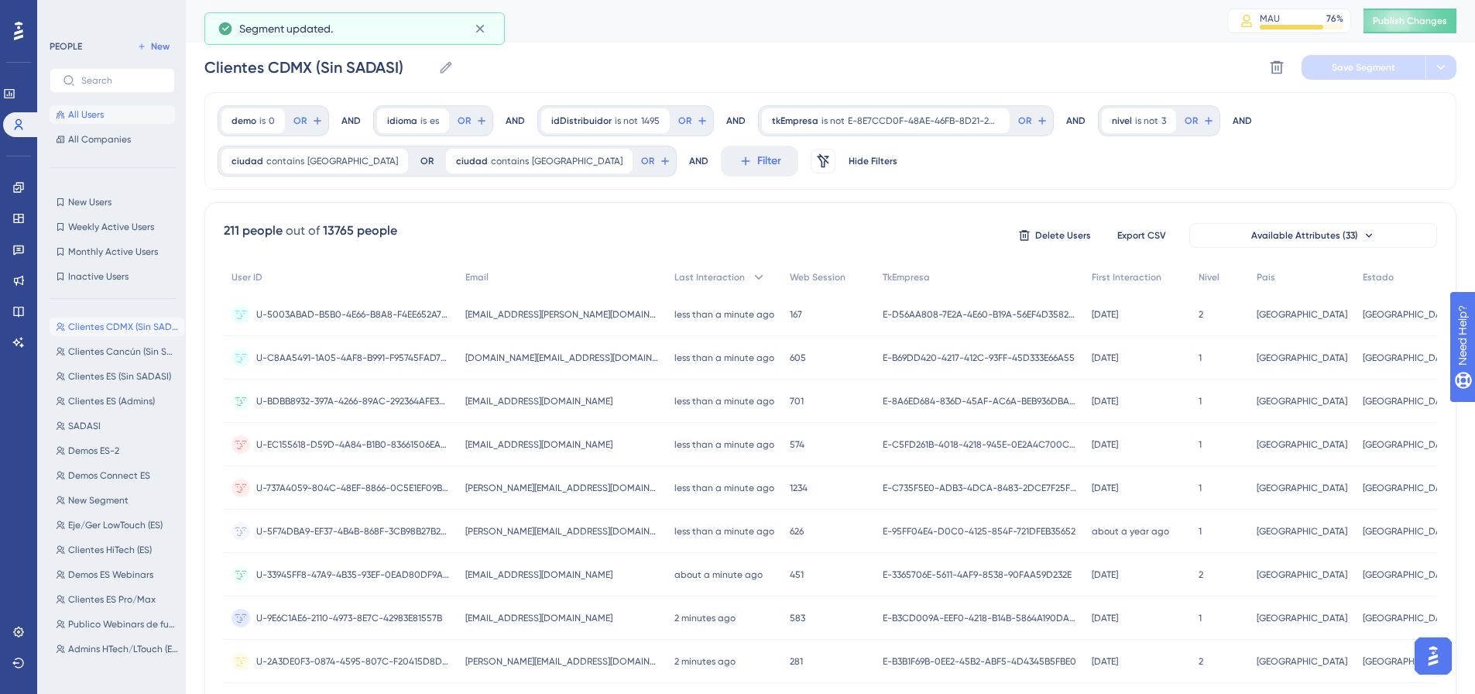
click at [93, 108] on span "All Users" at bounding box center [86, 114] width 36 height 12
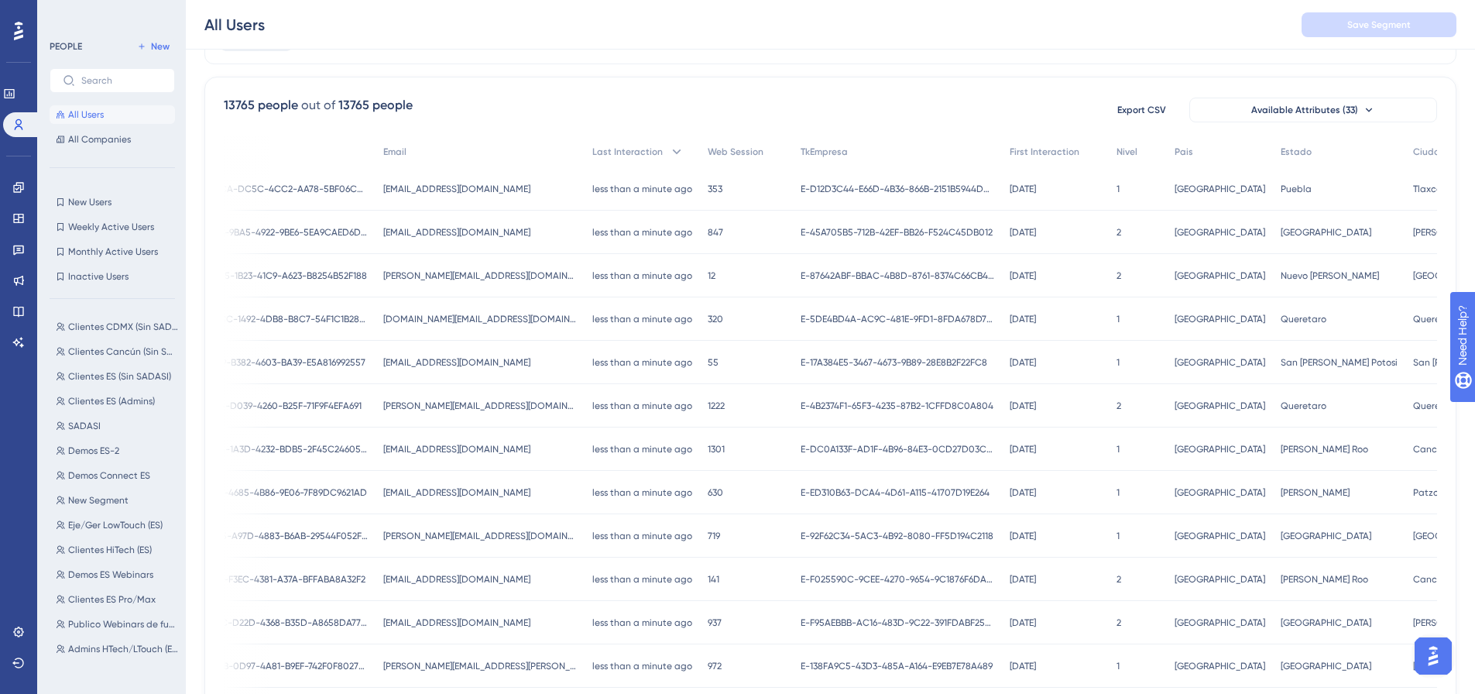
scroll to position [0, 0]
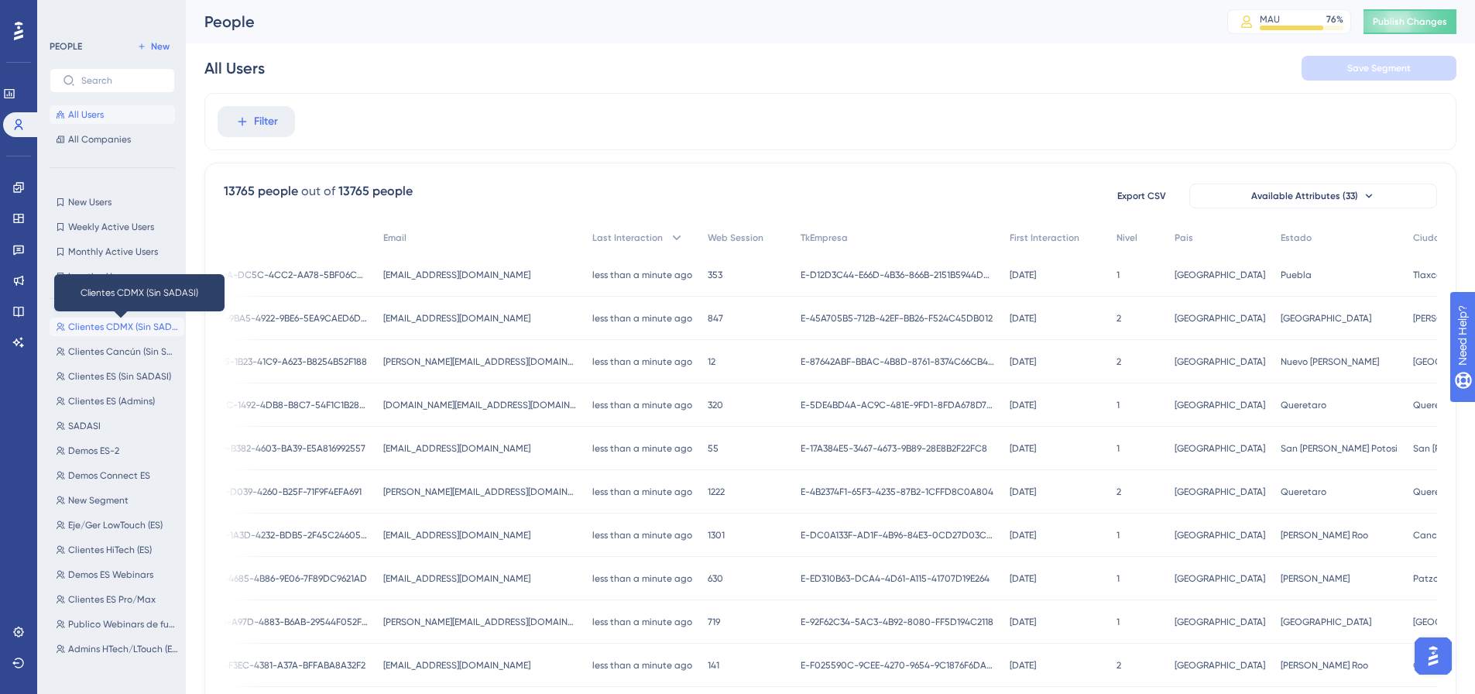
drag, startPoint x: 110, startPoint y: 327, endPoint x: 142, endPoint y: 323, distance: 32.7
click at [110, 327] on span "Clientes CDMX (Sin SADASI)" at bounding box center [123, 326] width 110 height 12
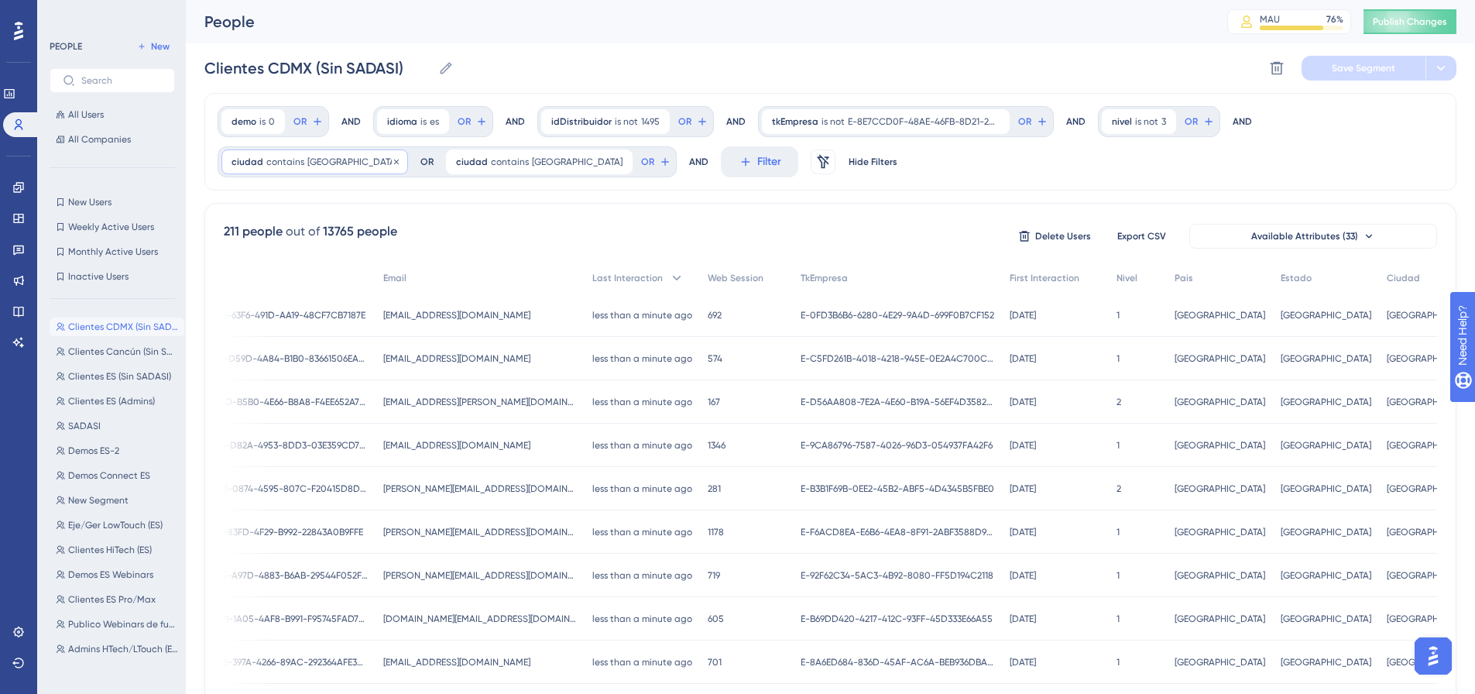
click at [262, 163] on div "ciudad contains [GEOGRAPHIC_DATA] [GEOGRAPHIC_DATA] Remove" at bounding box center [314, 161] width 187 height 25
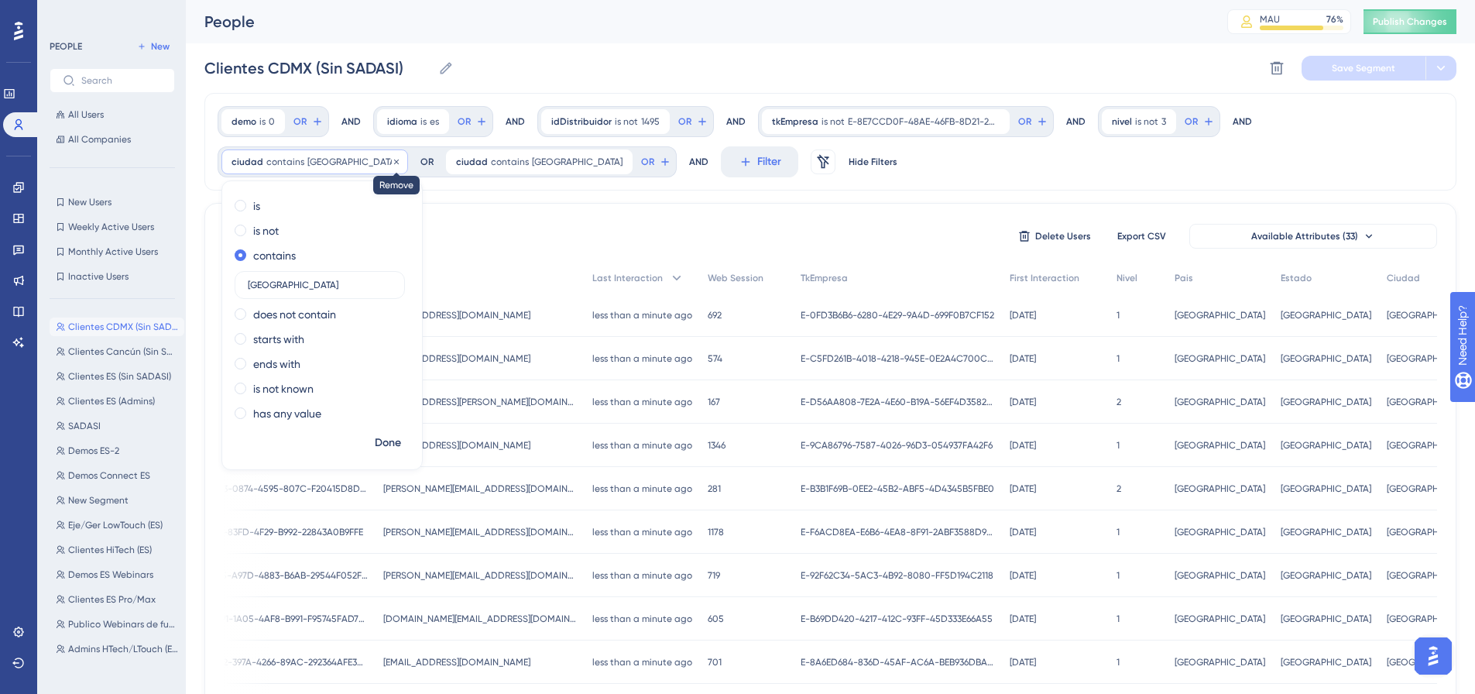
click at [392, 164] on icon at bounding box center [396, 161] width 9 height 9
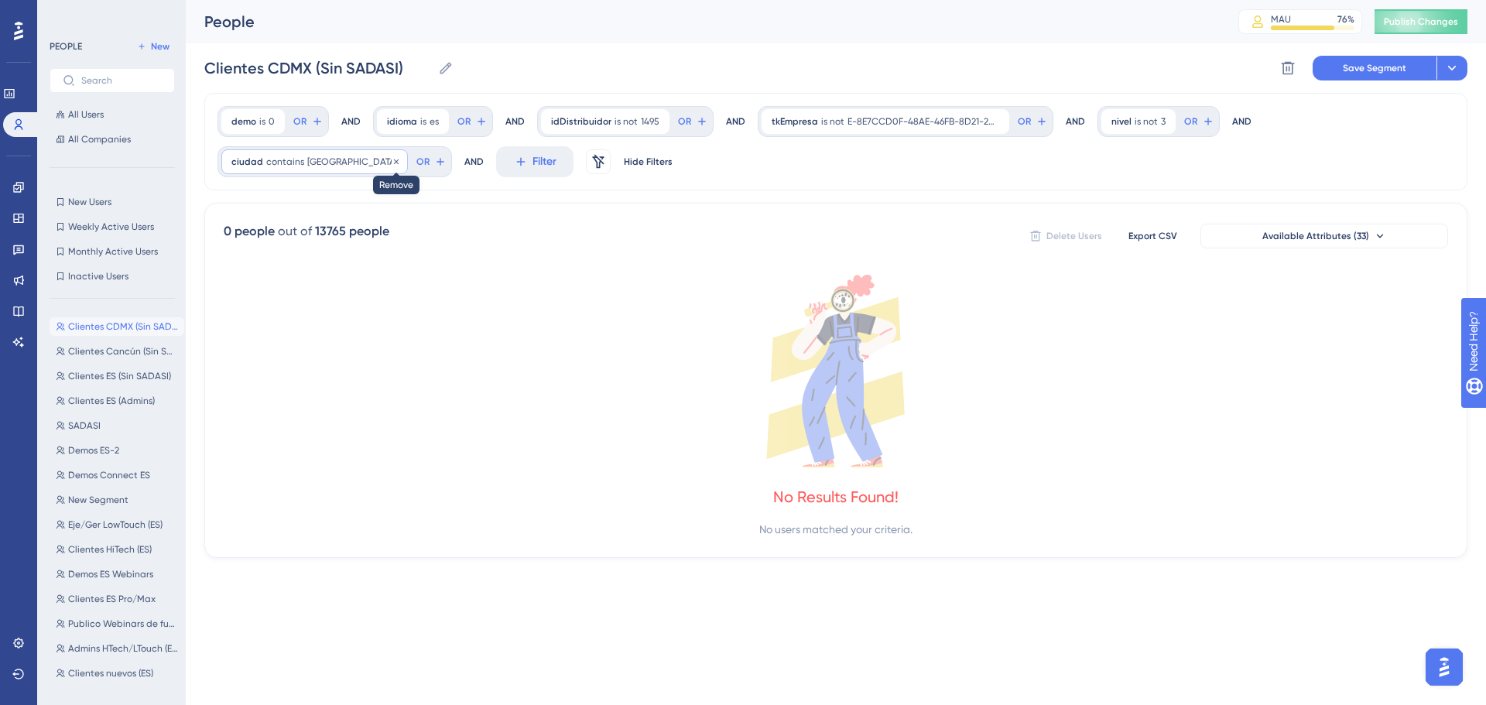
click at [392, 162] on icon at bounding box center [396, 161] width 9 height 9
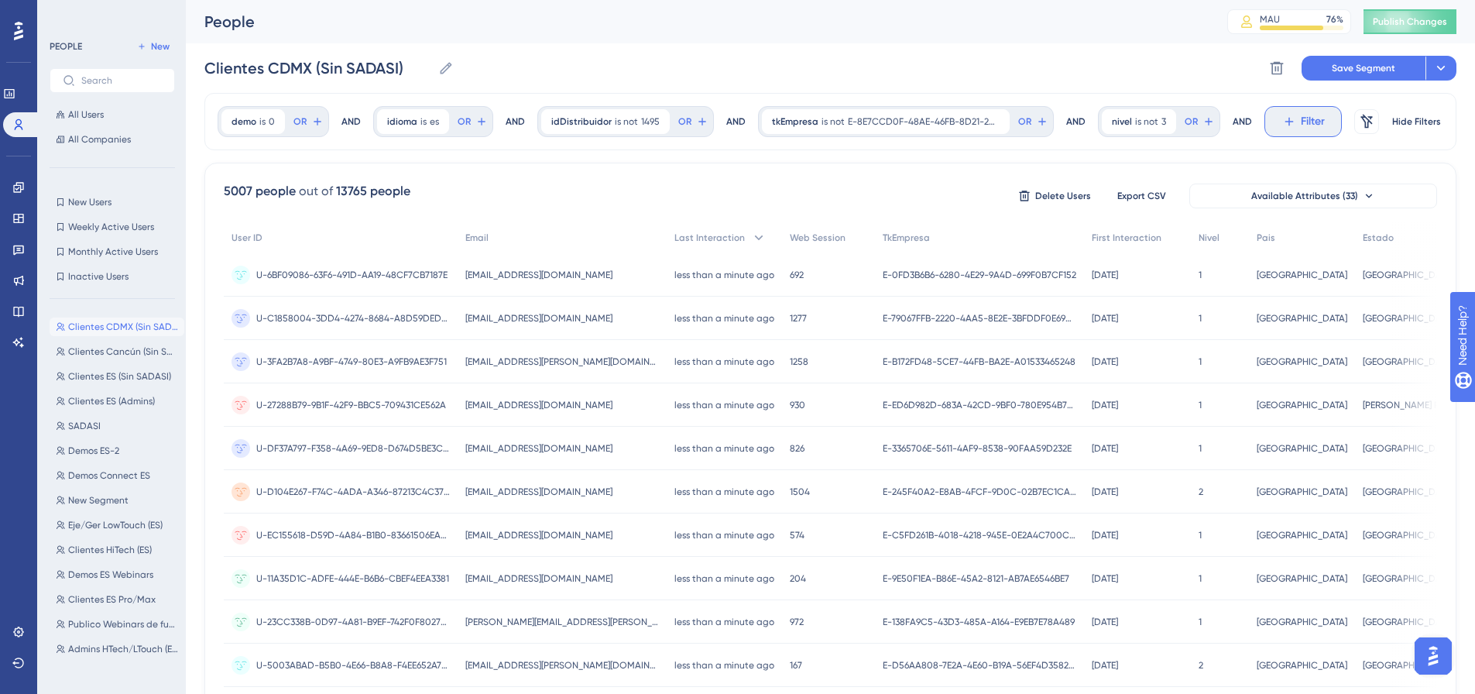
click at [1311, 120] on span "Filter" at bounding box center [1312, 121] width 24 height 19
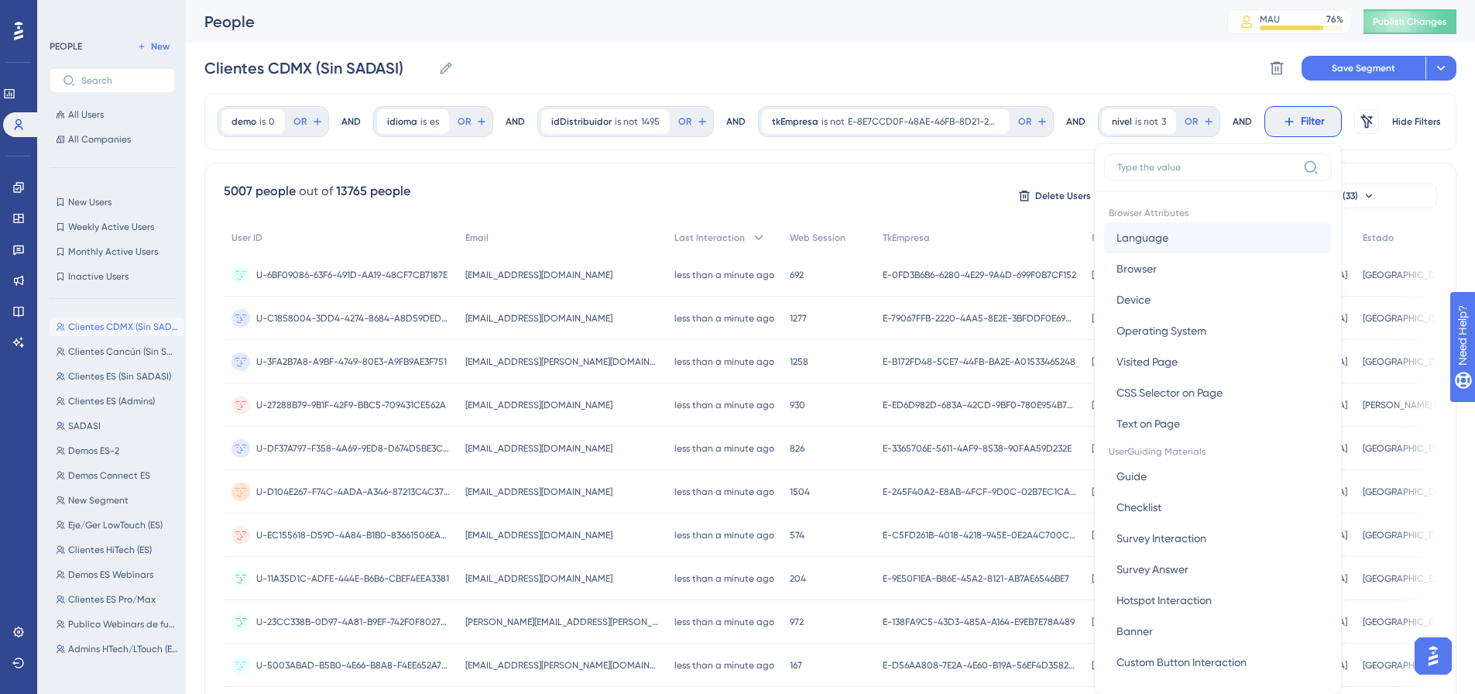
scroll to position [51, 0]
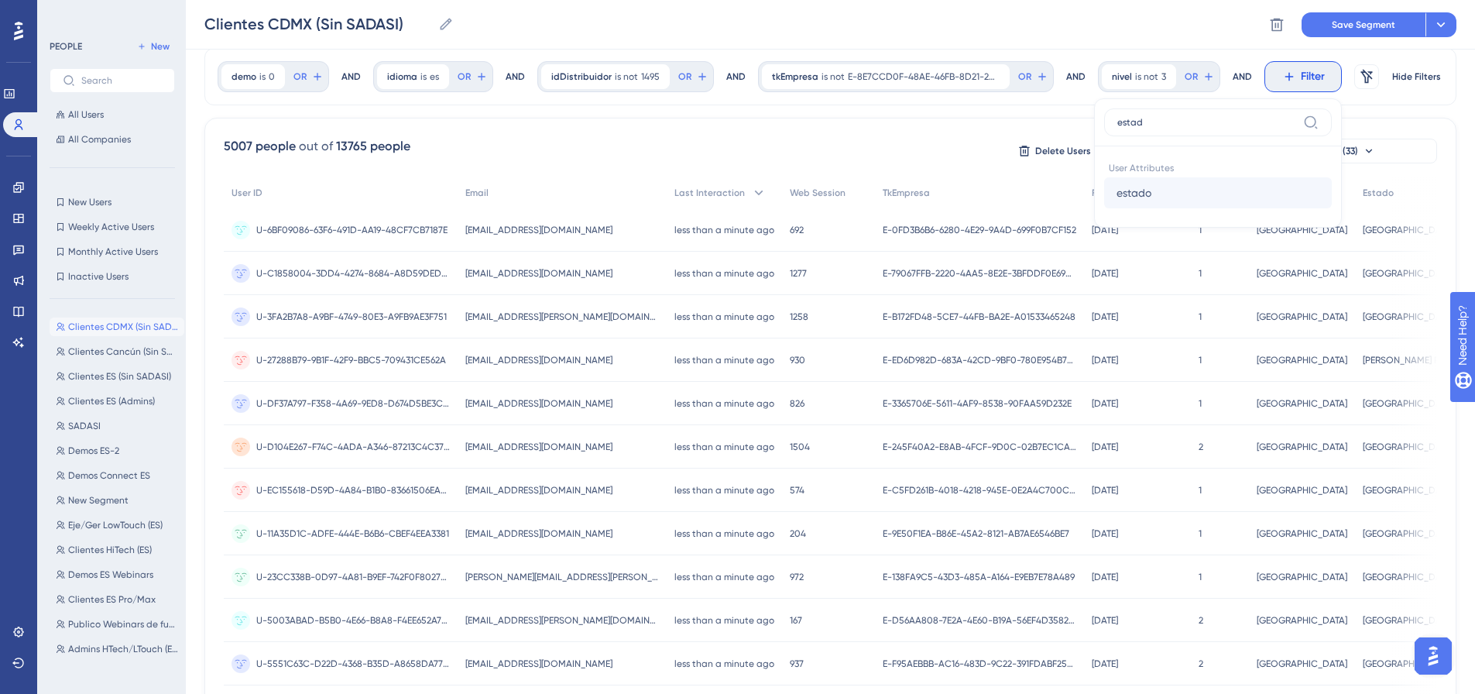
type input "estad"
click at [1153, 188] on button "estado estado" at bounding box center [1218, 192] width 228 height 31
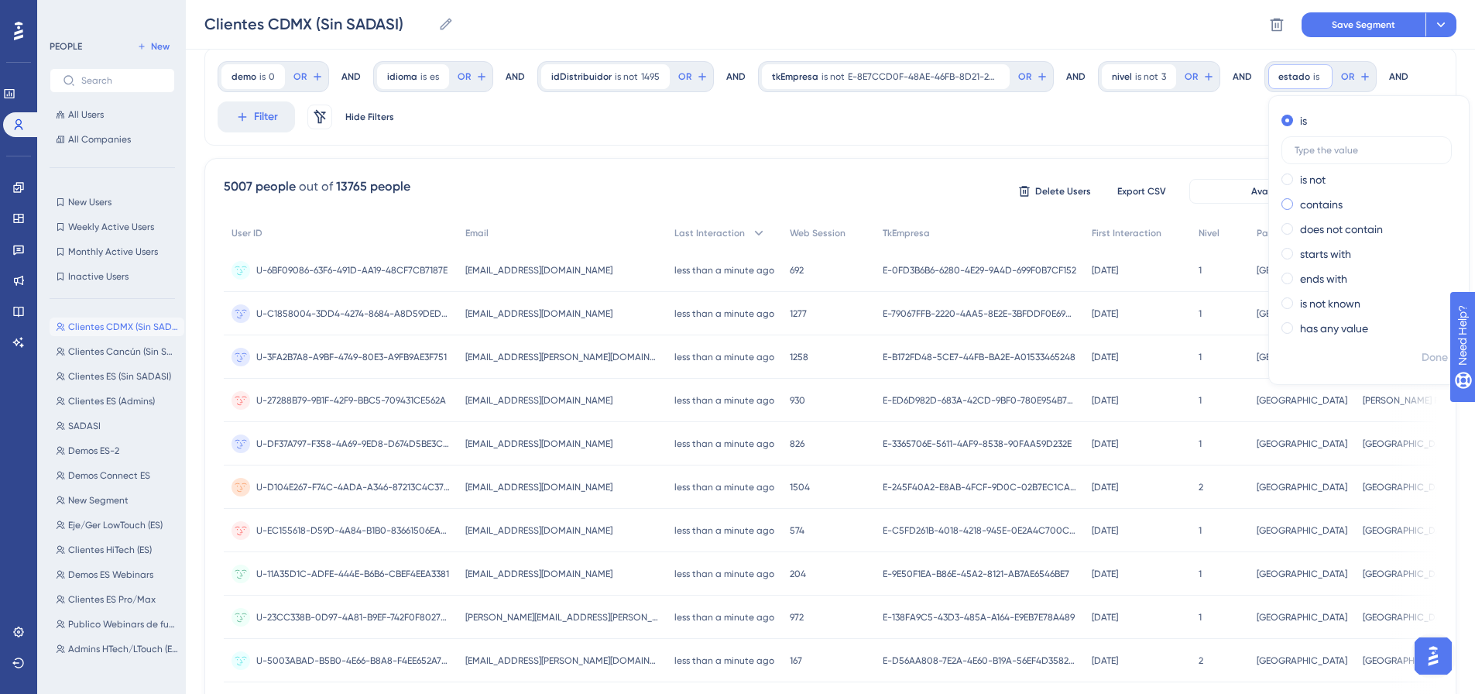
click at [1327, 202] on label "contains" at bounding box center [1321, 204] width 43 height 19
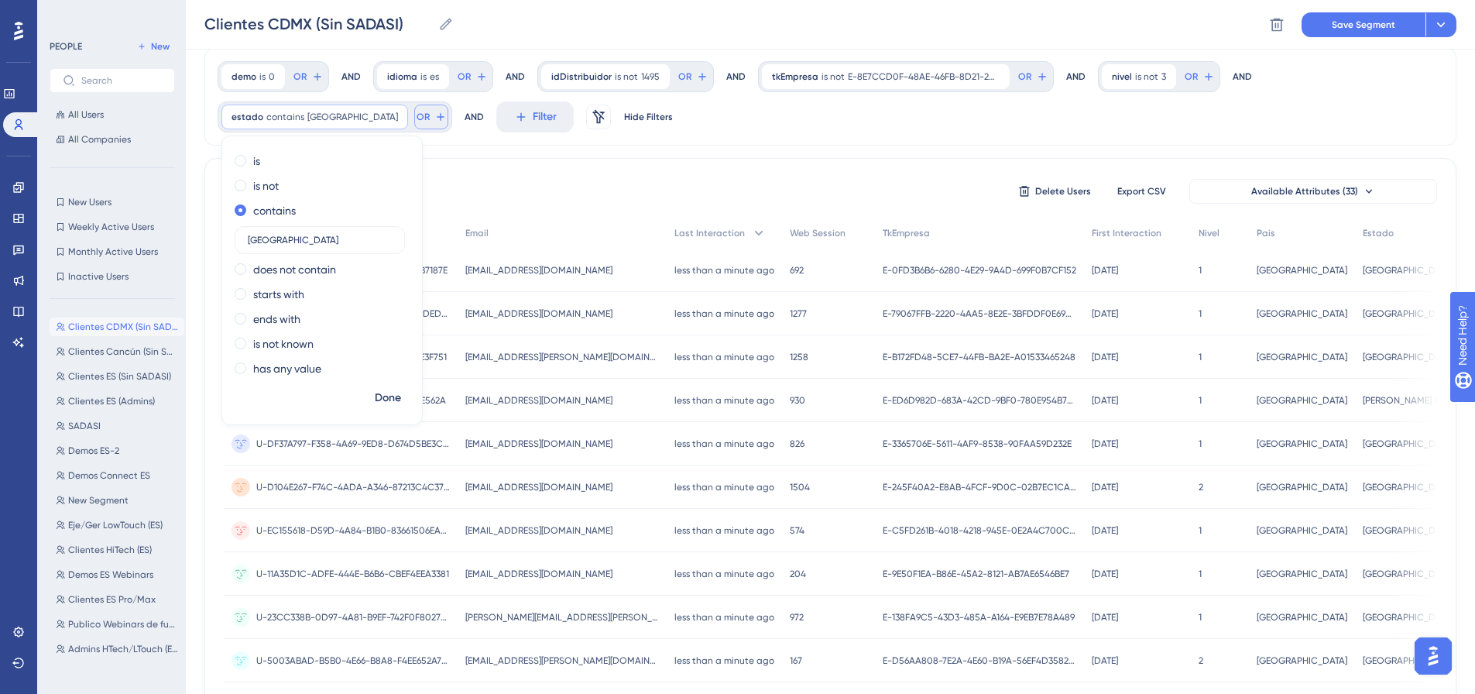
type input "[GEOGRAPHIC_DATA]"
click at [416, 115] on span "OR" at bounding box center [422, 117] width 13 height 12
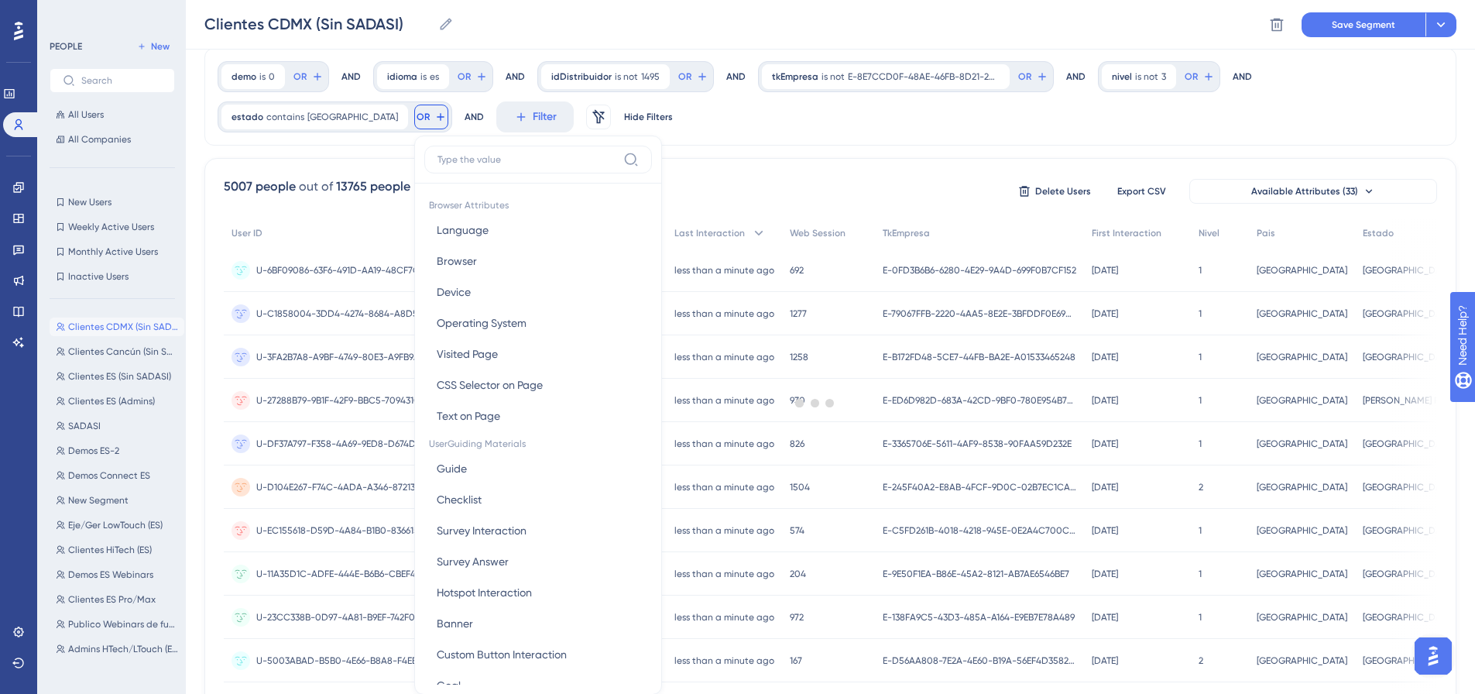
scroll to position [119, 0]
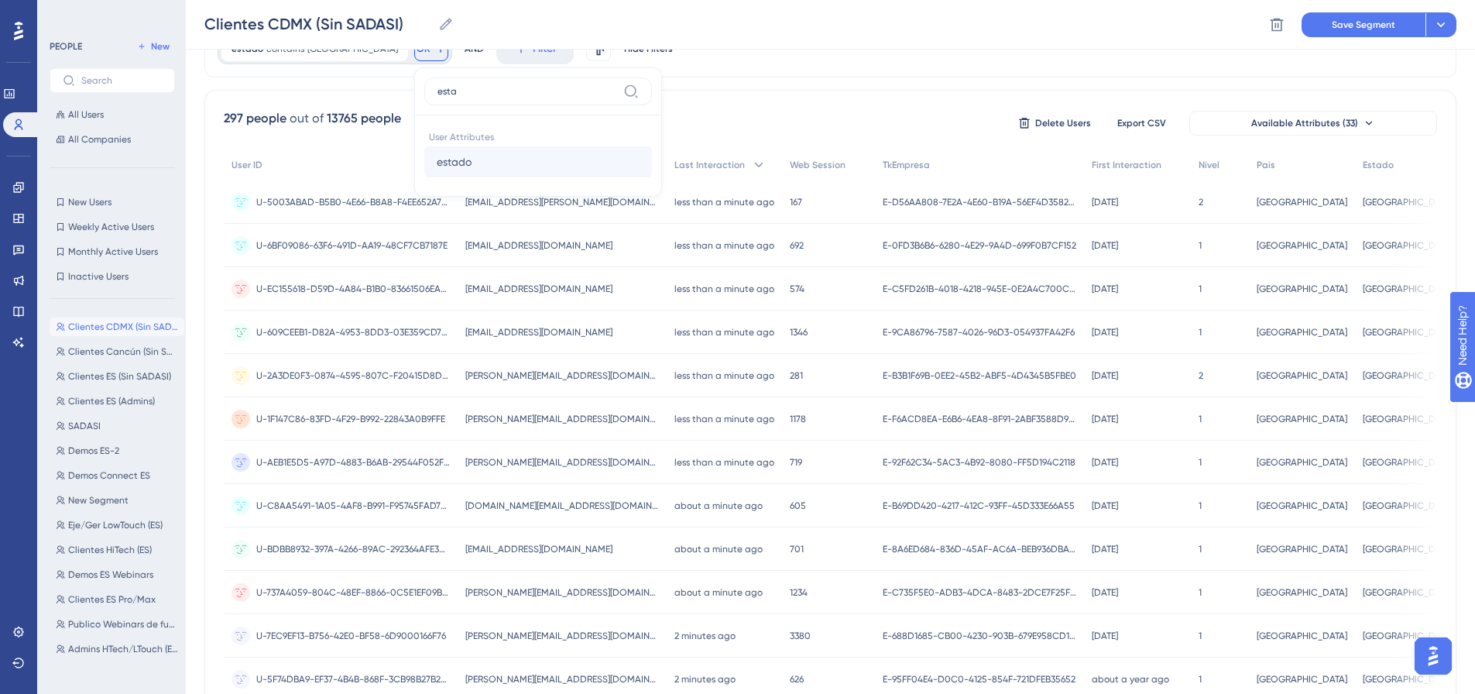
type input "esta"
click at [485, 156] on button "estado estado" at bounding box center [538, 161] width 228 height 31
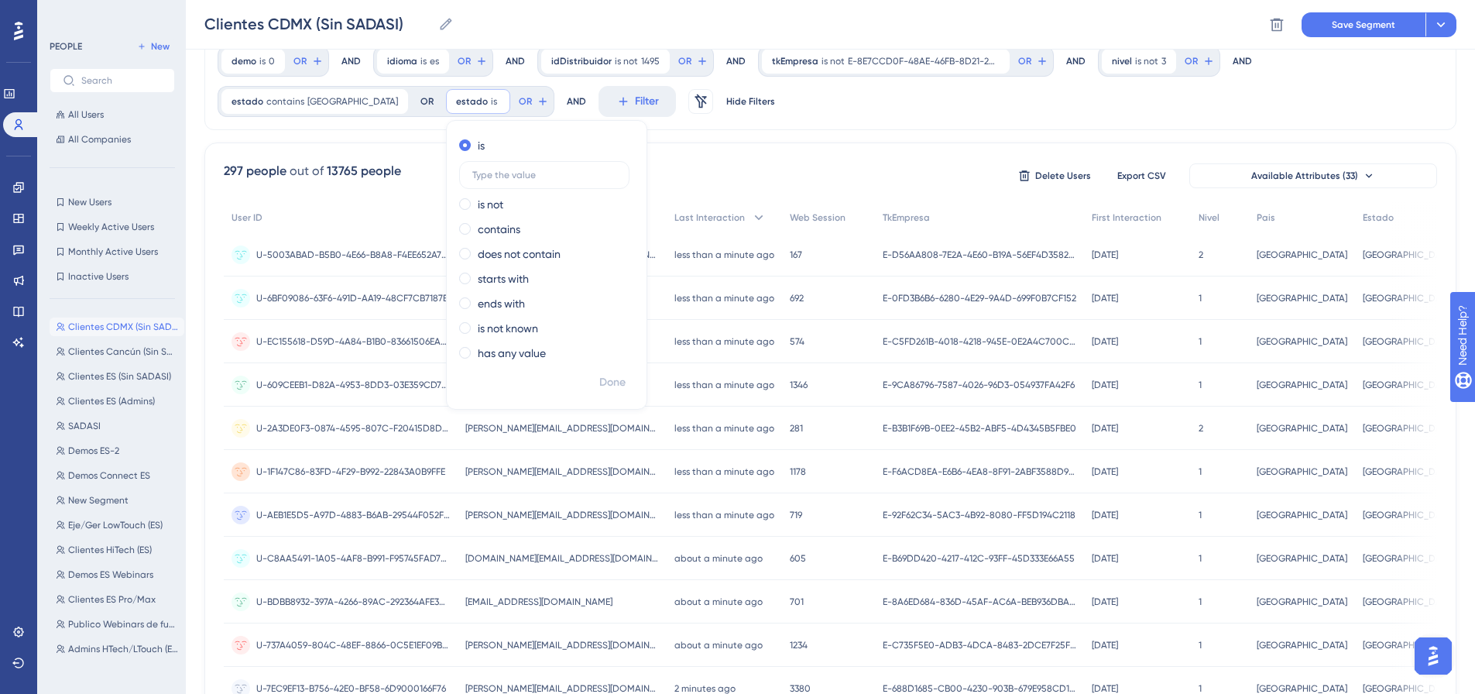
scroll to position [0, 0]
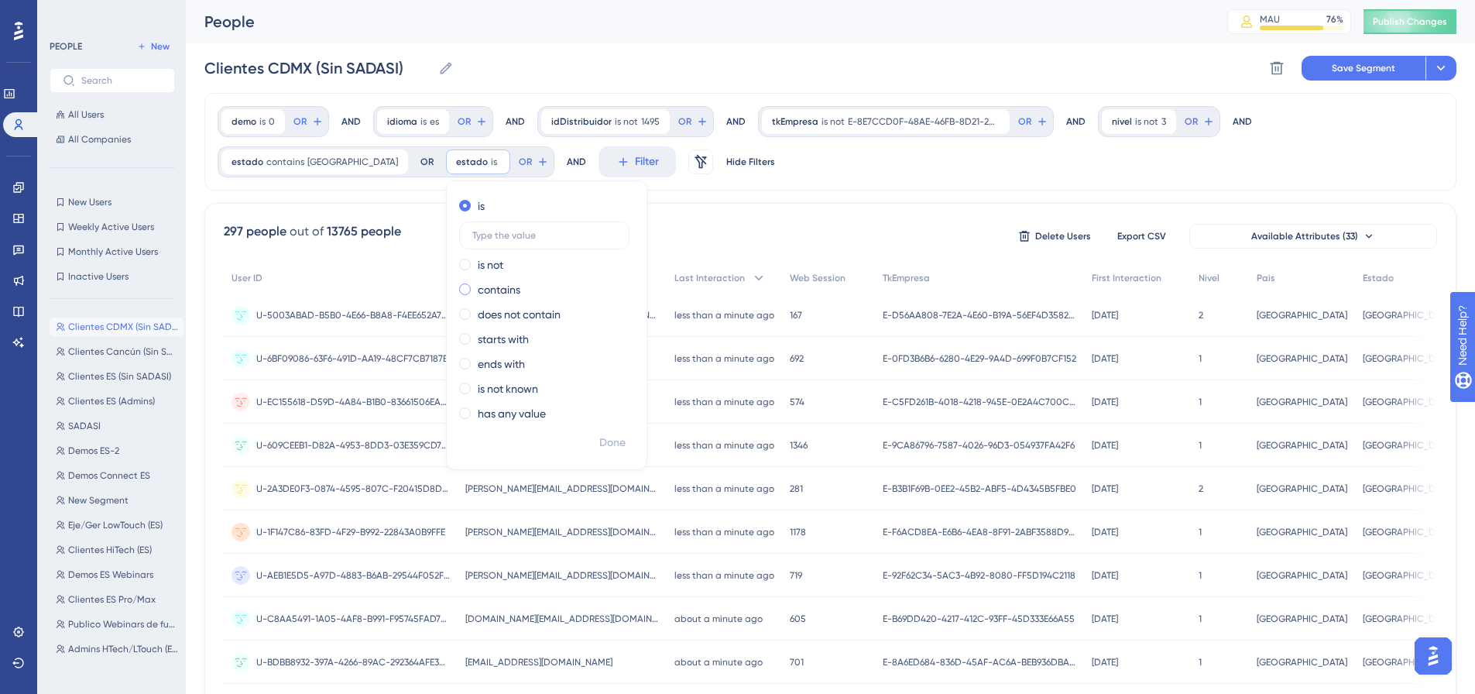
click at [483, 283] on label "contains" at bounding box center [499, 289] width 43 height 19
type input "[GEOGRAPHIC_DATA]"
click at [599, 443] on span "Done" at bounding box center [612, 442] width 26 height 19
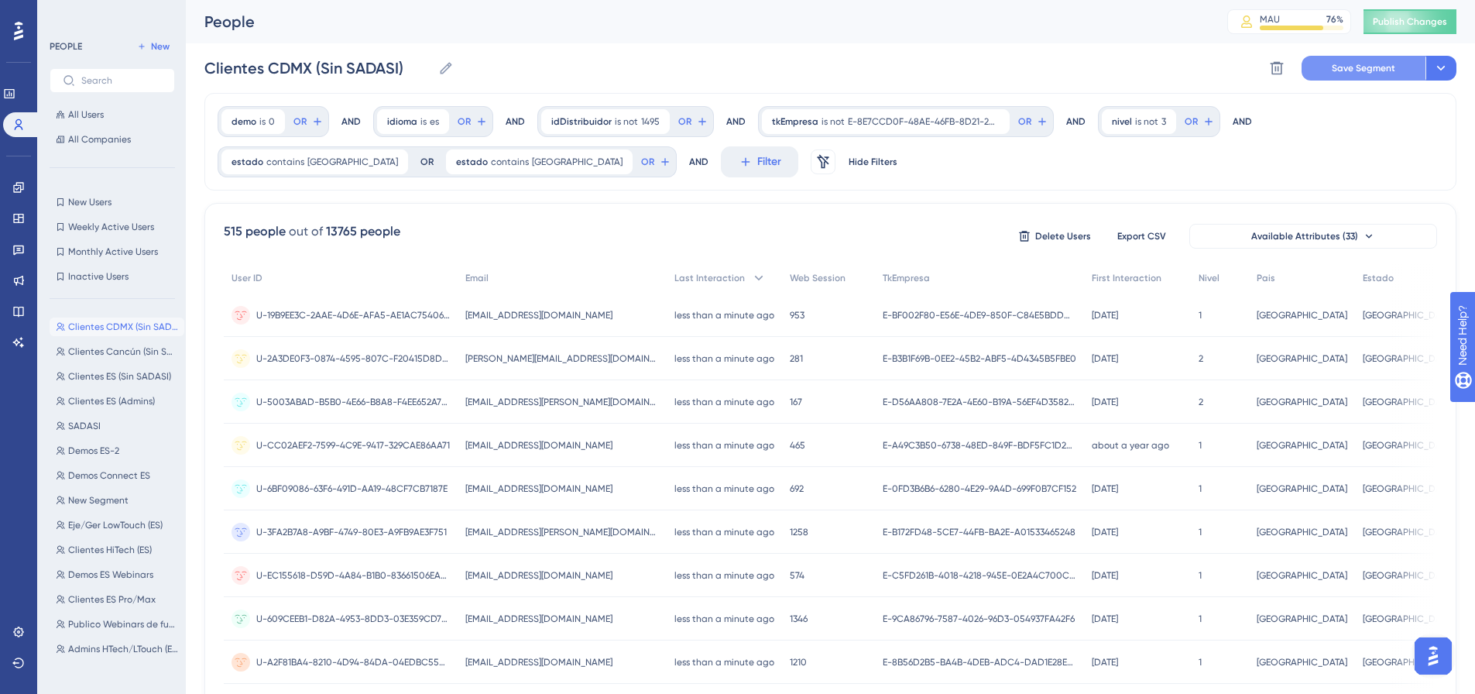
click at [1380, 65] on span "Save Segment" at bounding box center [1362, 68] width 63 height 12
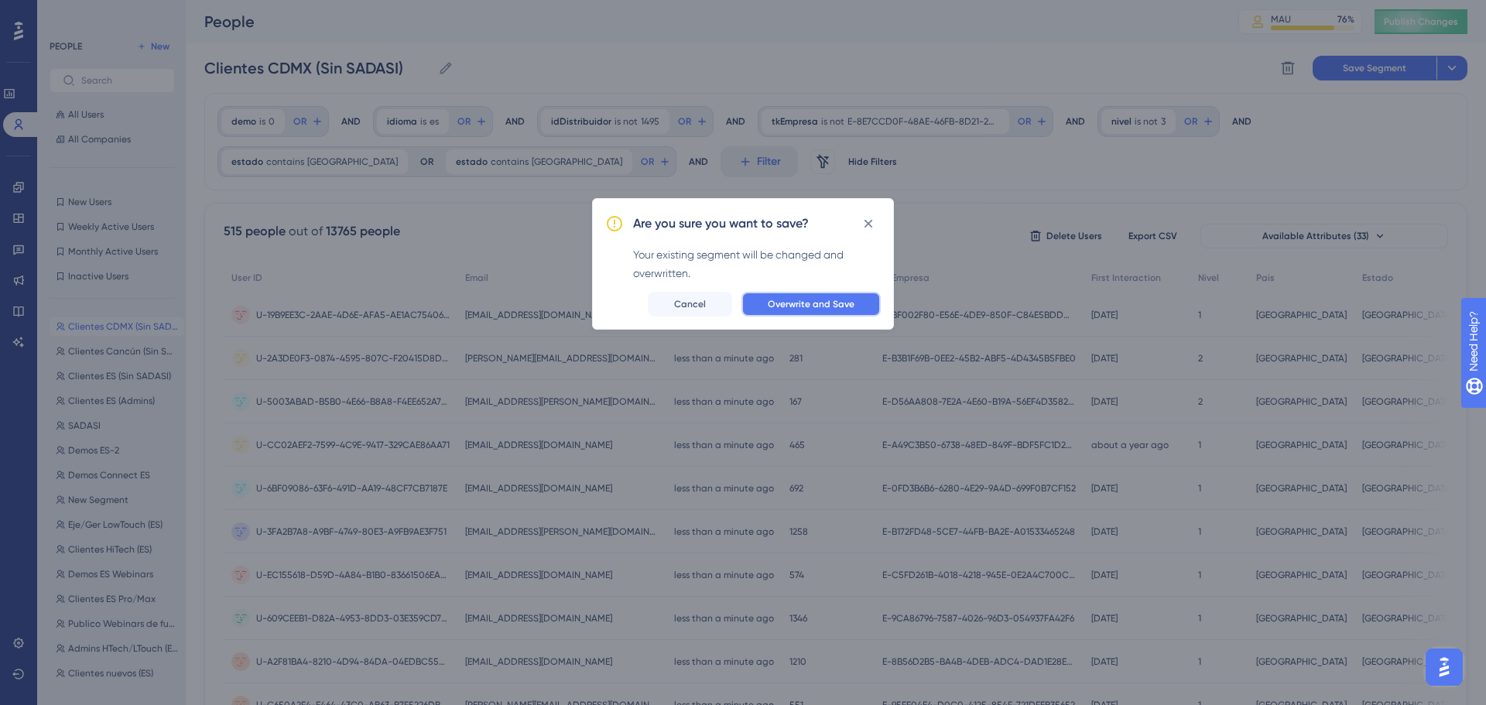
click at [835, 314] on button "Overwrite and Save" at bounding box center [811, 304] width 139 height 25
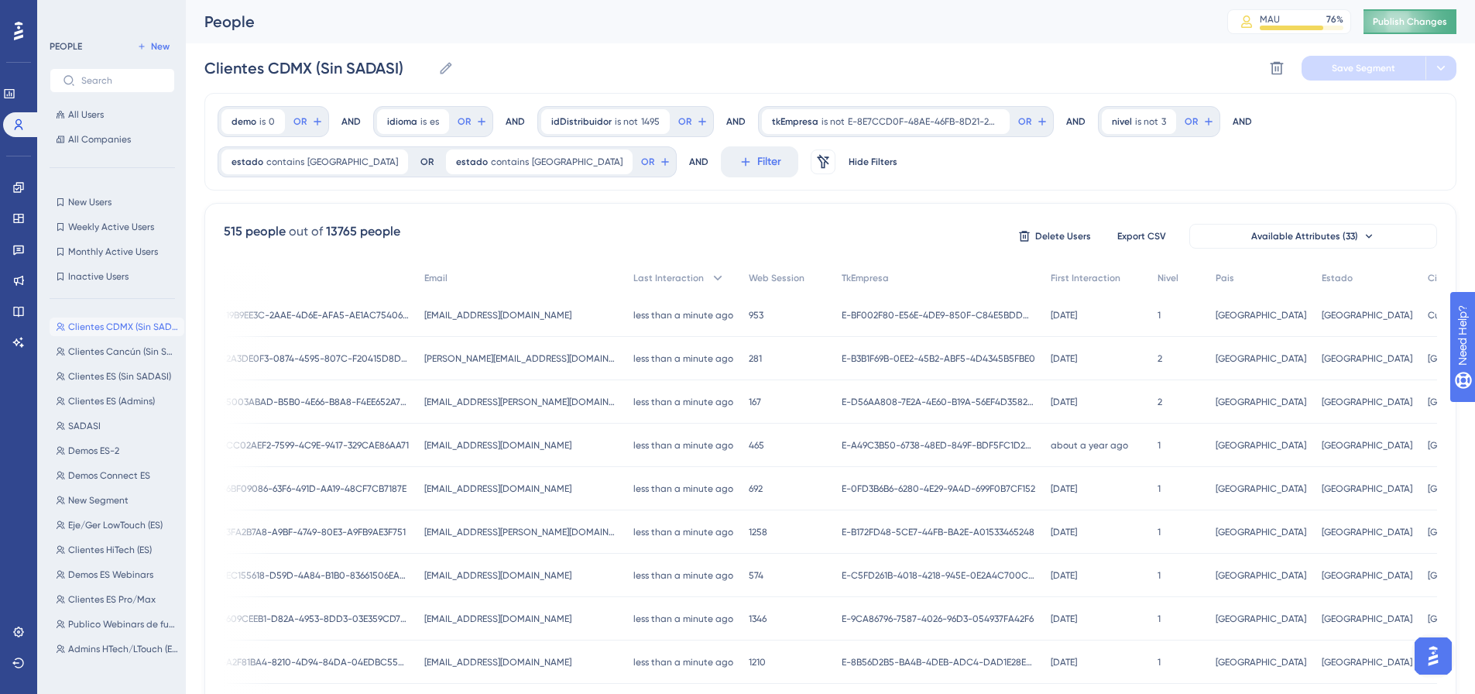
click at [1444, 22] on span "Publish Changes" at bounding box center [1409, 21] width 74 height 12
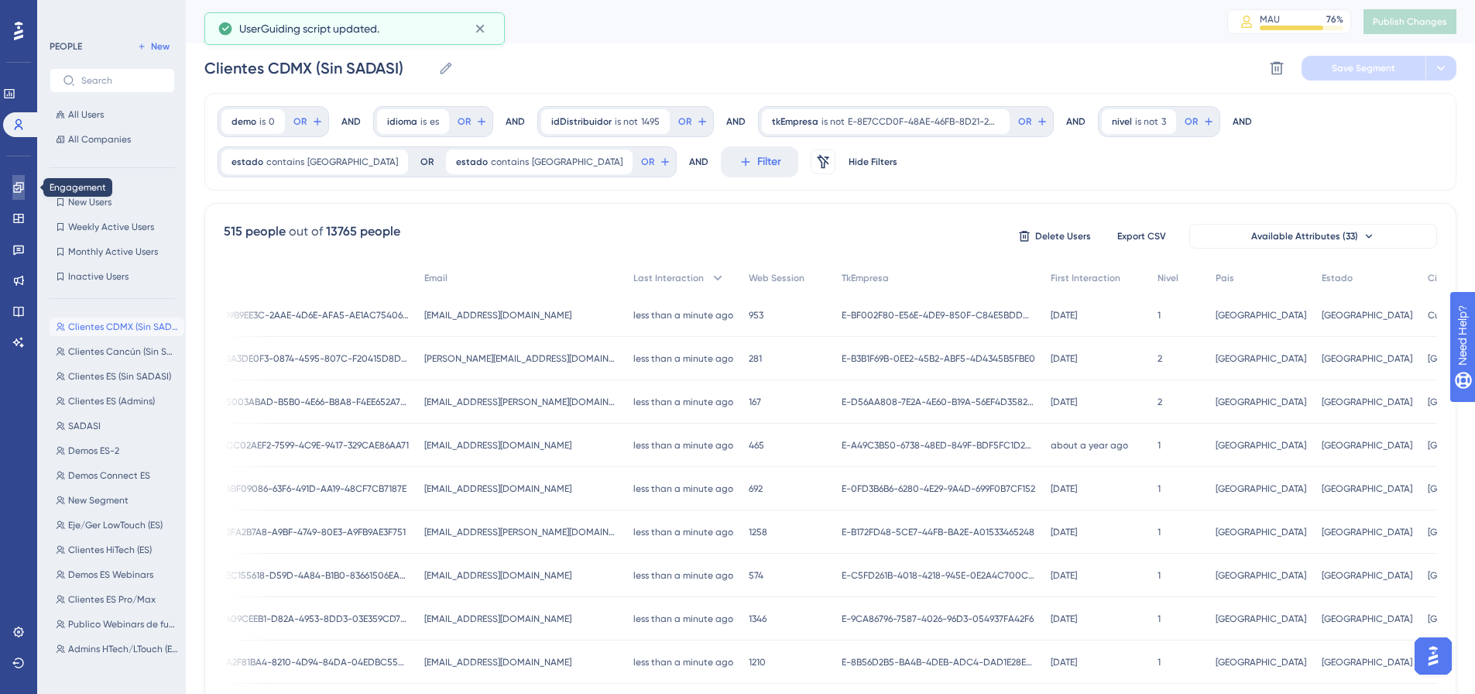
click at [25, 192] on link at bounding box center [18, 187] width 12 height 25
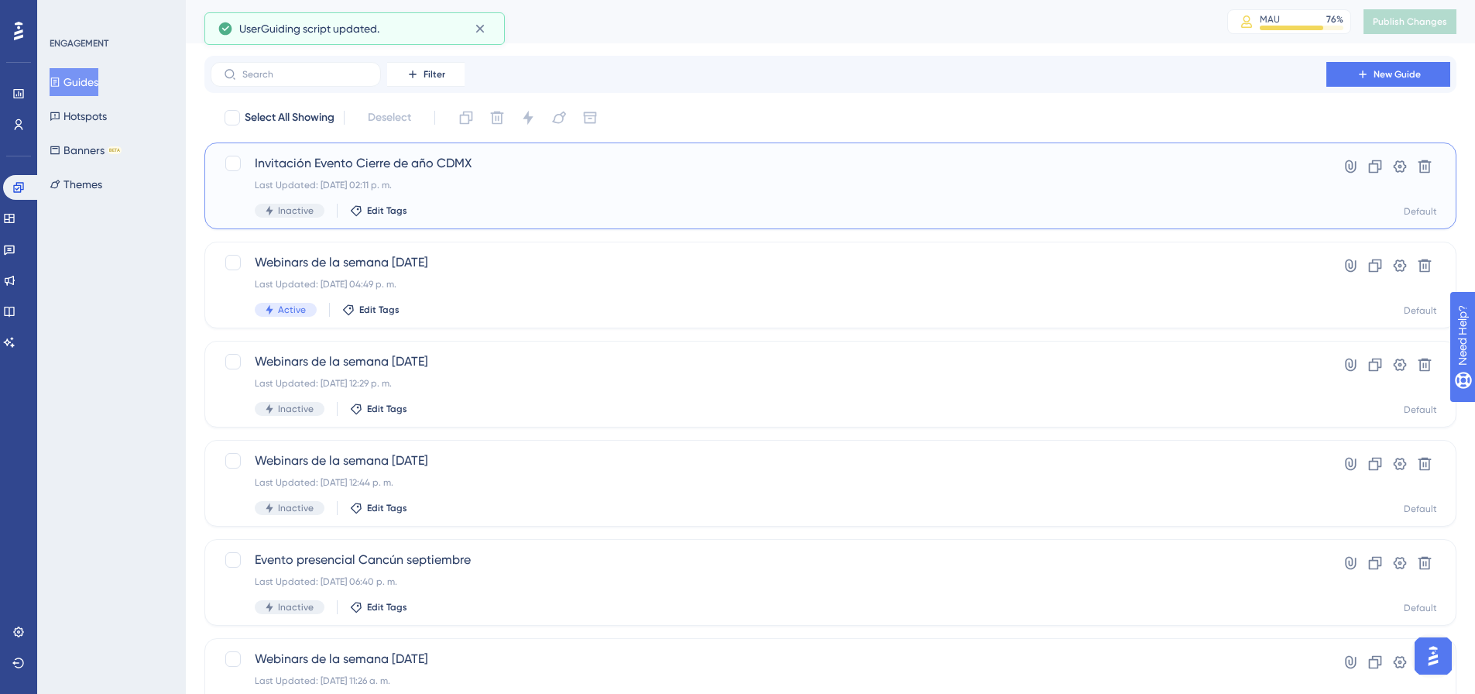
click at [464, 183] on div "Last Updated: [DATE] 02:11 p. m." at bounding box center [768, 185] width 1027 height 12
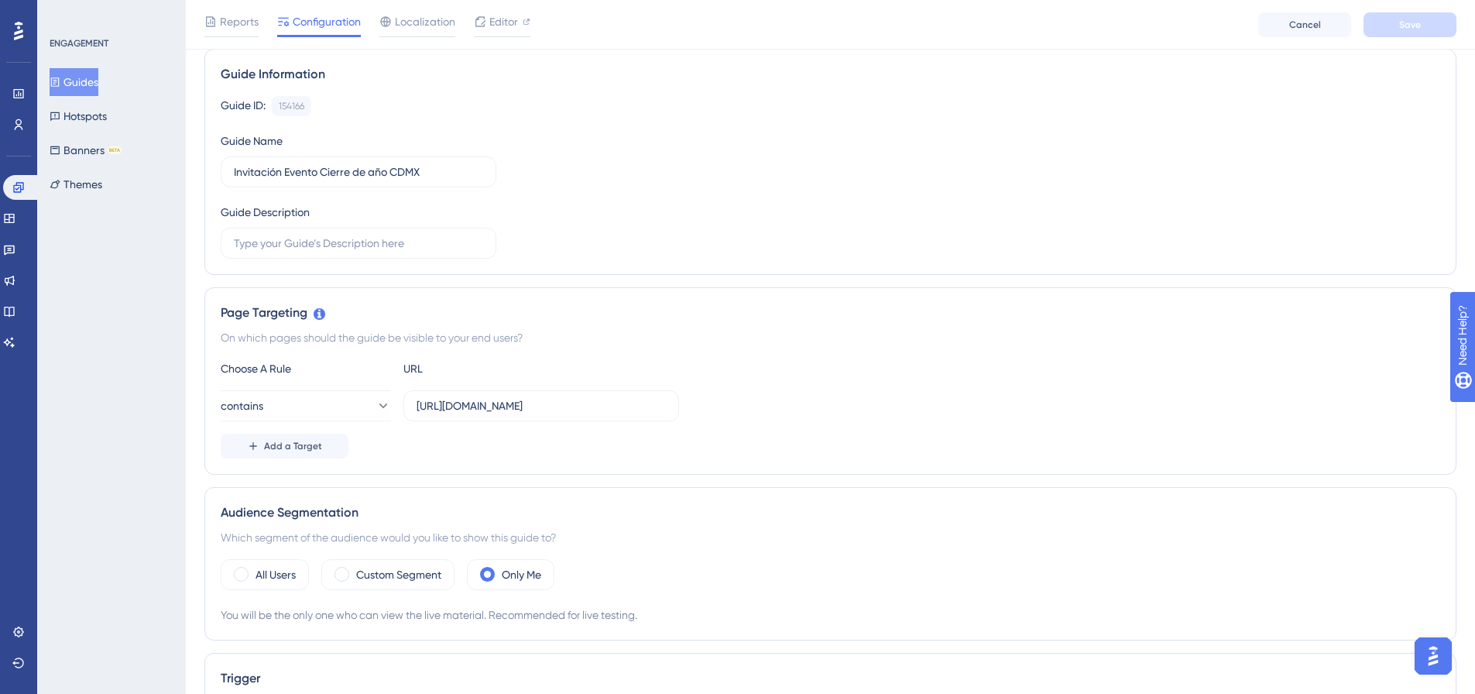
scroll to position [232, 0]
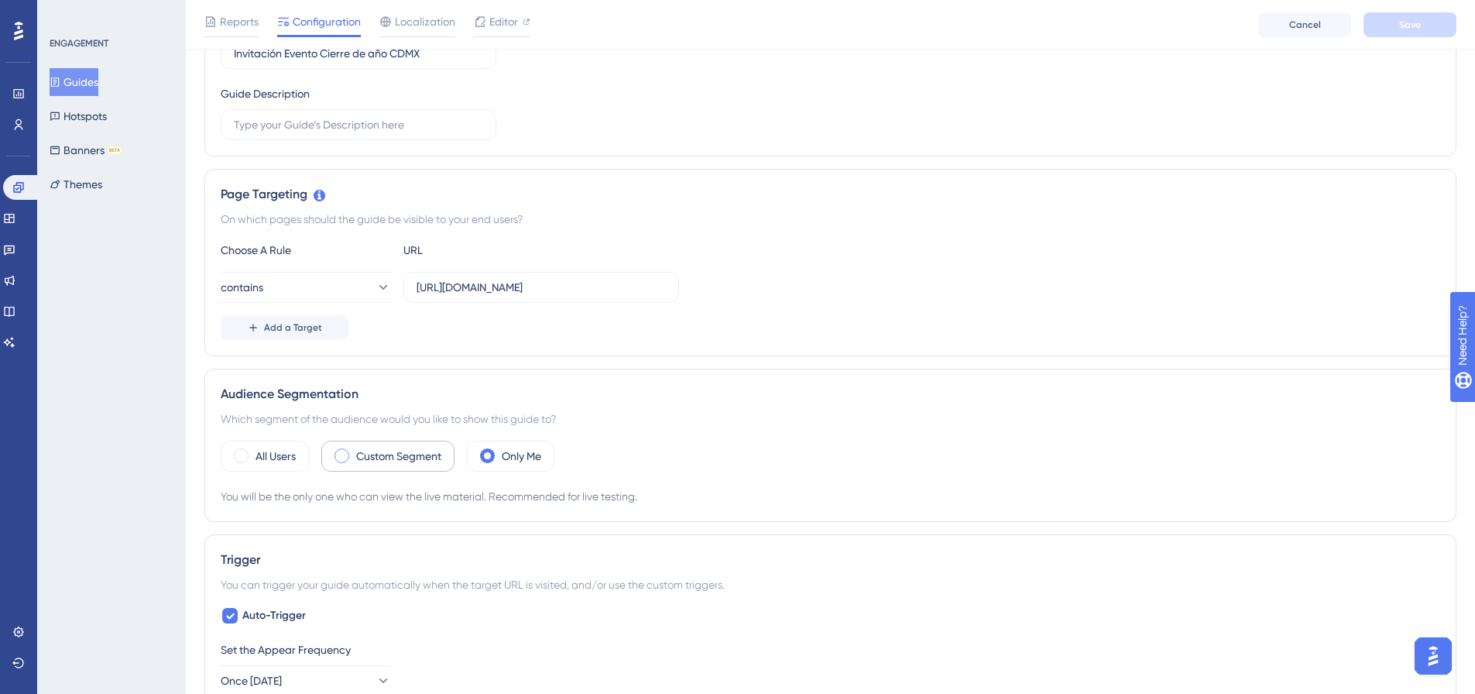
click at [396, 457] on label "Custom Segment" at bounding box center [398, 456] width 85 height 19
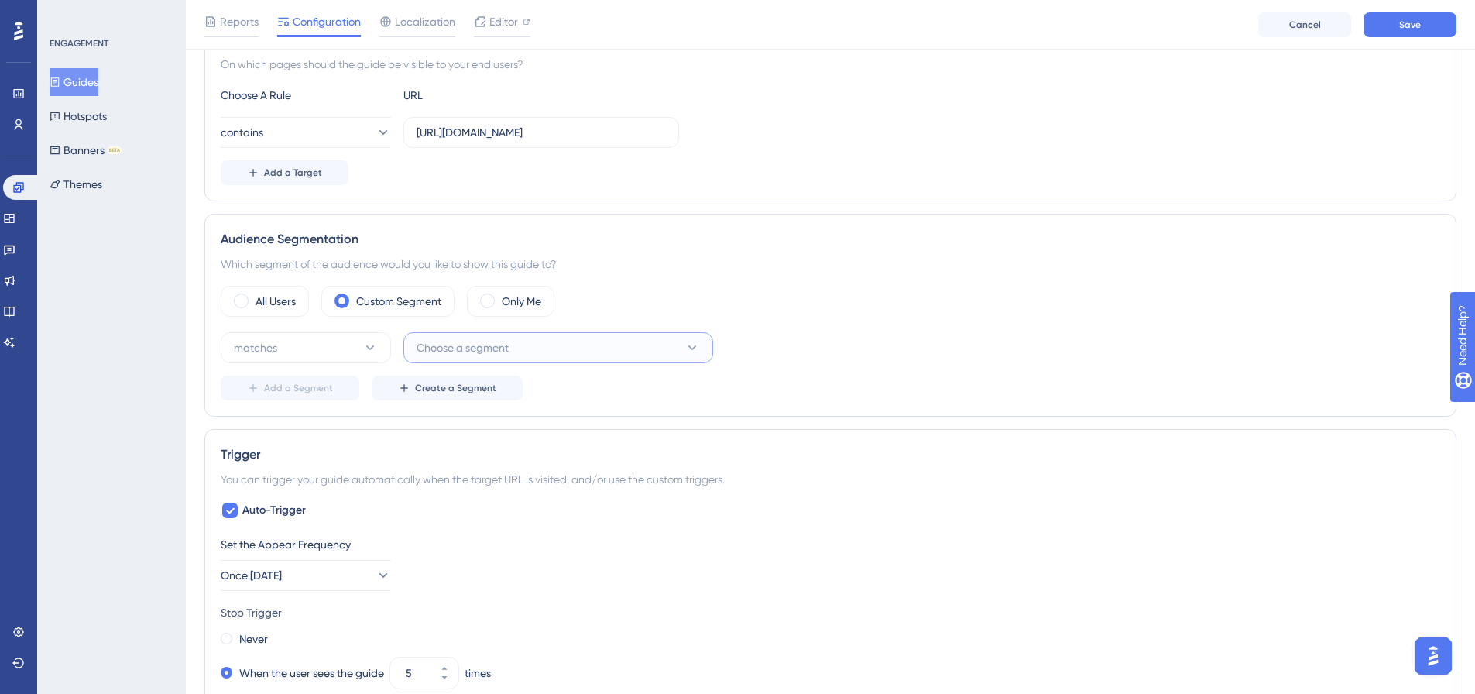
click at [553, 338] on button "Choose a segment" at bounding box center [558, 347] width 310 height 31
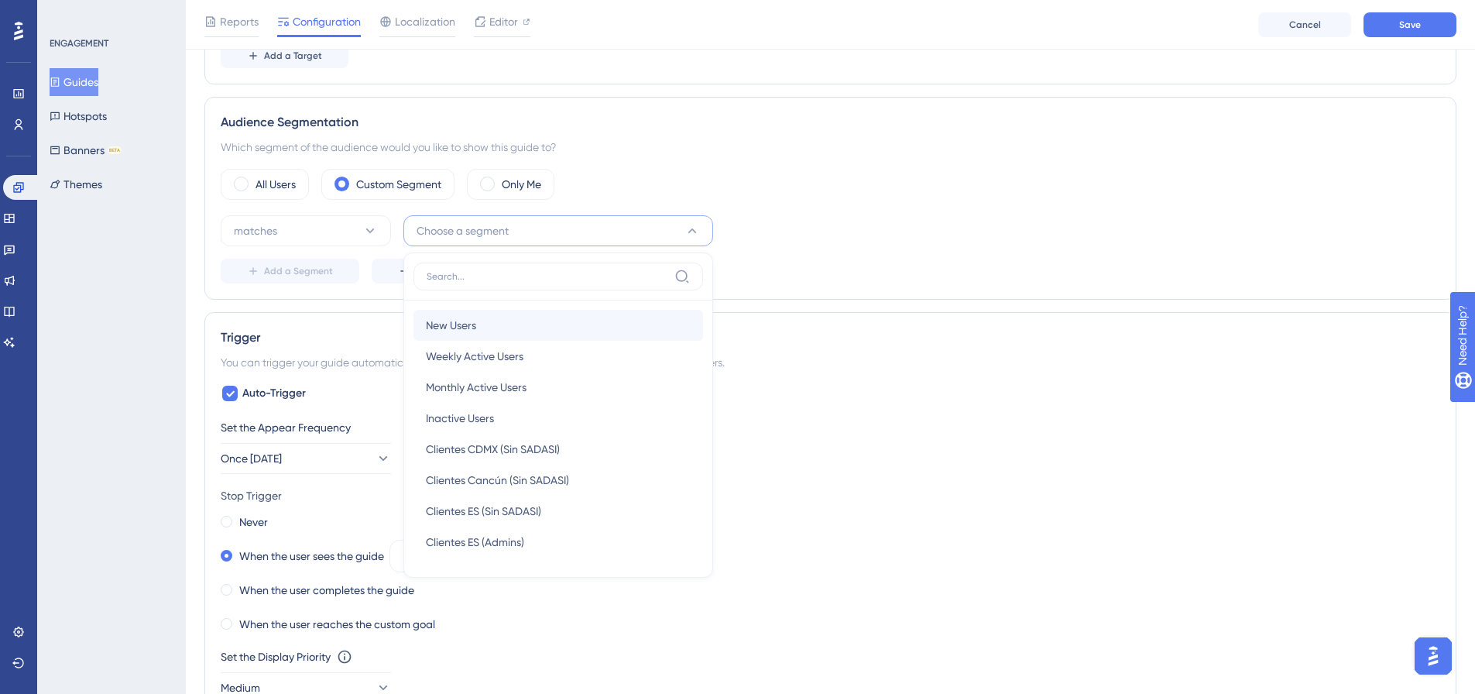
scroll to position [415, 0]
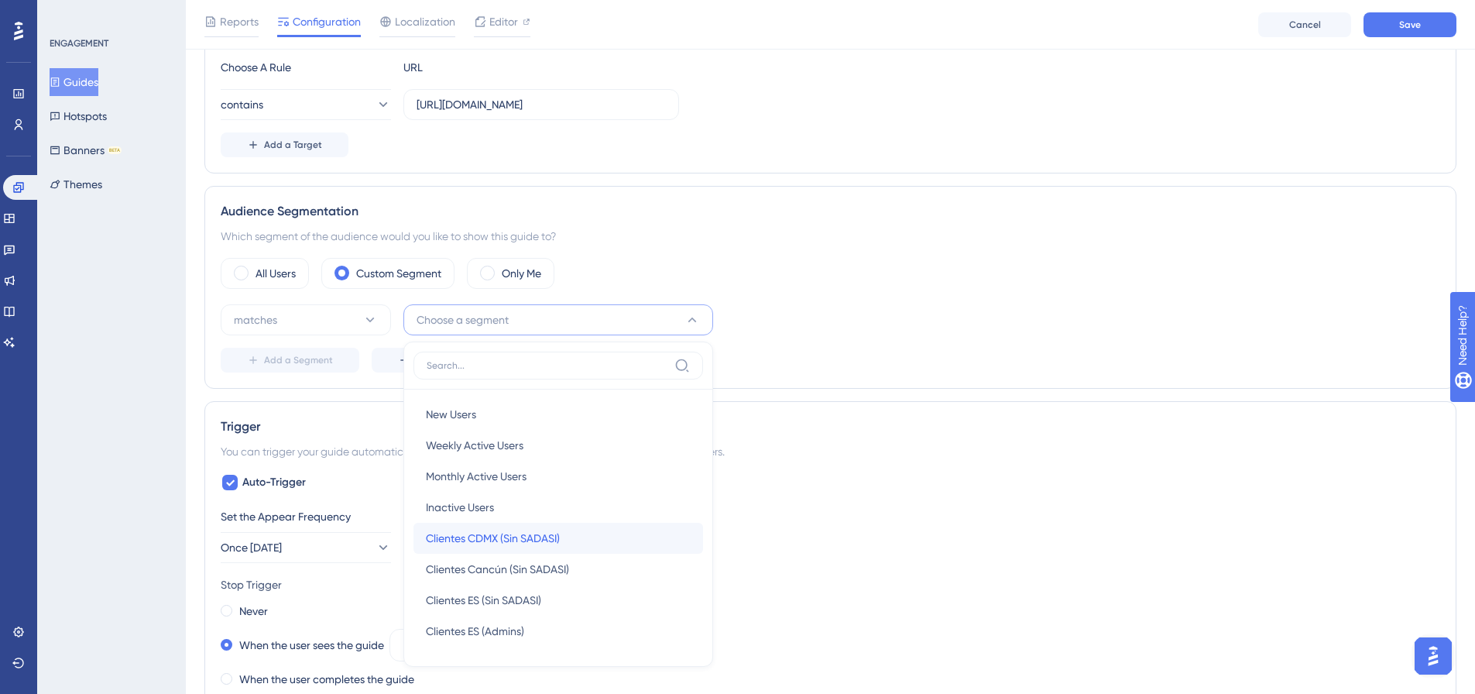
click at [519, 533] on span "Clientes CDMX (Sin SADASI)" at bounding box center [493, 538] width 134 height 19
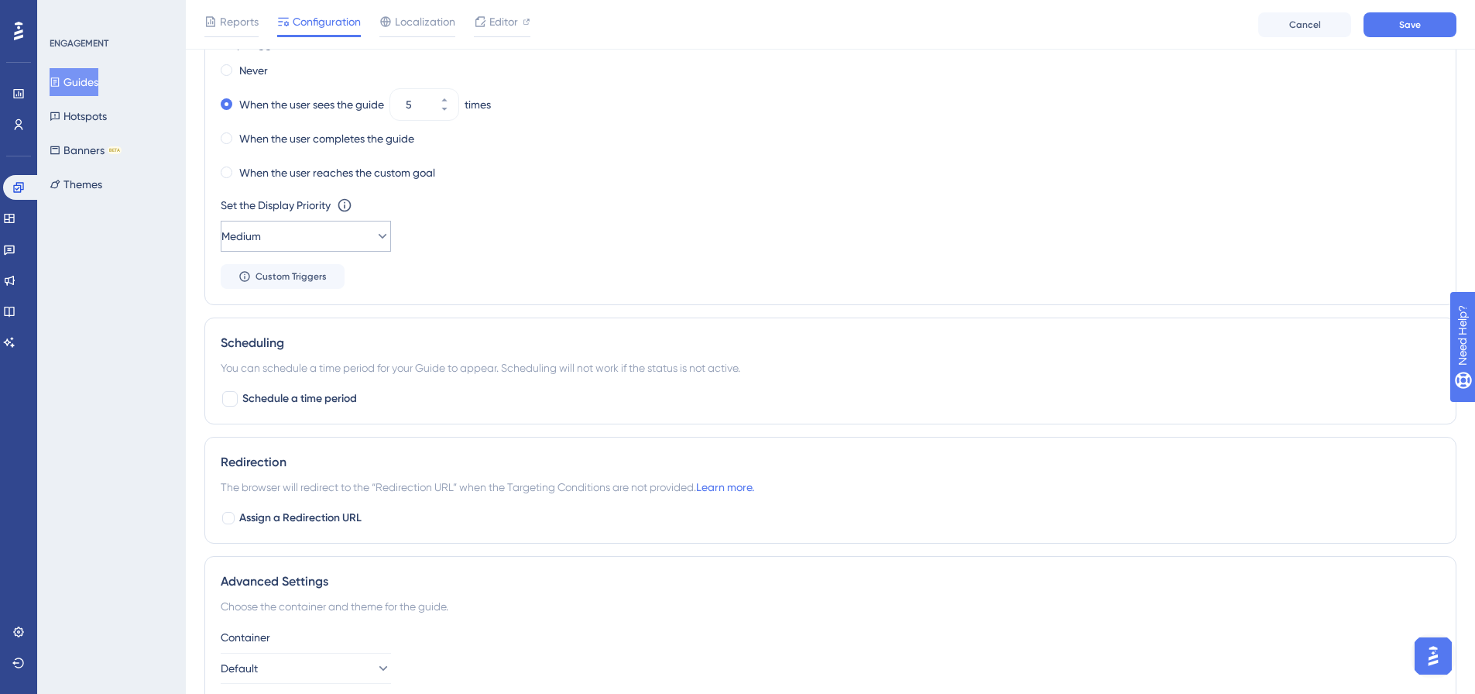
scroll to position [862, 0]
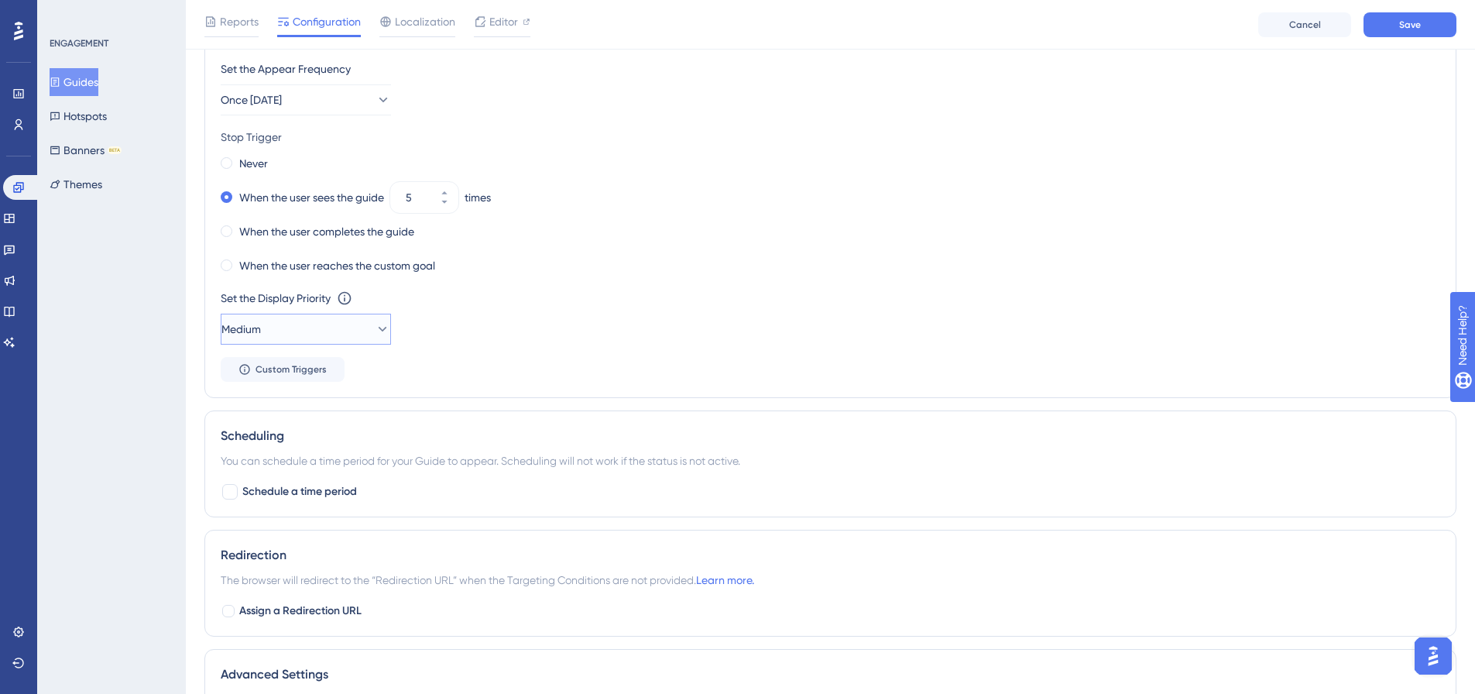
click at [346, 334] on button "Medium" at bounding box center [306, 329] width 170 height 31
click at [276, 436] on div "High High" at bounding box center [305, 438] width 125 height 31
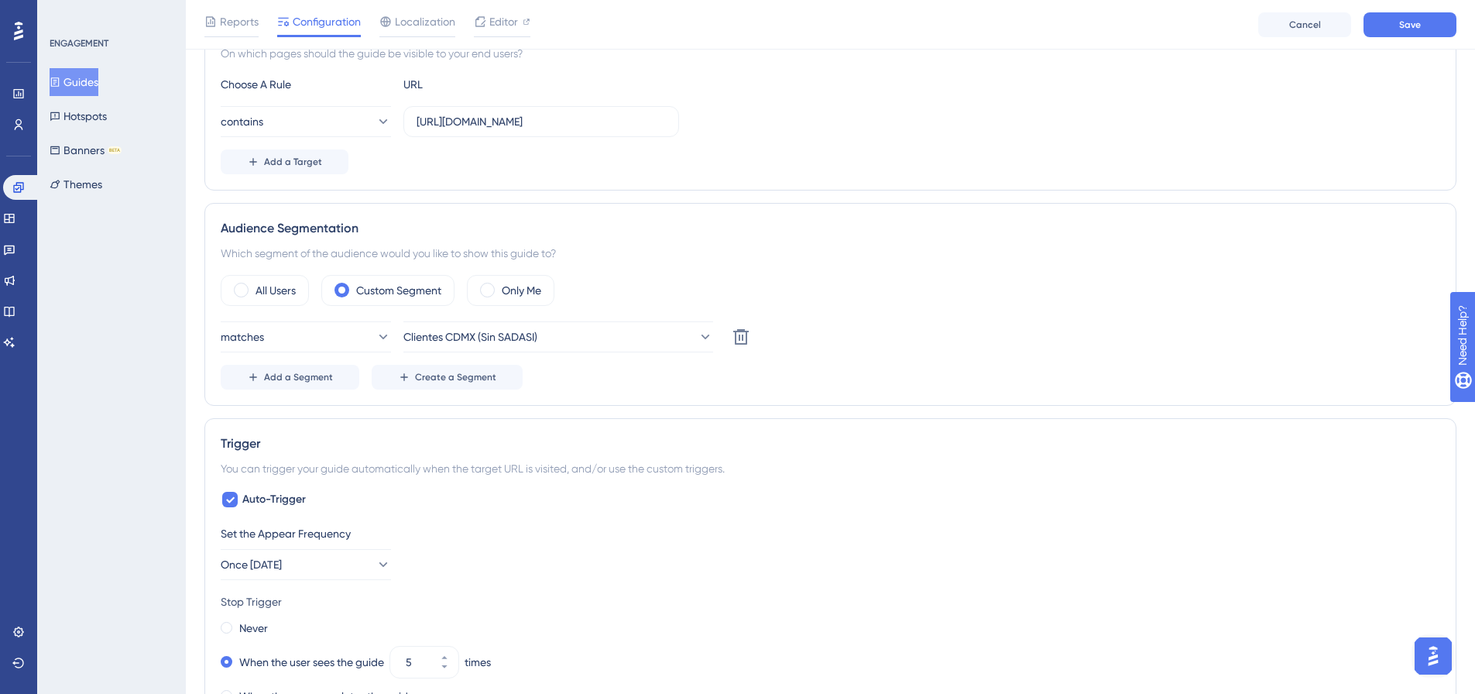
scroll to position [11, 0]
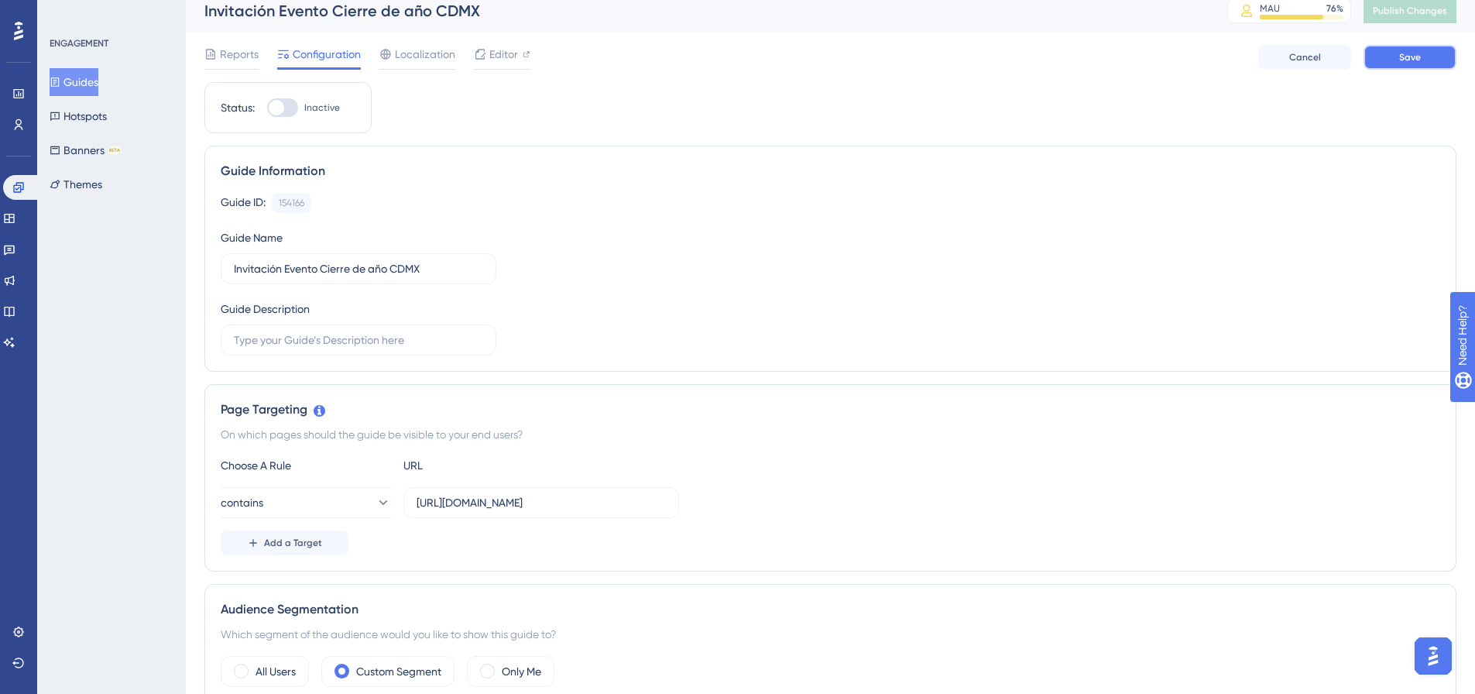
click at [1415, 52] on span "Save" at bounding box center [1410, 57] width 22 height 12
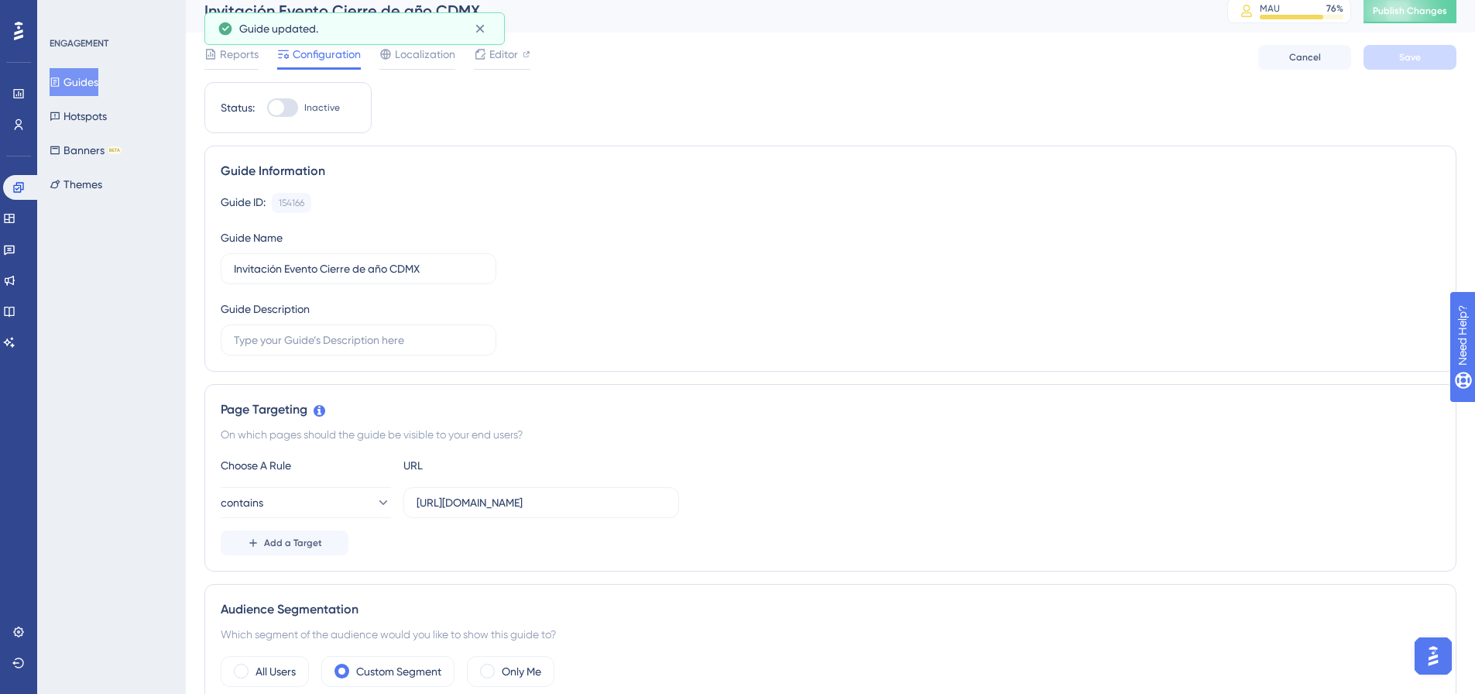
click at [294, 109] on div at bounding box center [282, 107] width 31 height 19
click at [267, 108] on input "Inactive" at bounding box center [266, 108] width 1 height 1
checkbox input "true"
click at [1424, 55] on button "Save" at bounding box center [1409, 57] width 93 height 25
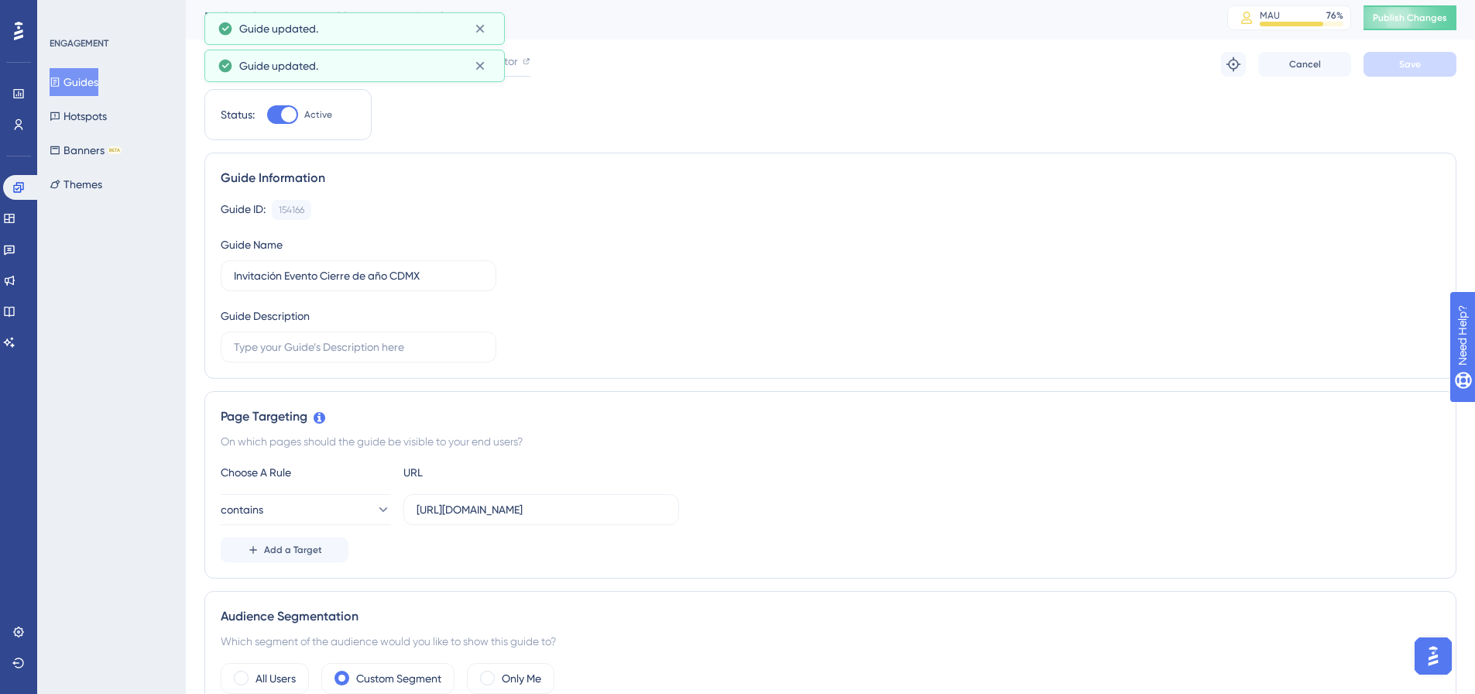
scroll to position [0, 0]
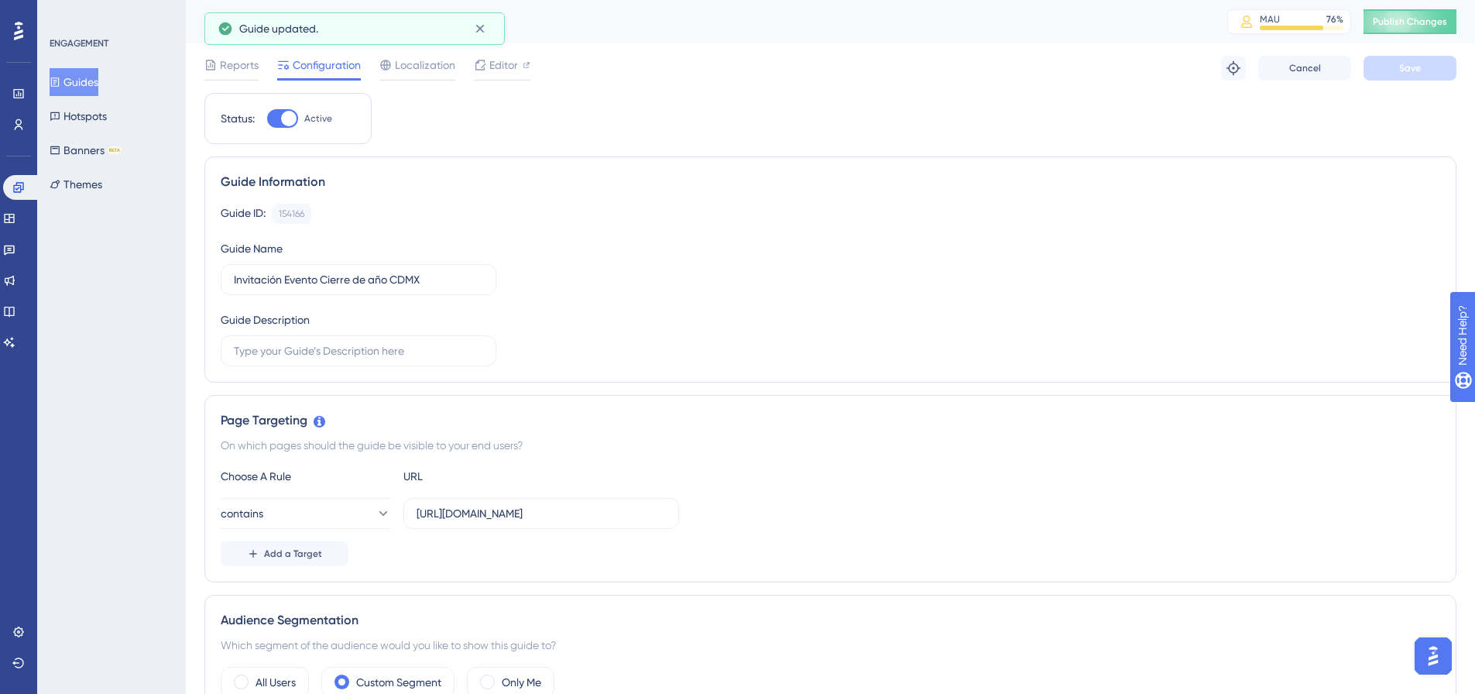
click at [723, 43] on div "Reports Configuration Localization Editor Troubleshoot Cancel Save" at bounding box center [830, 68] width 1252 height 50
click at [477, 29] on icon at bounding box center [479, 28] width 15 height 15
click at [1424, 27] on span "Publish Changes" at bounding box center [1409, 21] width 74 height 12
click at [375, 293] on label "Invitación Evento Cierre de año CDMX" at bounding box center [359, 279] width 276 height 31
click at [375, 288] on input "Invitación Evento Cierre de año CDMX" at bounding box center [358, 279] width 249 height 17
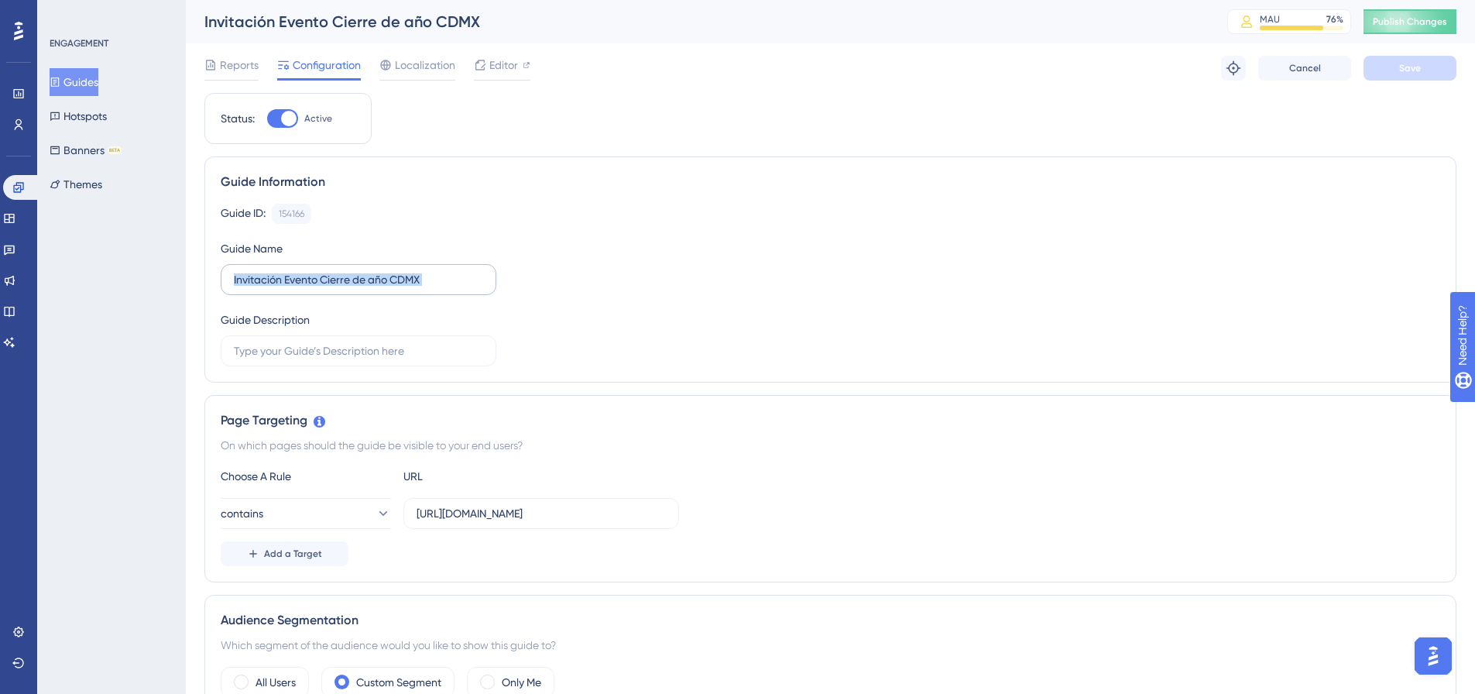
click at [375, 293] on label "Invitación Evento Cierre de año CDMX" at bounding box center [359, 279] width 276 height 31
click at [375, 288] on input "Invitación Evento Cierre de año CDMX" at bounding box center [358, 279] width 249 height 17
click at [375, 293] on label "Invitación Evento Cierre de año CDMX" at bounding box center [359, 279] width 276 height 31
click at [375, 288] on input "Invitación Evento Cierre de año CDMX" at bounding box center [358, 279] width 249 height 17
click at [1393, 31] on button "Publish Changes" at bounding box center [1409, 21] width 93 height 25
